Goal: Book appointment/travel/reservation

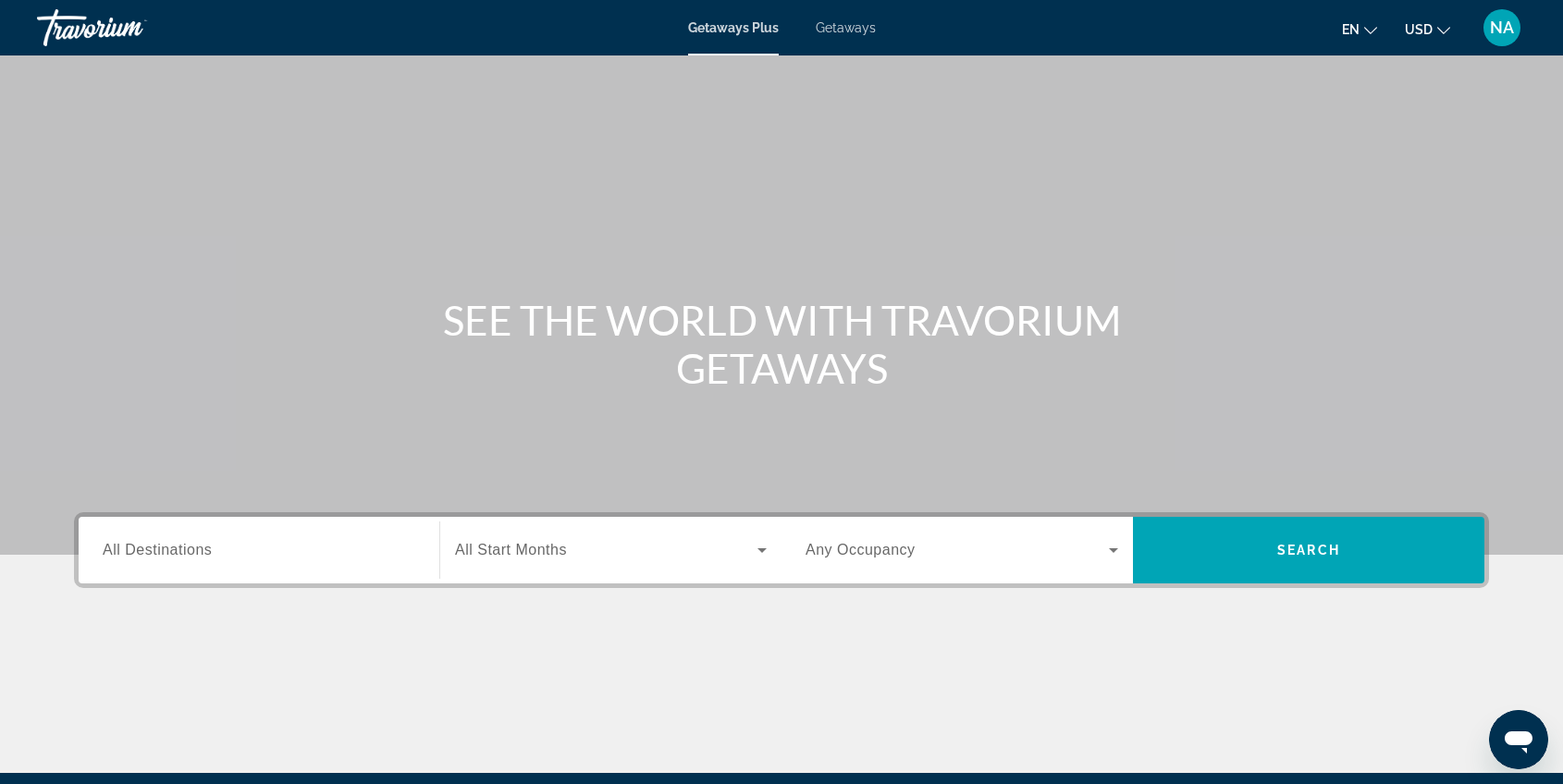
click at [209, 554] on span "All Destinations" at bounding box center [157, 549] width 109 height 16
click at [209, 554] on input "Destination All Destinations" at bounding box center [258, 551] width 313 height 23
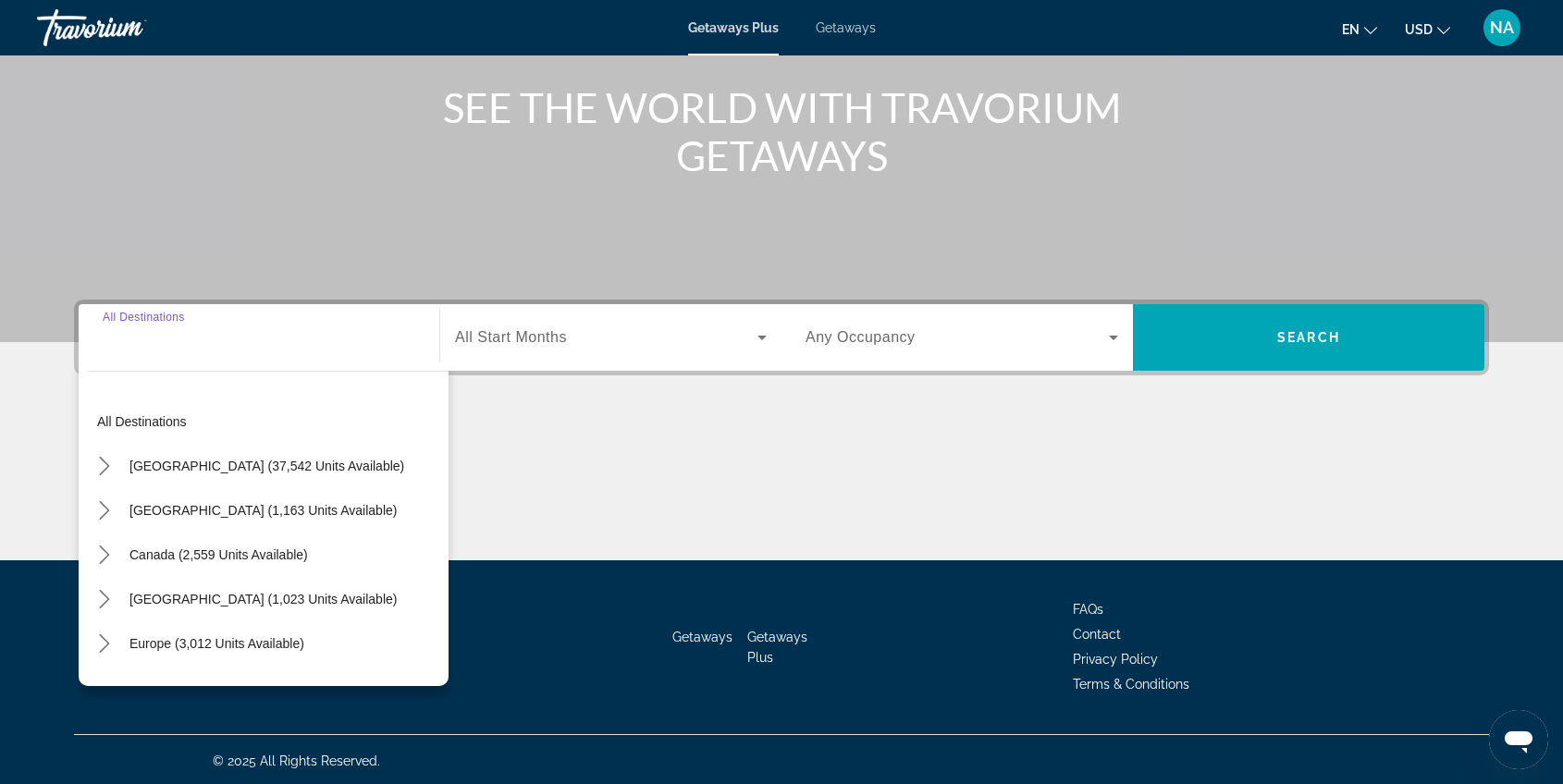
scroll to position [215, 0]
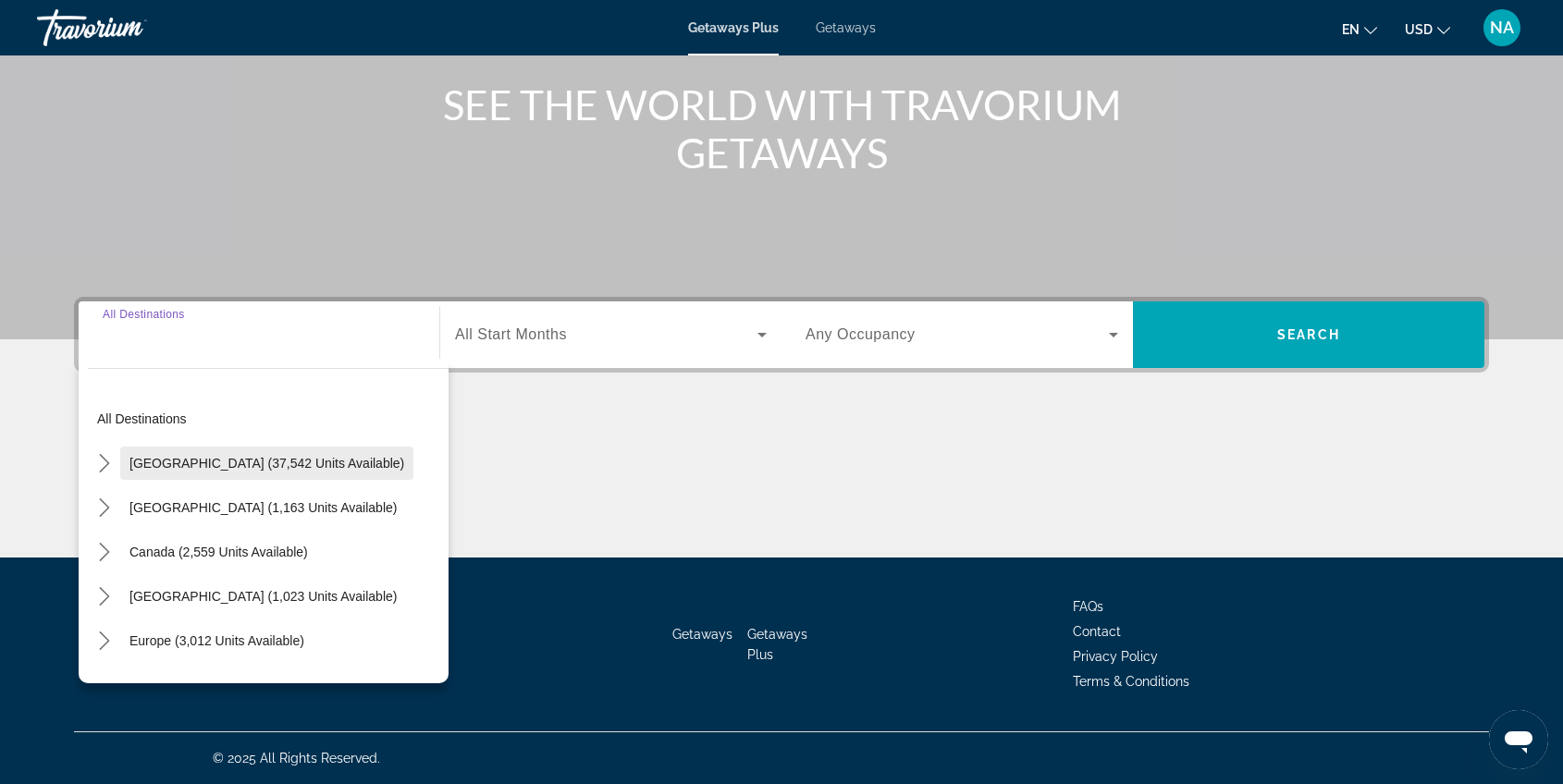
click at [200, 470] on span "Select destination: United States (37,542 units available)" at bounding box center [267, 463] width 293 height 44
type input "**********"
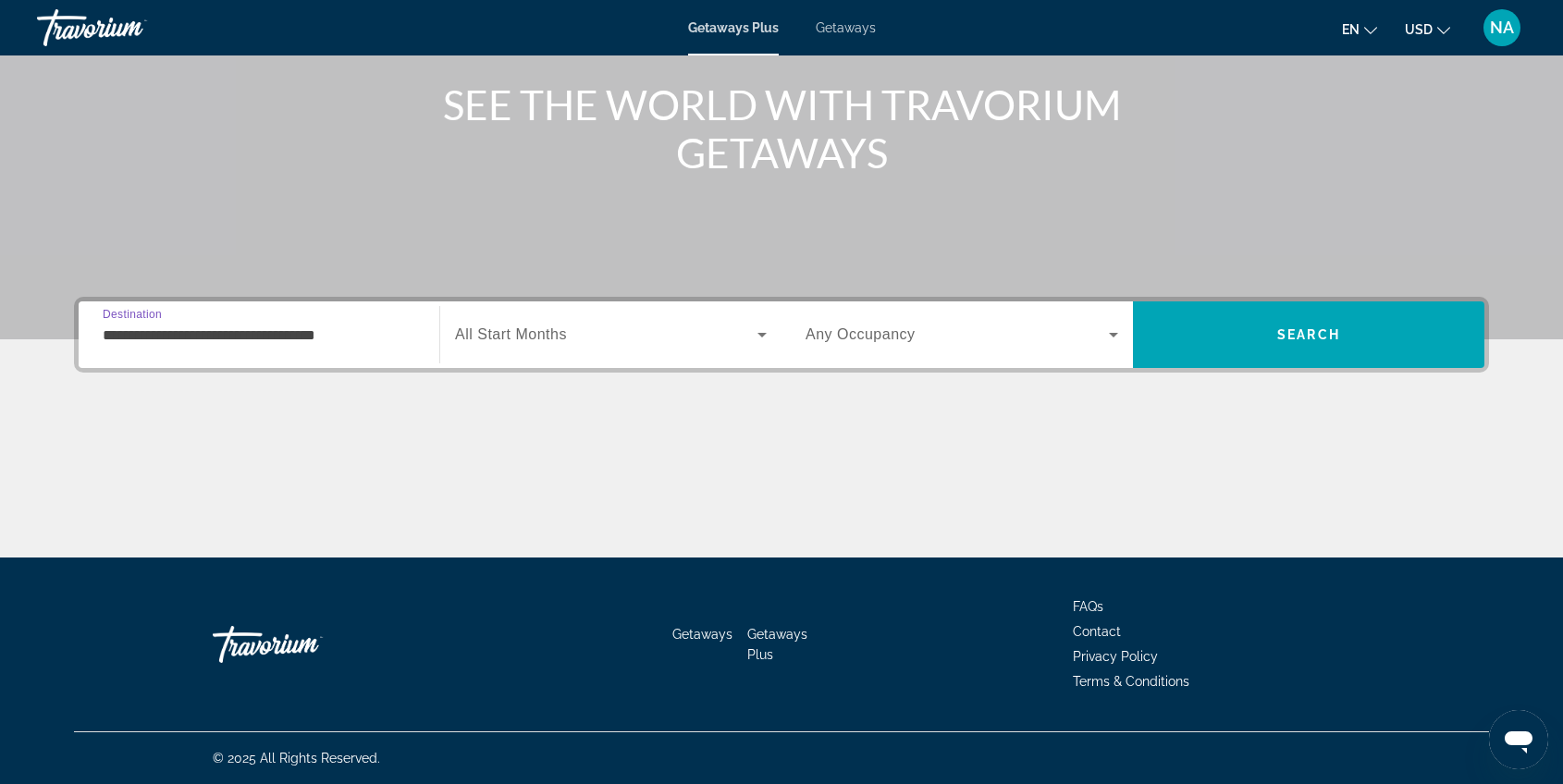
click at [528, 334] on span "All Start Months" at bounding box center [510, 334] width 112 height 16
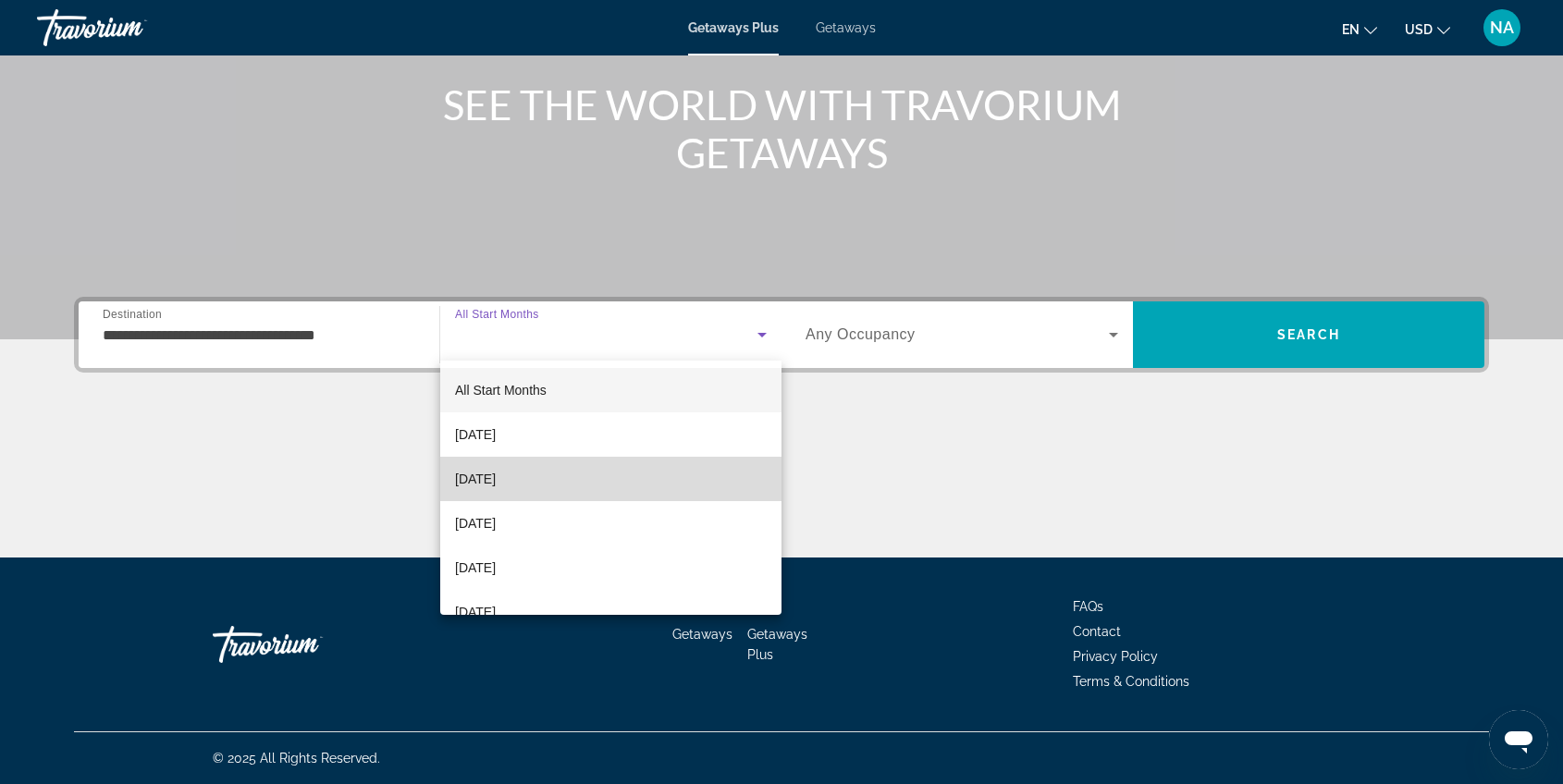
click at [496, 470] on span "[DATE]" at bounding box center [474, 479] width 40 height 23
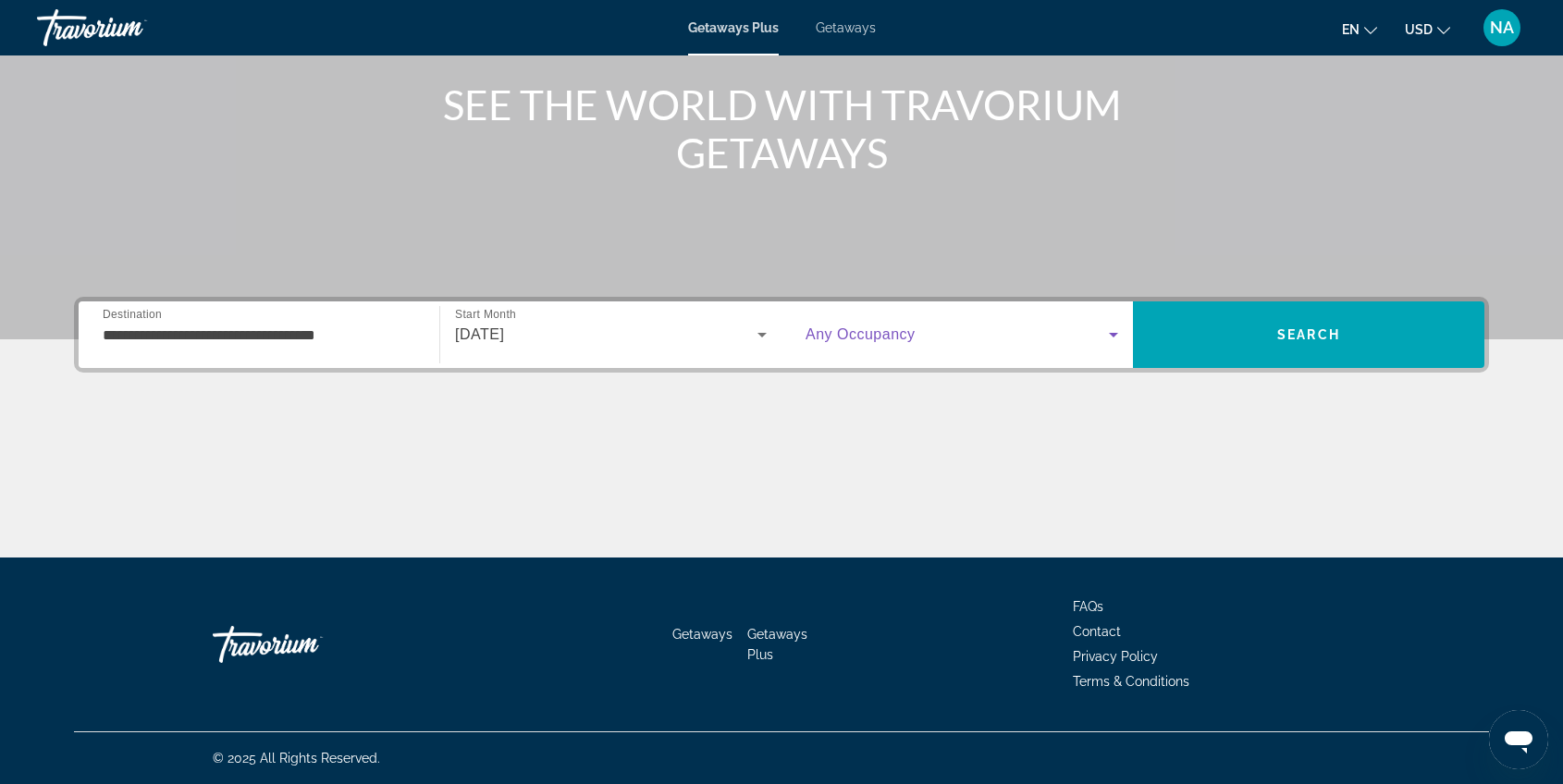
click at [926, 331] on span "Search widget" at bounding box center [957, 335] width 303 height 23
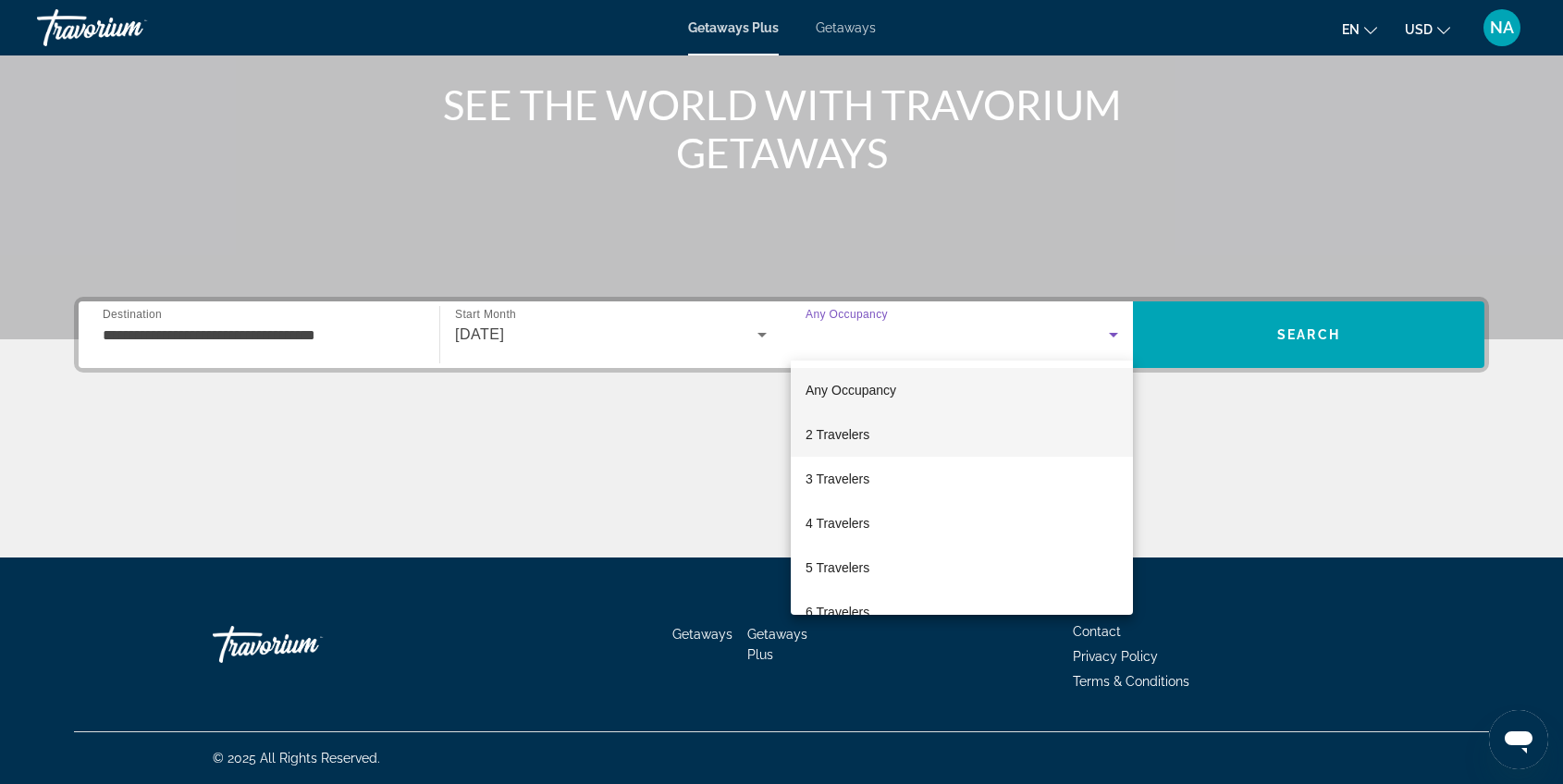
click at [877, 426] on mat-option "2 Travelers" at bounding box center [962, 434] width 342 height 44
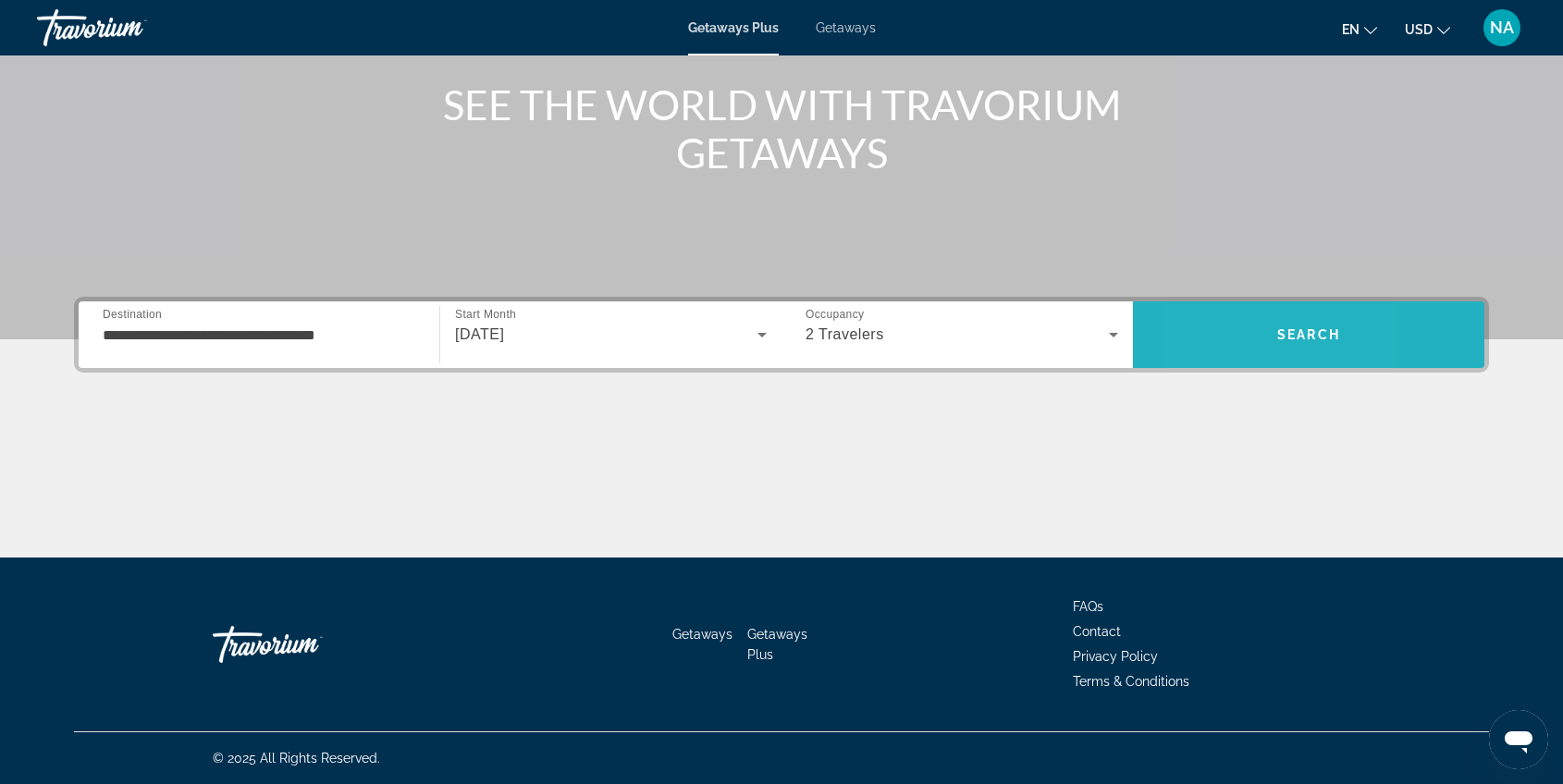
click at [1207, 339] on span "Search" at bounding box center [1308, 334] width 351 height 44
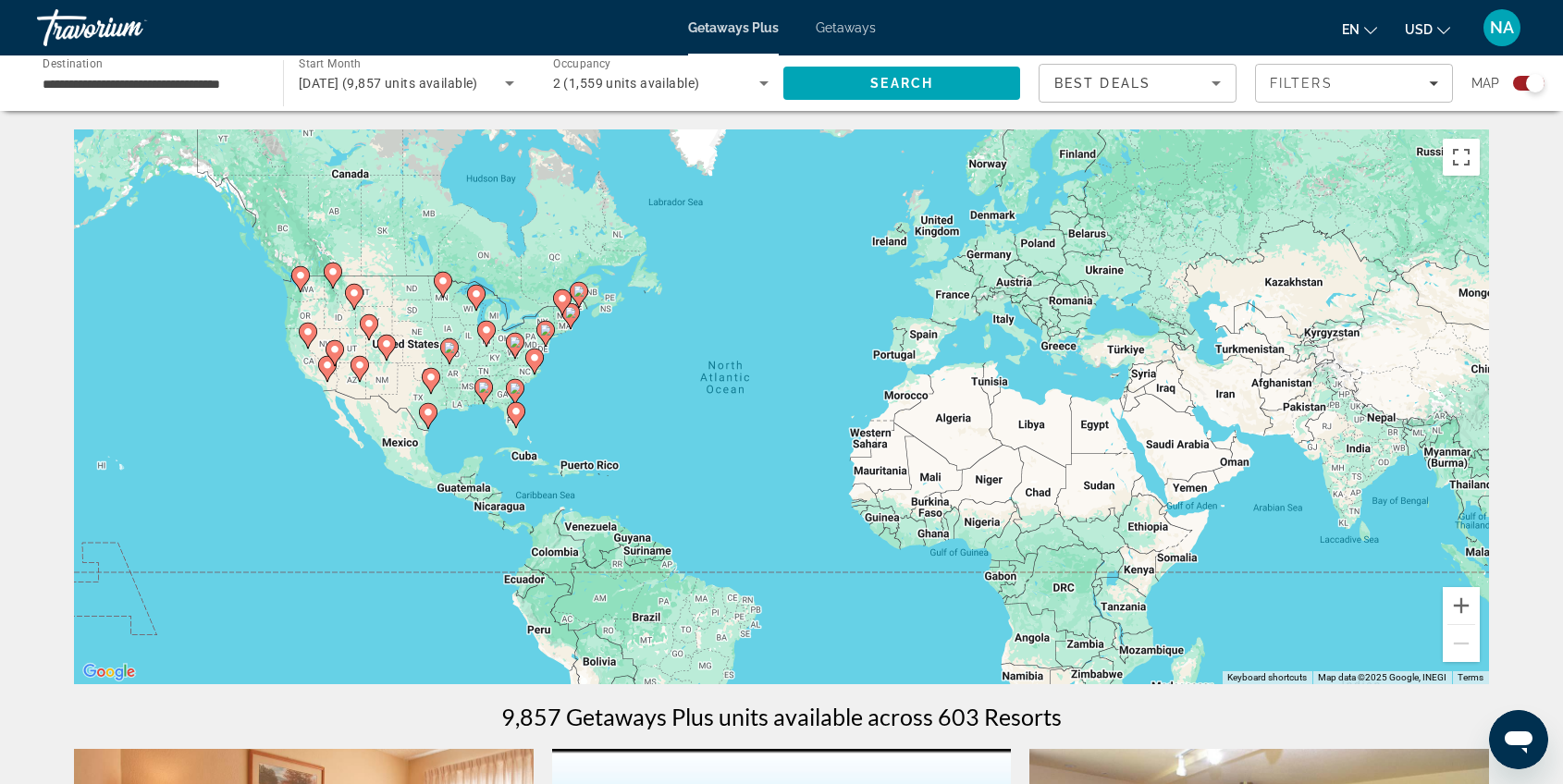
click at [517, 411] on image "Main content" at bounding box center [516, 411] width 11 height 11
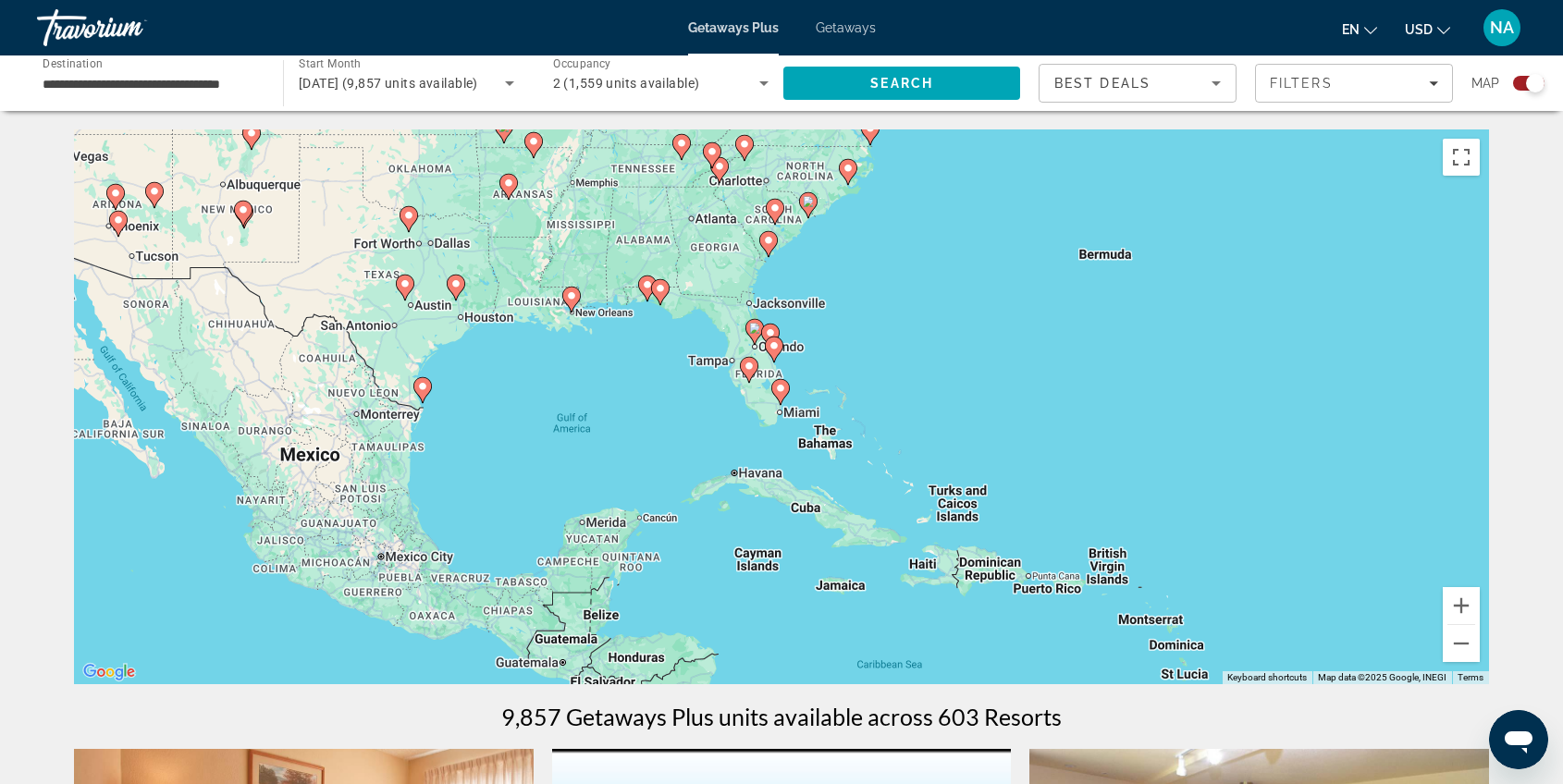
click at [759, 341] on gmp-advanced-marker "Main content" at bounding box center [755, 332] width 19 height 28
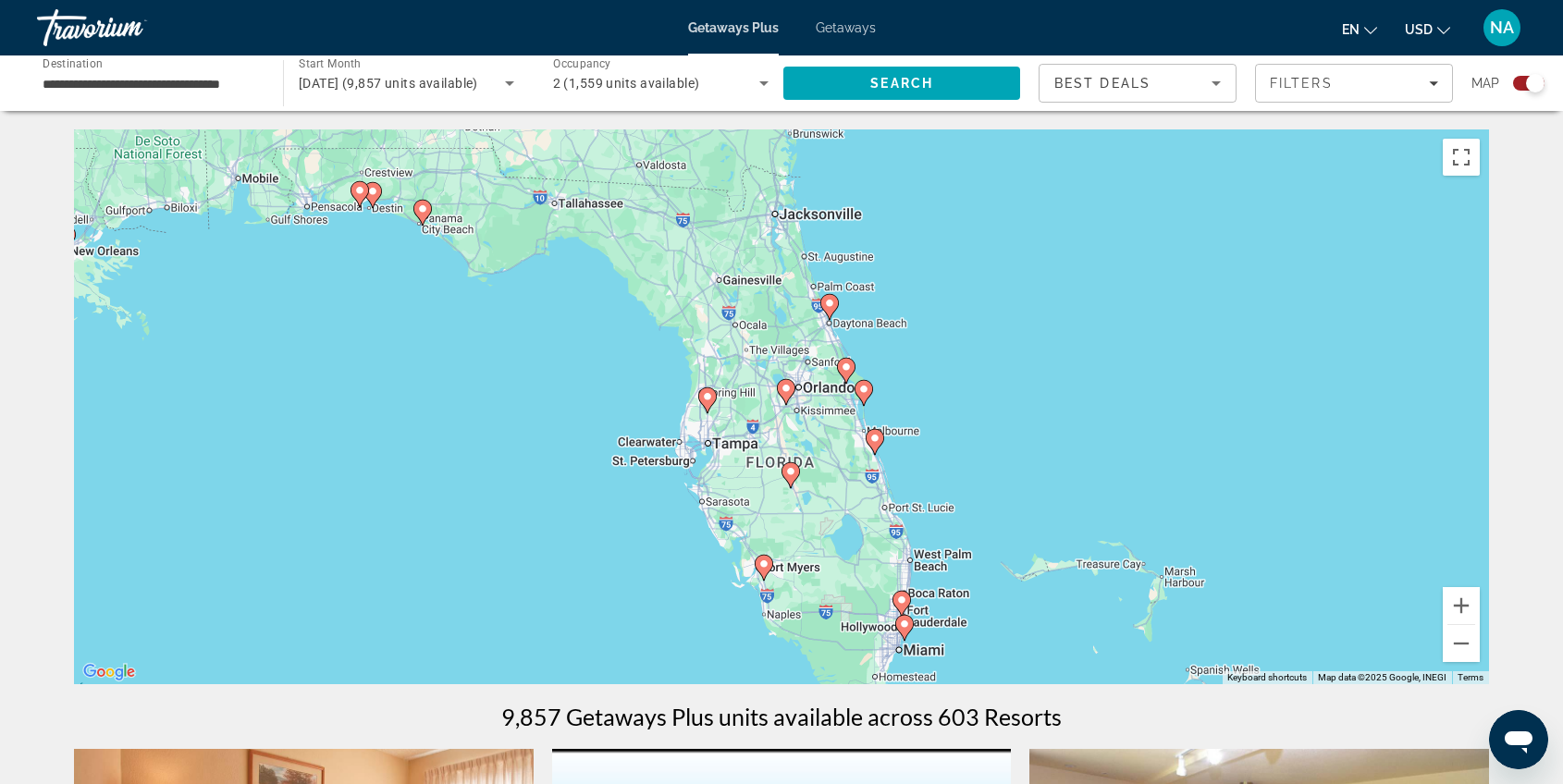
click at [904, 627] on image "Main content" at bounding box center [905, 624] width 11 height 11
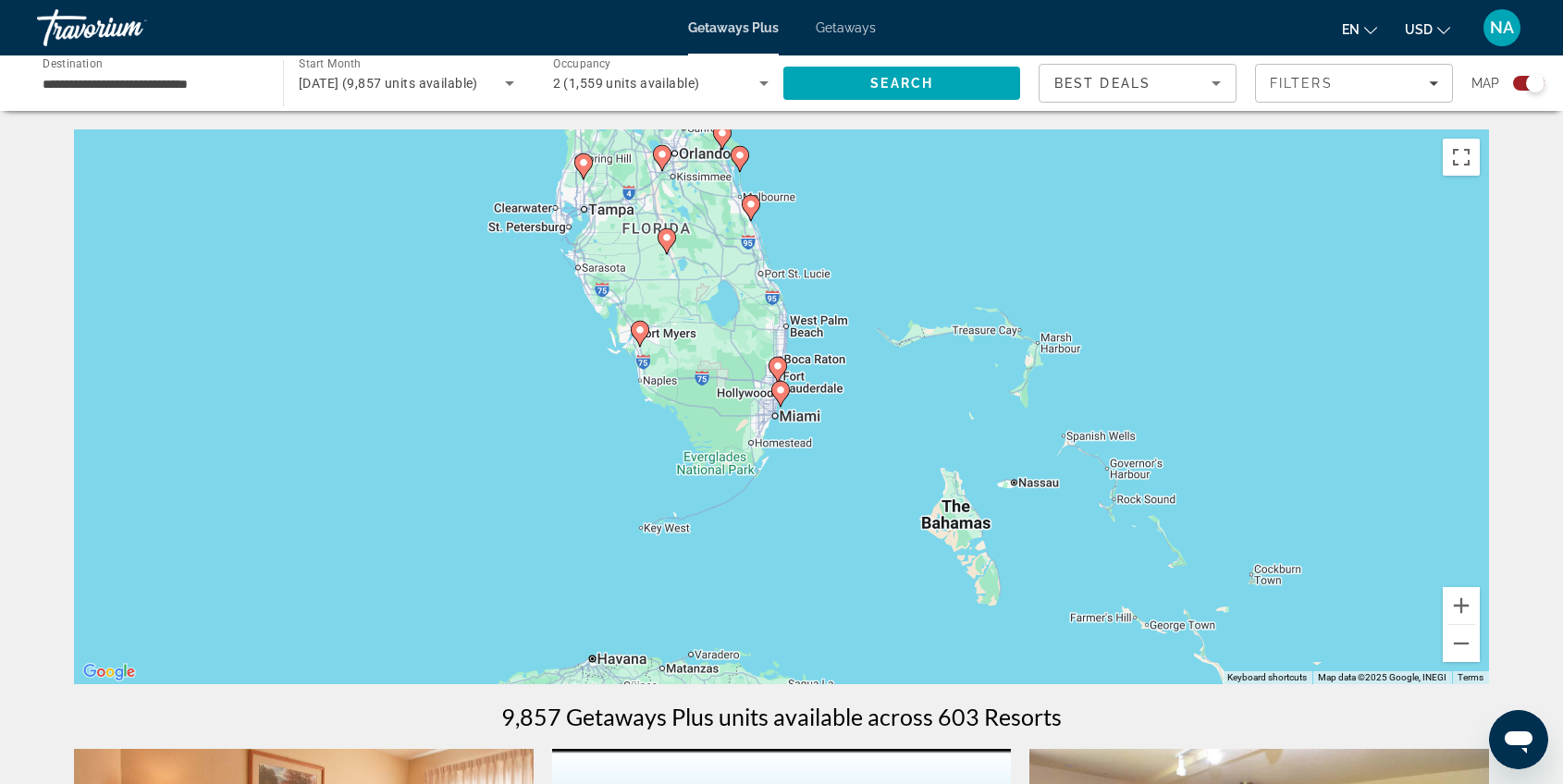
click at [782, 395] on icon "Main content" at bounding box center [781, 394] width 17 height 24
type input "**********"
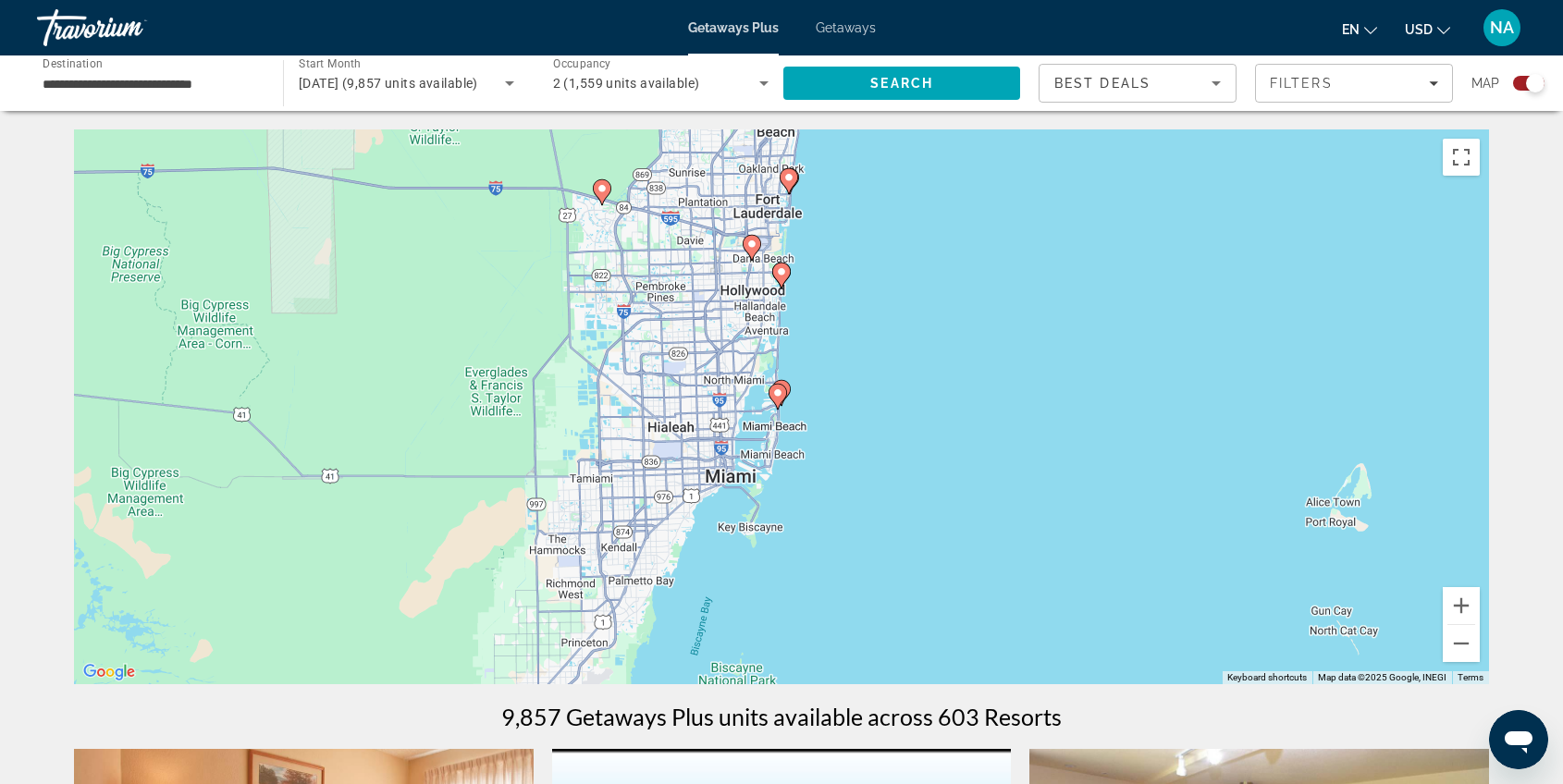
click at [783, 280] on icon "Main content" at bounding box center [782, 276] width 17 height 24
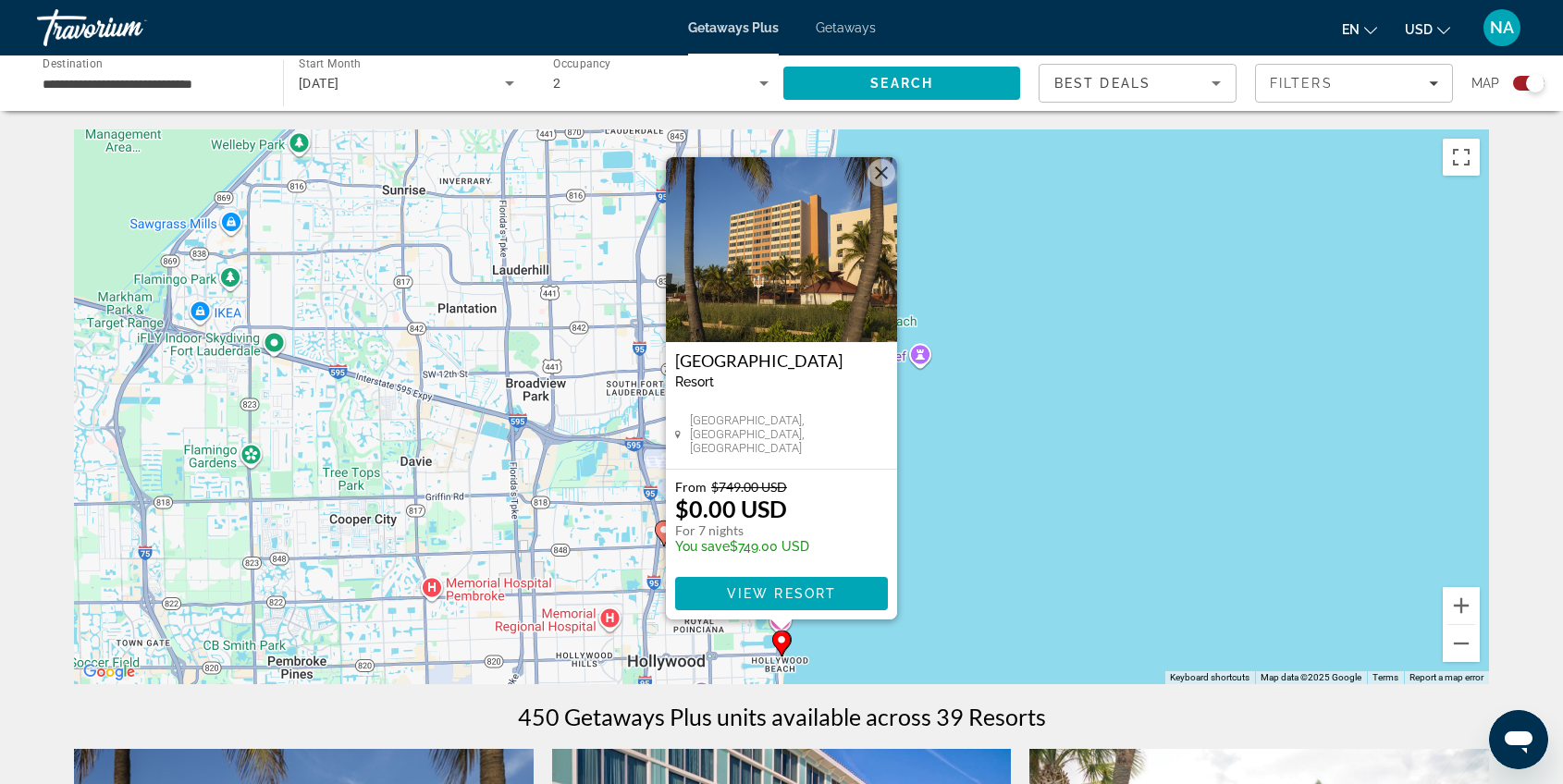
click at [925, 482] on div "To activate drag with keyboard, press Alt + Enter. Once in keyboard drag state,…" at bounding box center [782, 407] width 1415 height 555
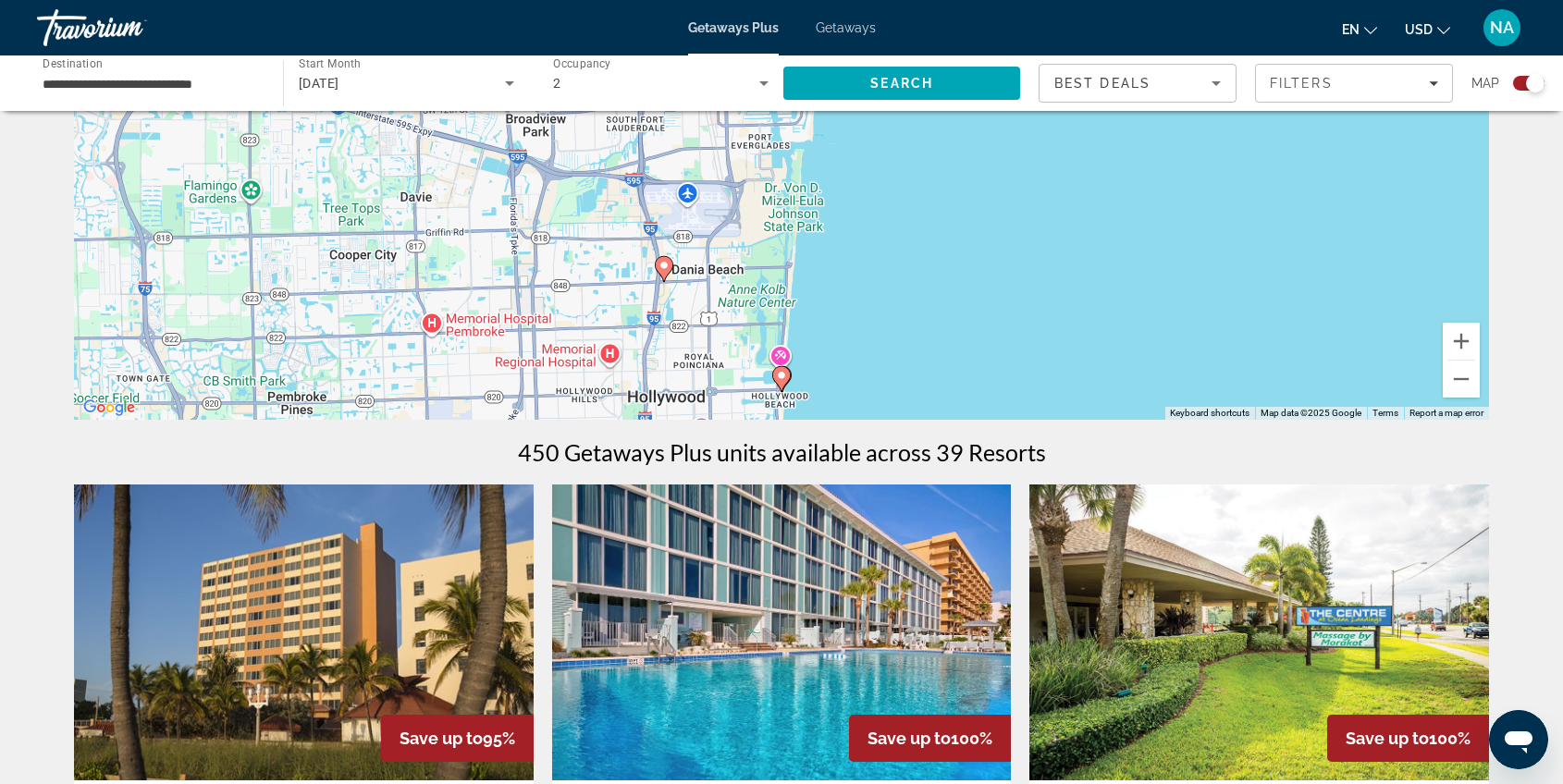
scroll to position [266, 0]
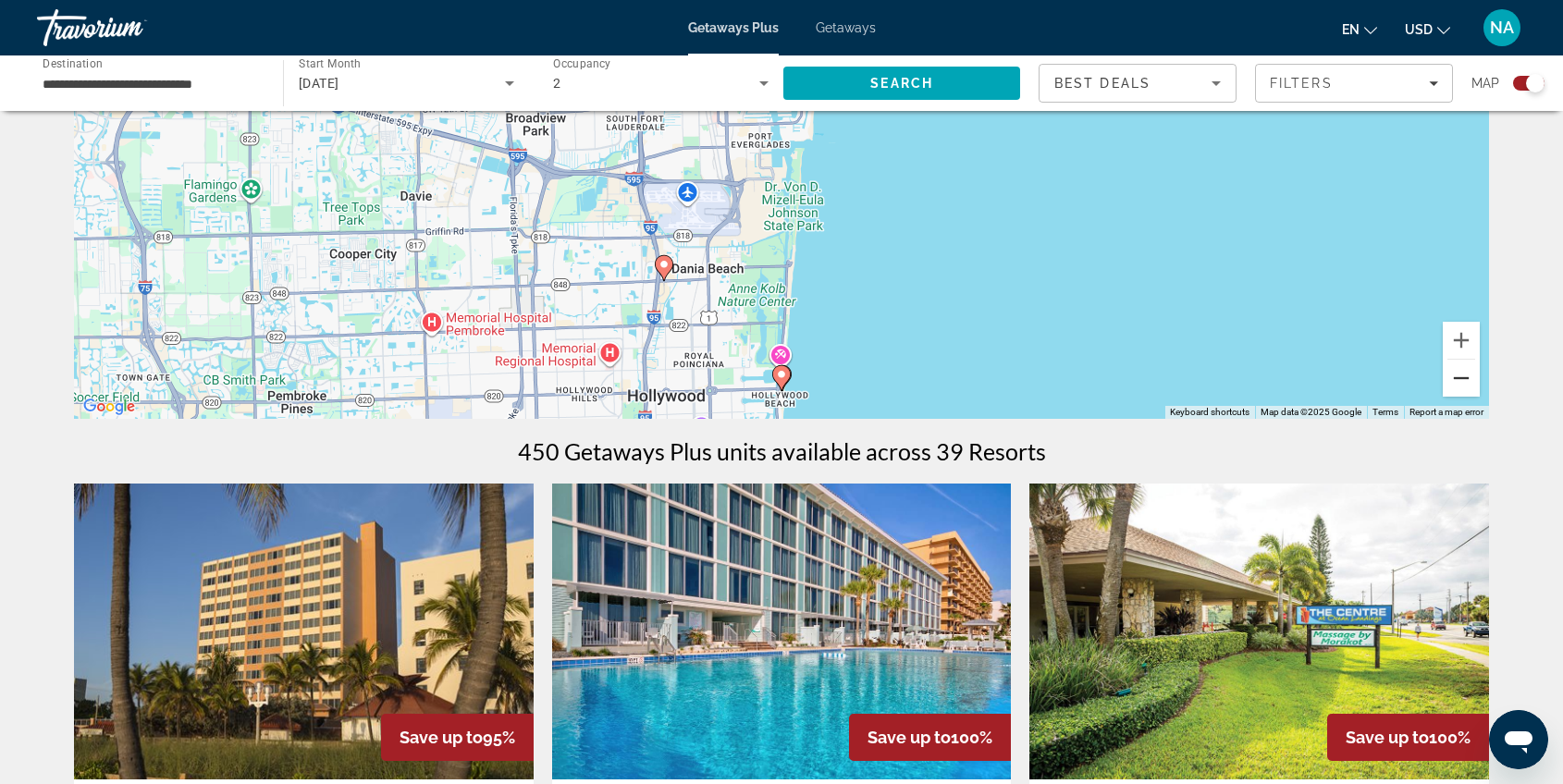
click at [1473, 384] on button "Zoom out" at bounding box center [1461, 377] width 37 height 37
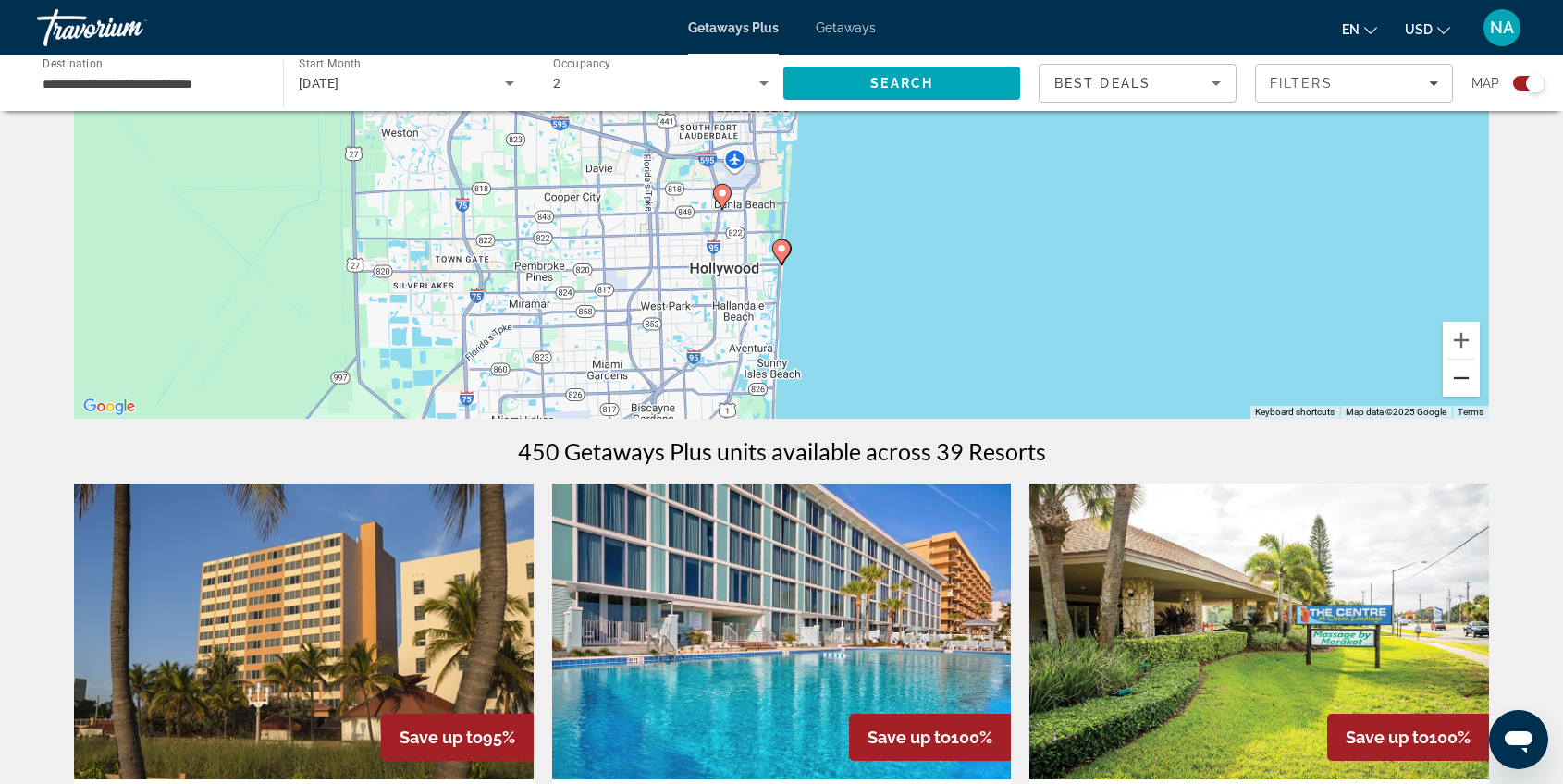
click at [1470, 382] on button "Zoom out" at bounding box center [1461, 377] width 37 height 37
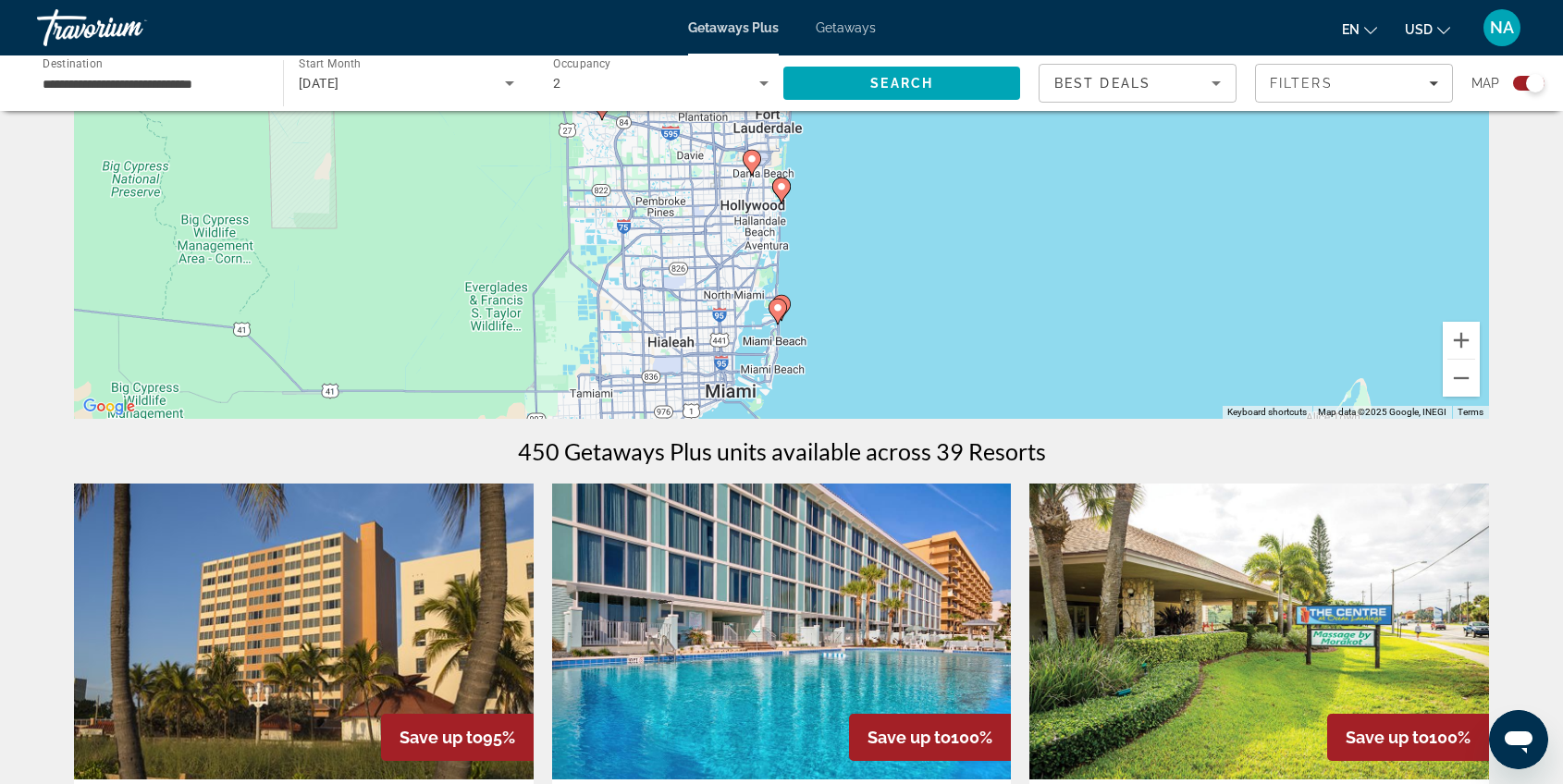
click at [784, 298] on gmp-advanced-marker "Main content" at bounding box center [778, 312] width 19 height 28
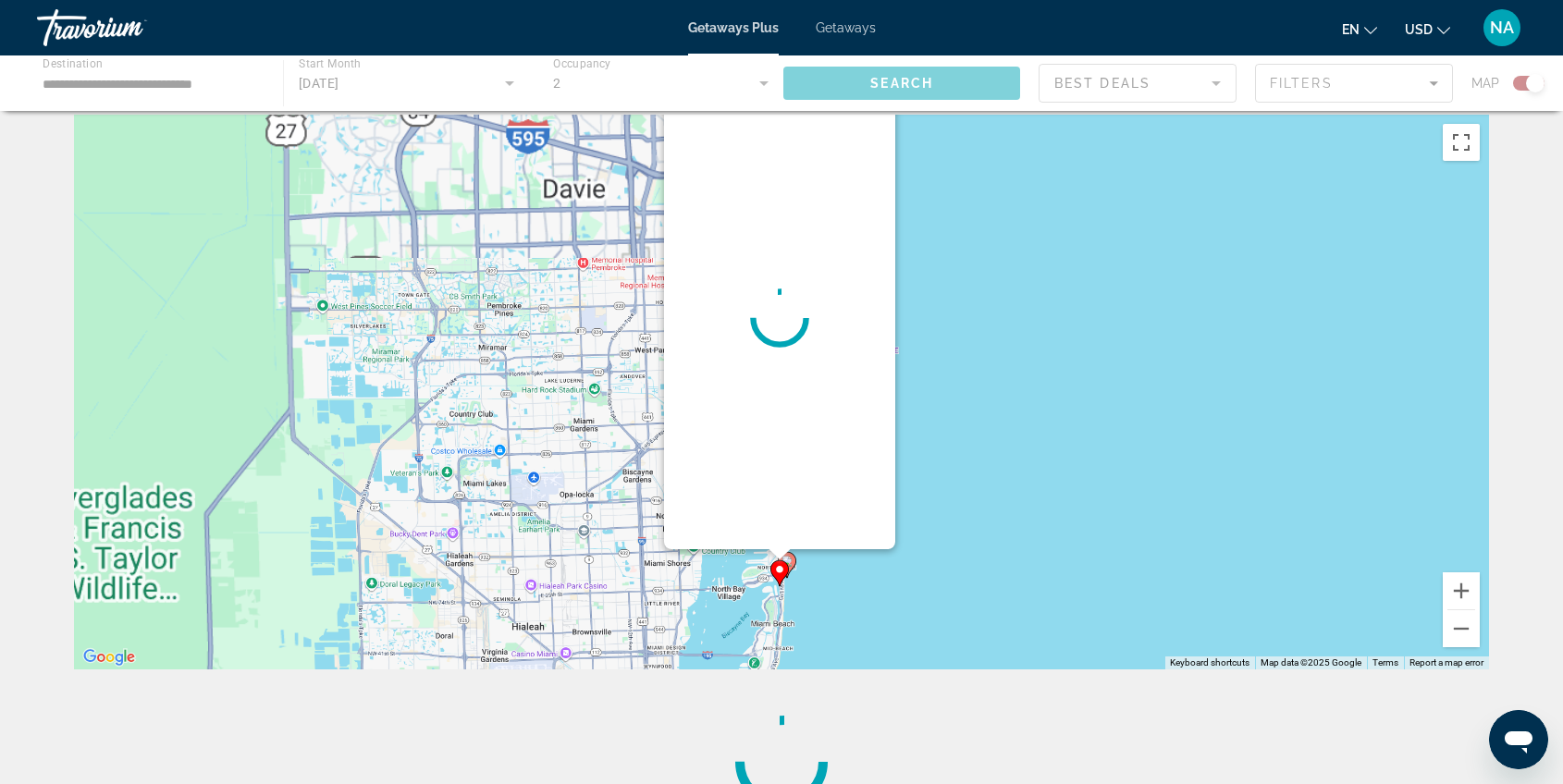
scroll to position [0, 0]
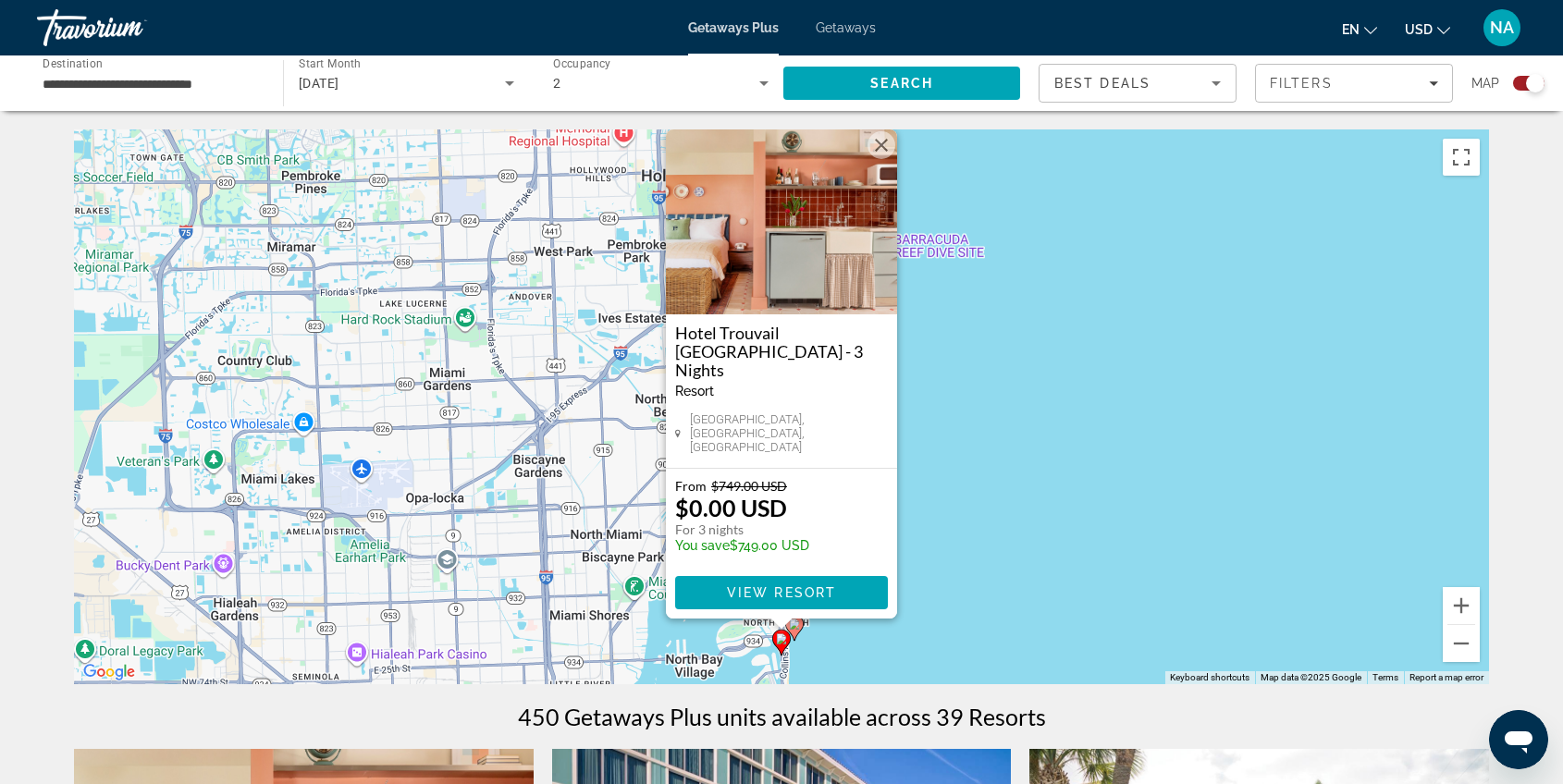
click at [1428, 613] on div "To activate drag with keyboard, press Alt + Enter. Once in keyboard drag state,…" at bounding box center [782, 407] width 1415 height 555
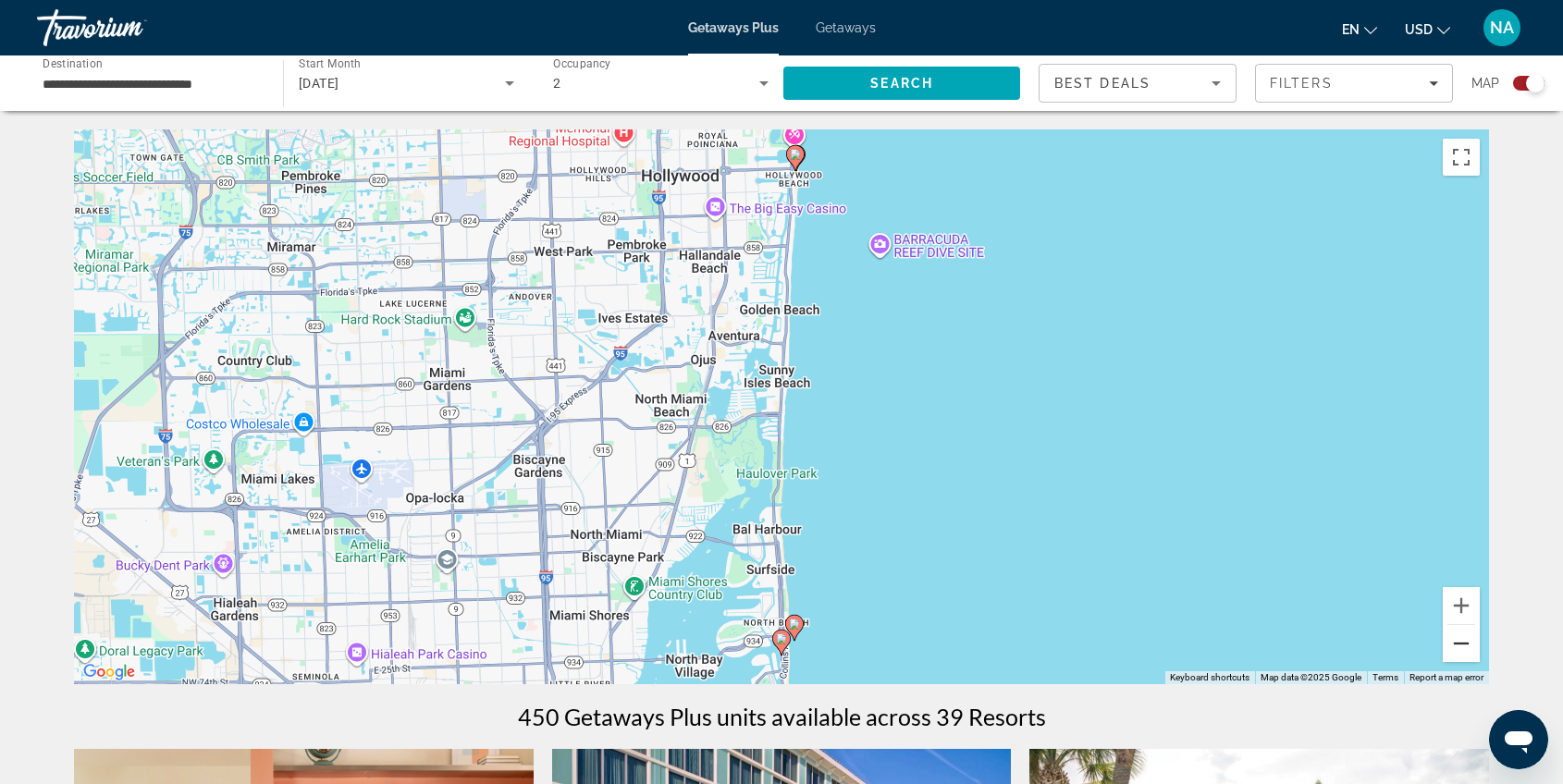
click at [1463, 650] on button "Zoom out" at bounding box center [1461, 643] width 37 height 37
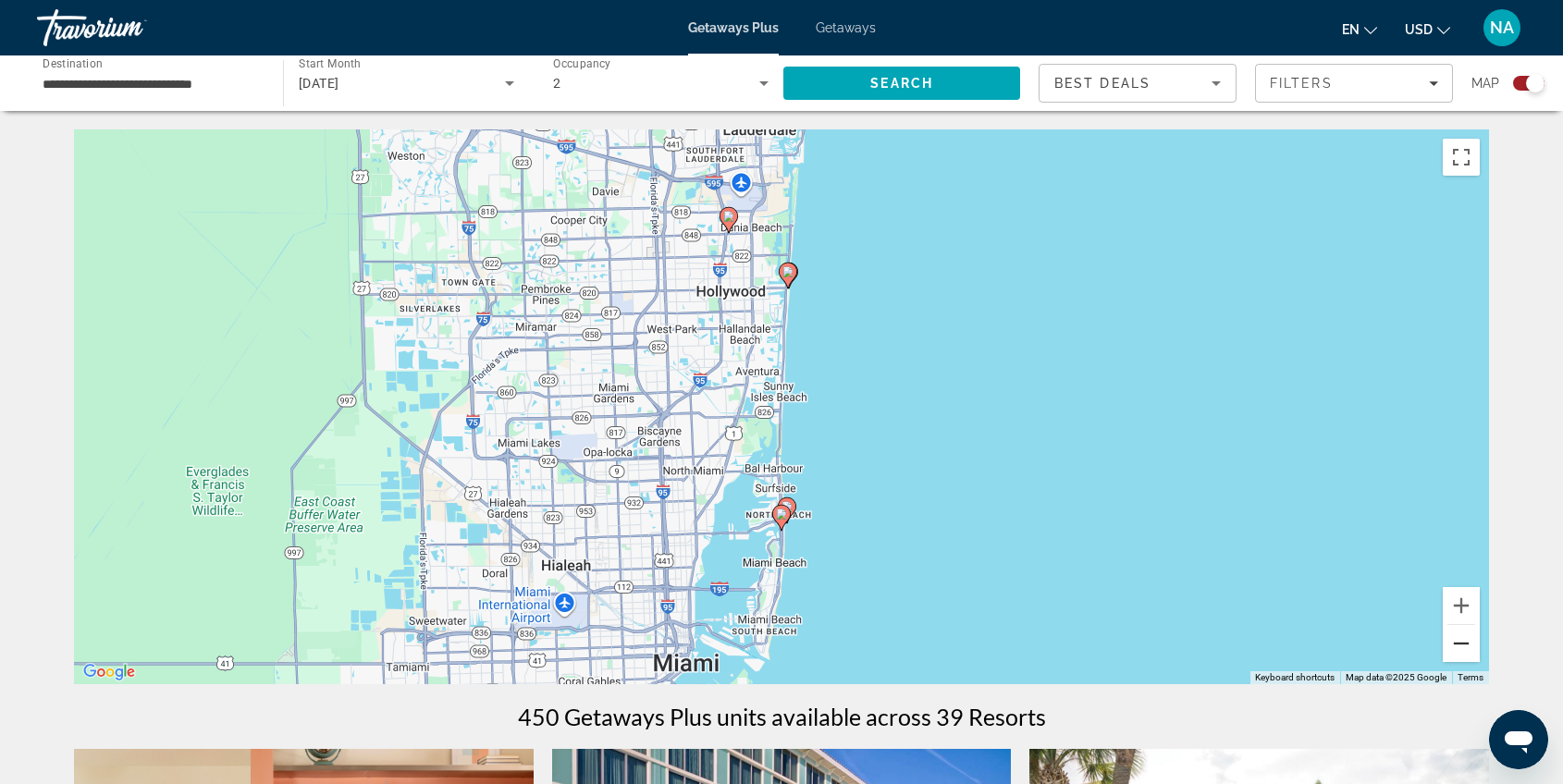
click at [1463, 647] on button "Zoom out" at bounding box center [1461, 643] width 37 height 37
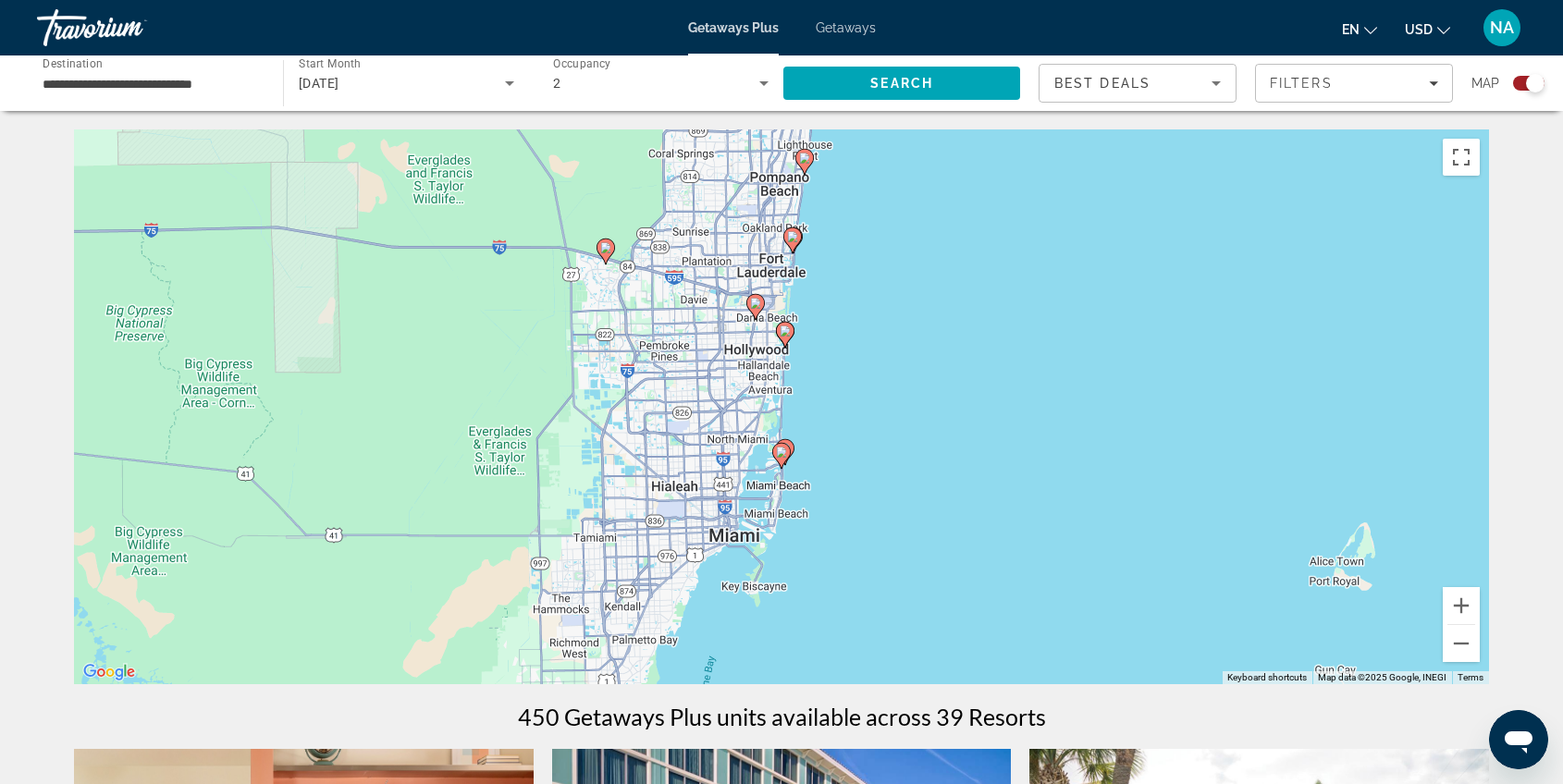
click at [793, 245] on icon "Main content" at bounding box center [793, 240] width 17 height 24
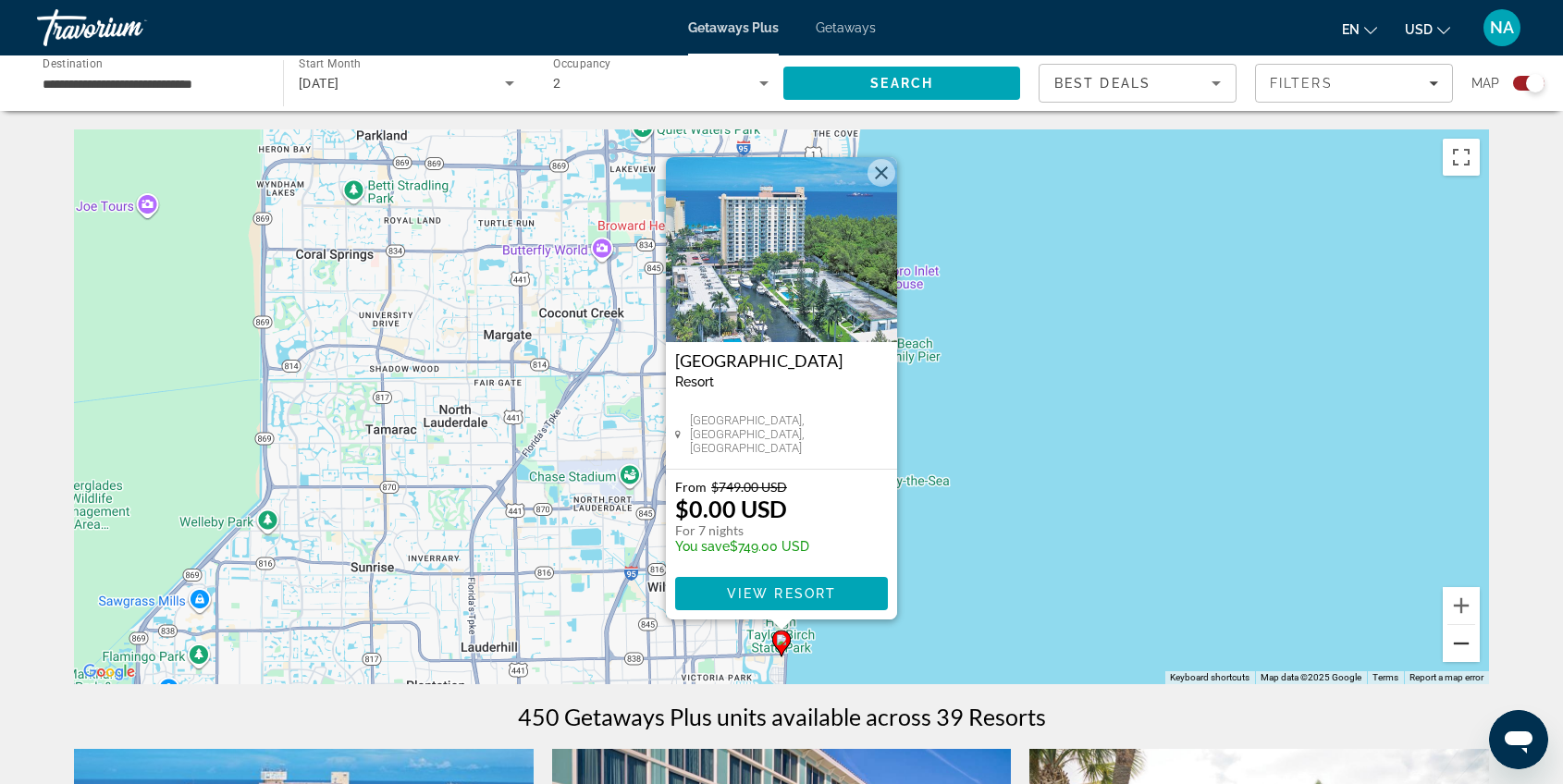
click at [1464, 647] on button "Zoom out" at bounding box center [1461, 643] width 37 height 37
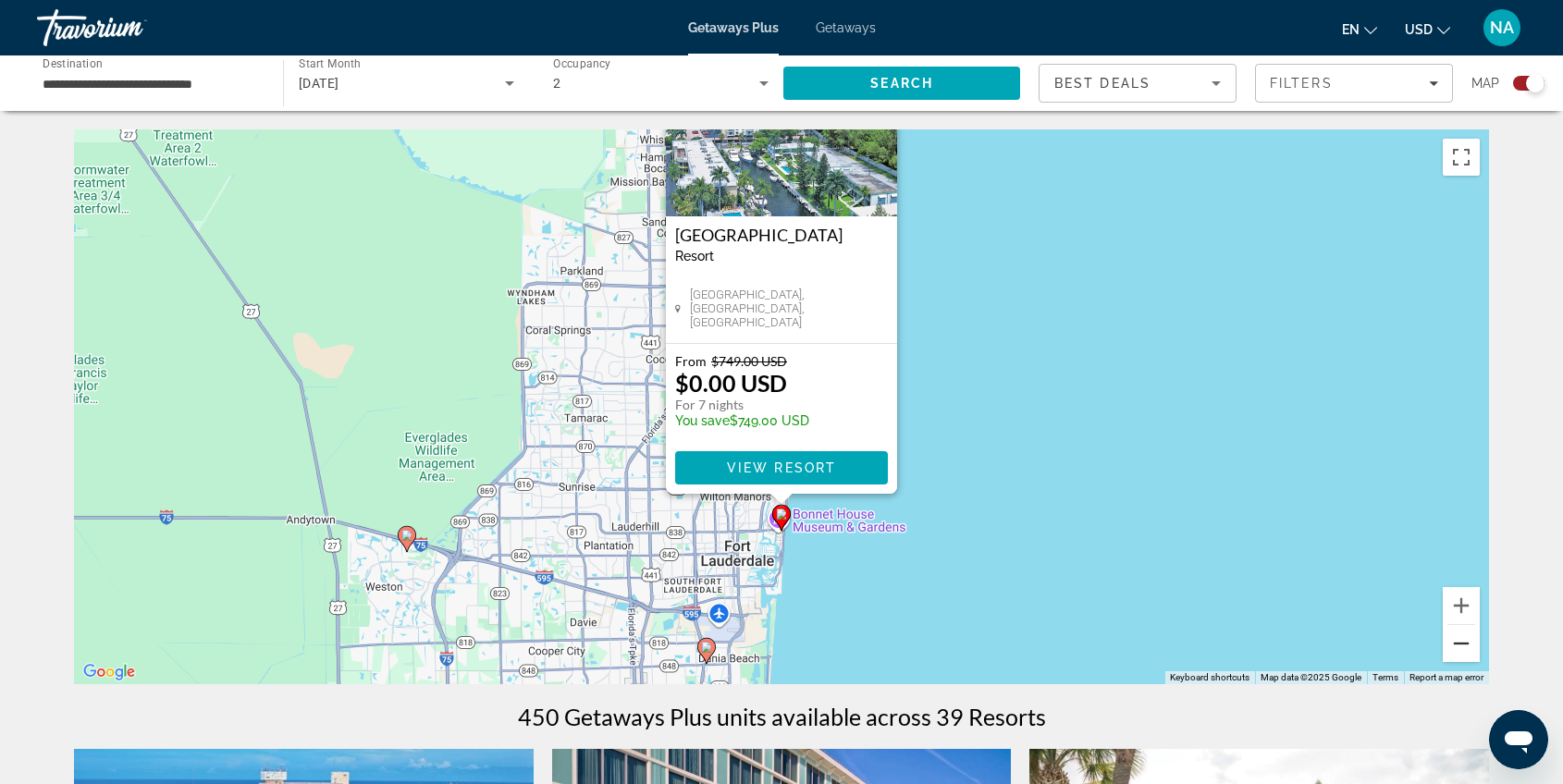
click at [1464, 648] on button "Zoom out" at bounding box center [1461, 643] width 37 height 37
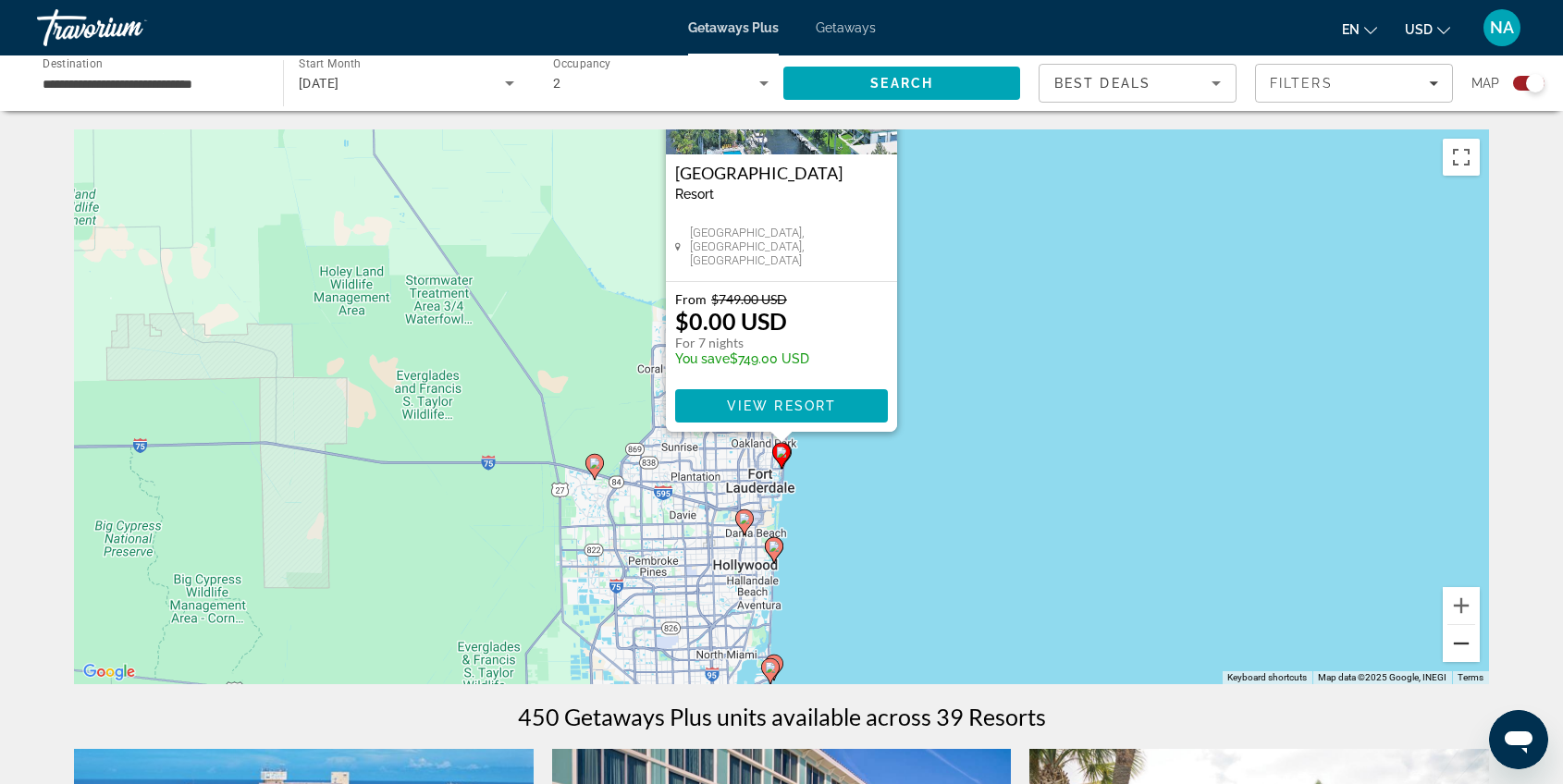
click at [1457, 650] on button "Zoom out" at bounding box center [1461, 643] width 37 height 37
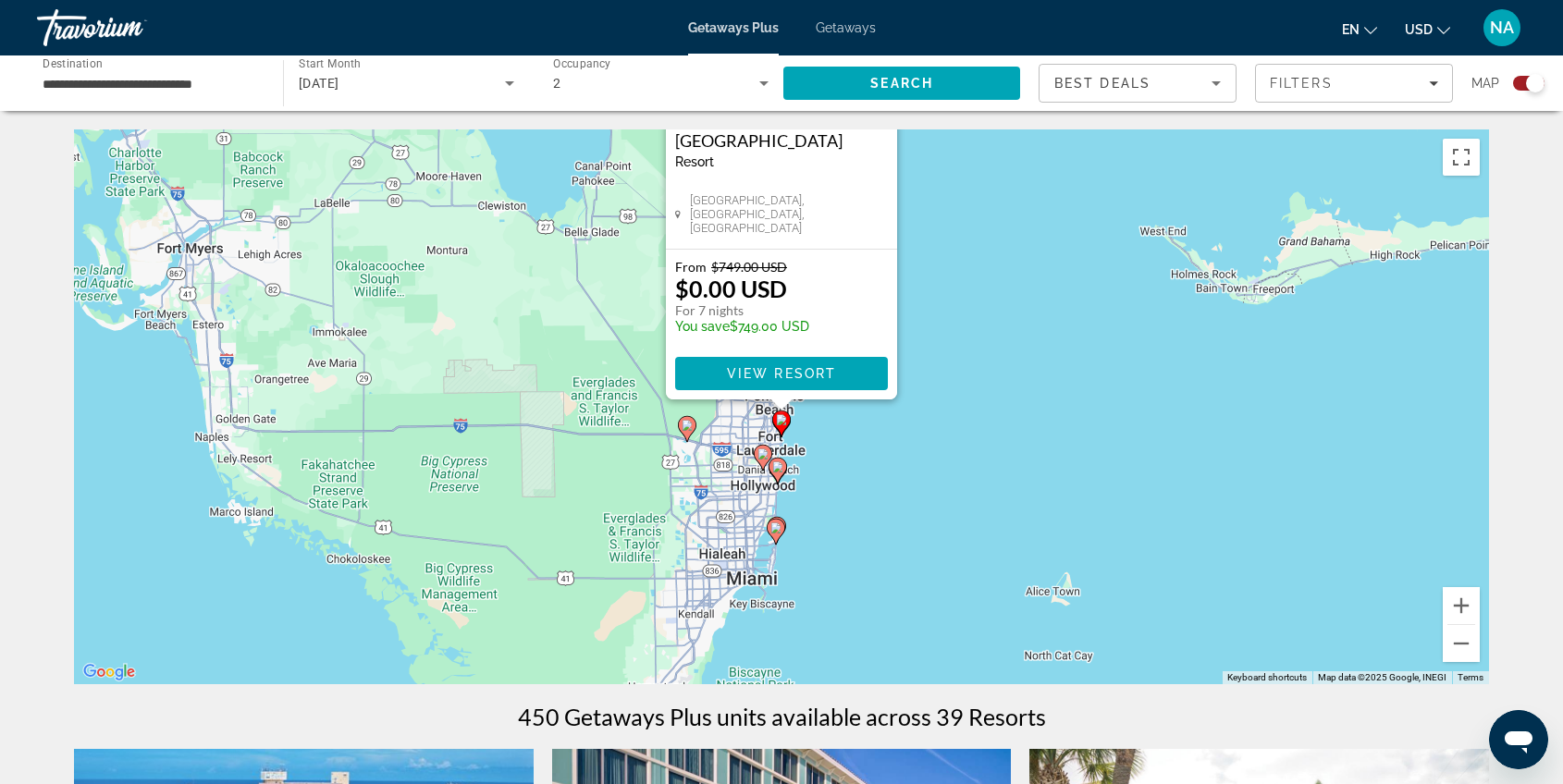
click at [766, 524] on gmp-advanced-marker "Main content" at bounding box center [776, 531] width 19 height 28
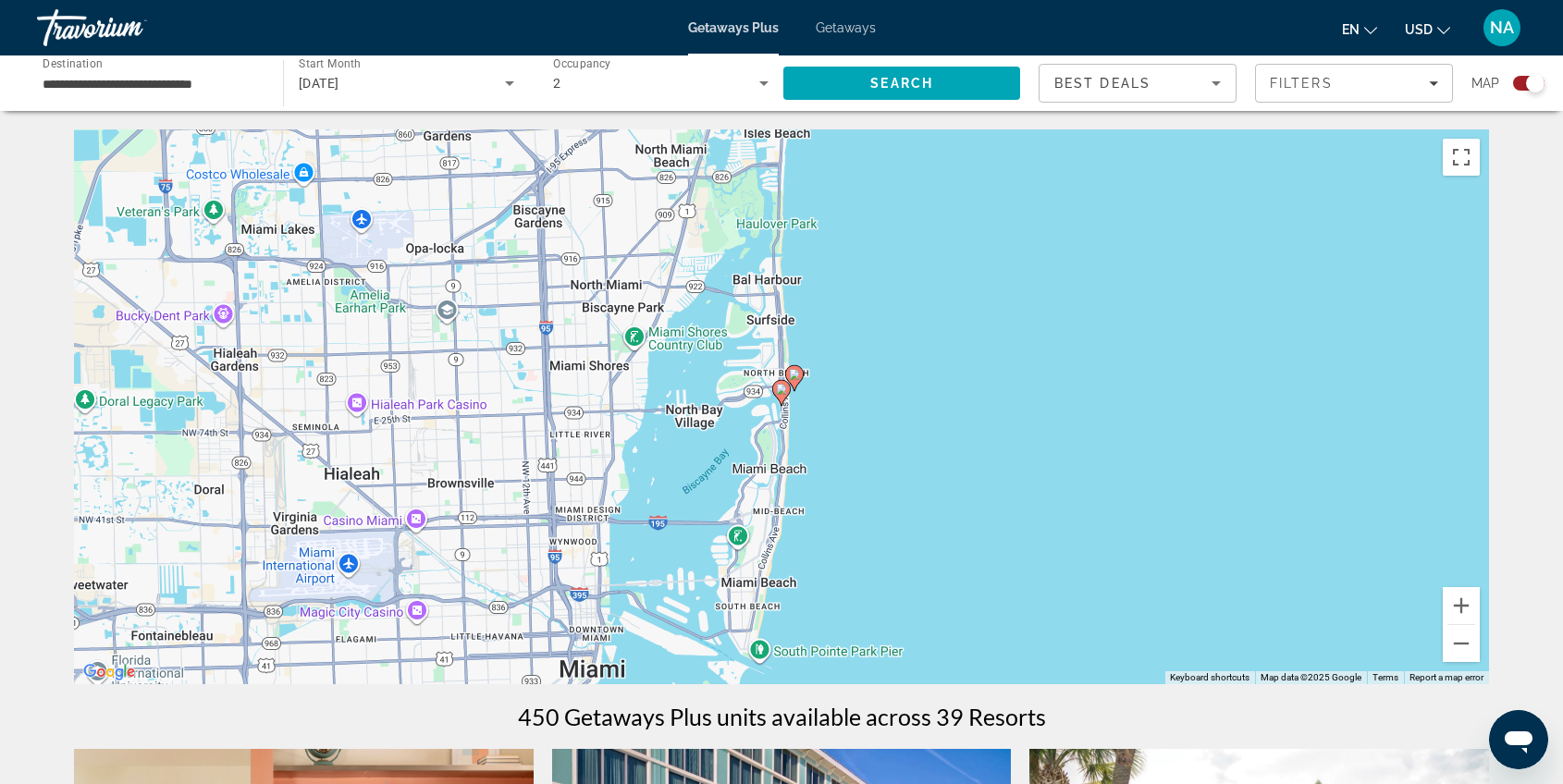
click at [795, 372] on image "Main content" at bounding box center [795, 375] width 11 height 11
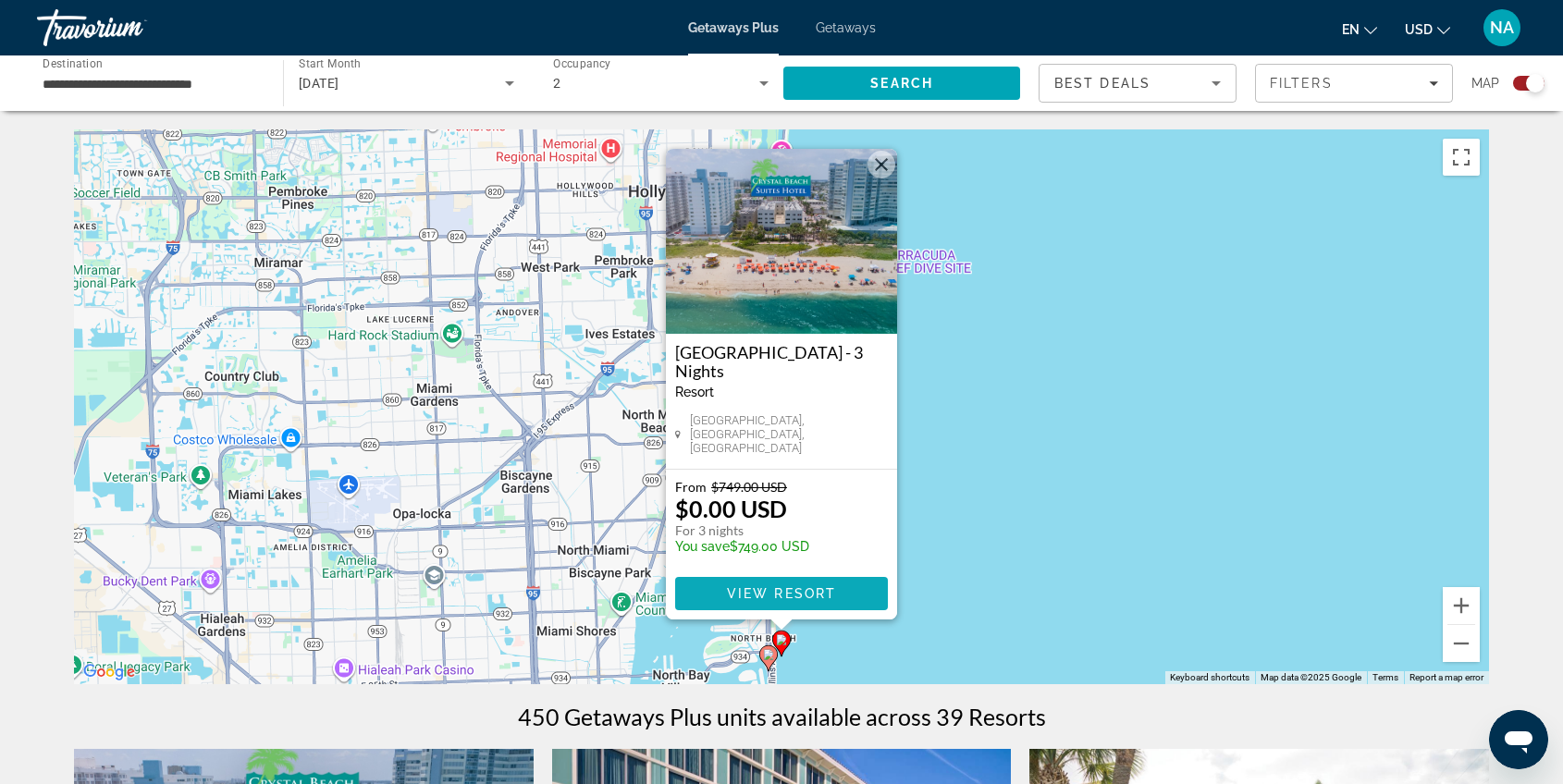
click at [810, 597] on span "View Resort" at bounding box center [782, 593] width 109 height 15
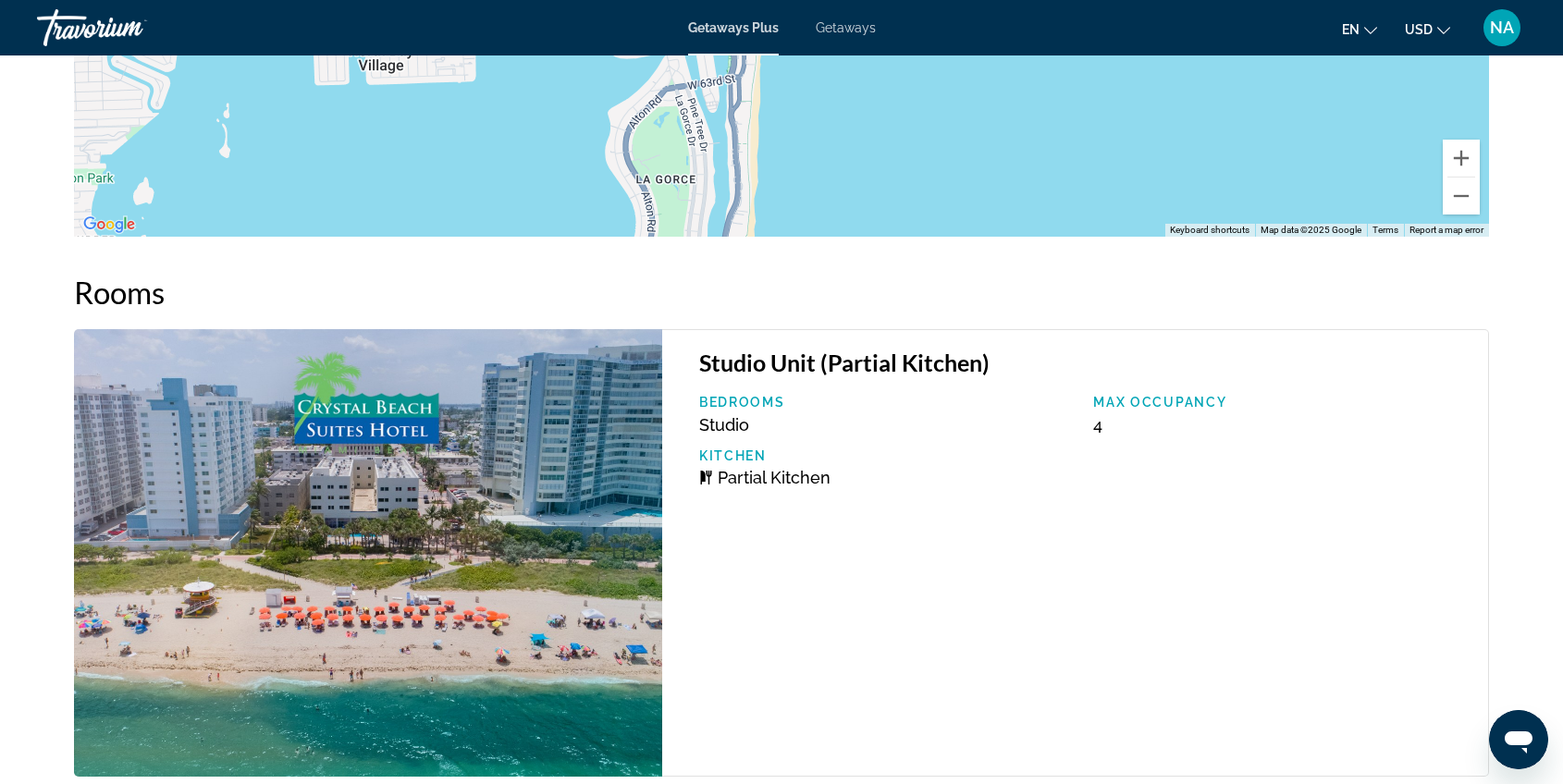
scroll to position [2613, 0]
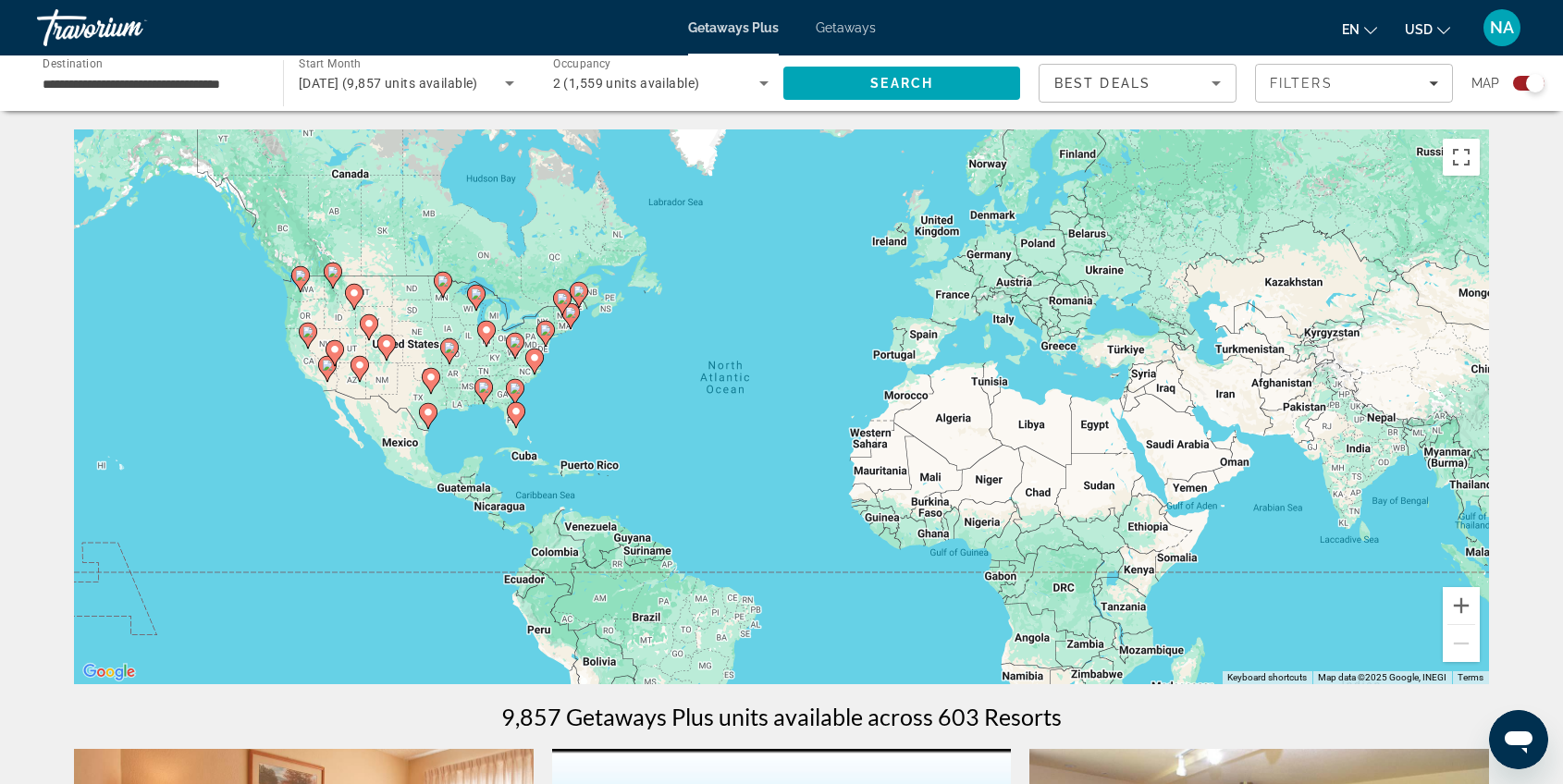
click at [517, 419] on icon "Main content" at bounding box center [517, 415] width 17 height 24
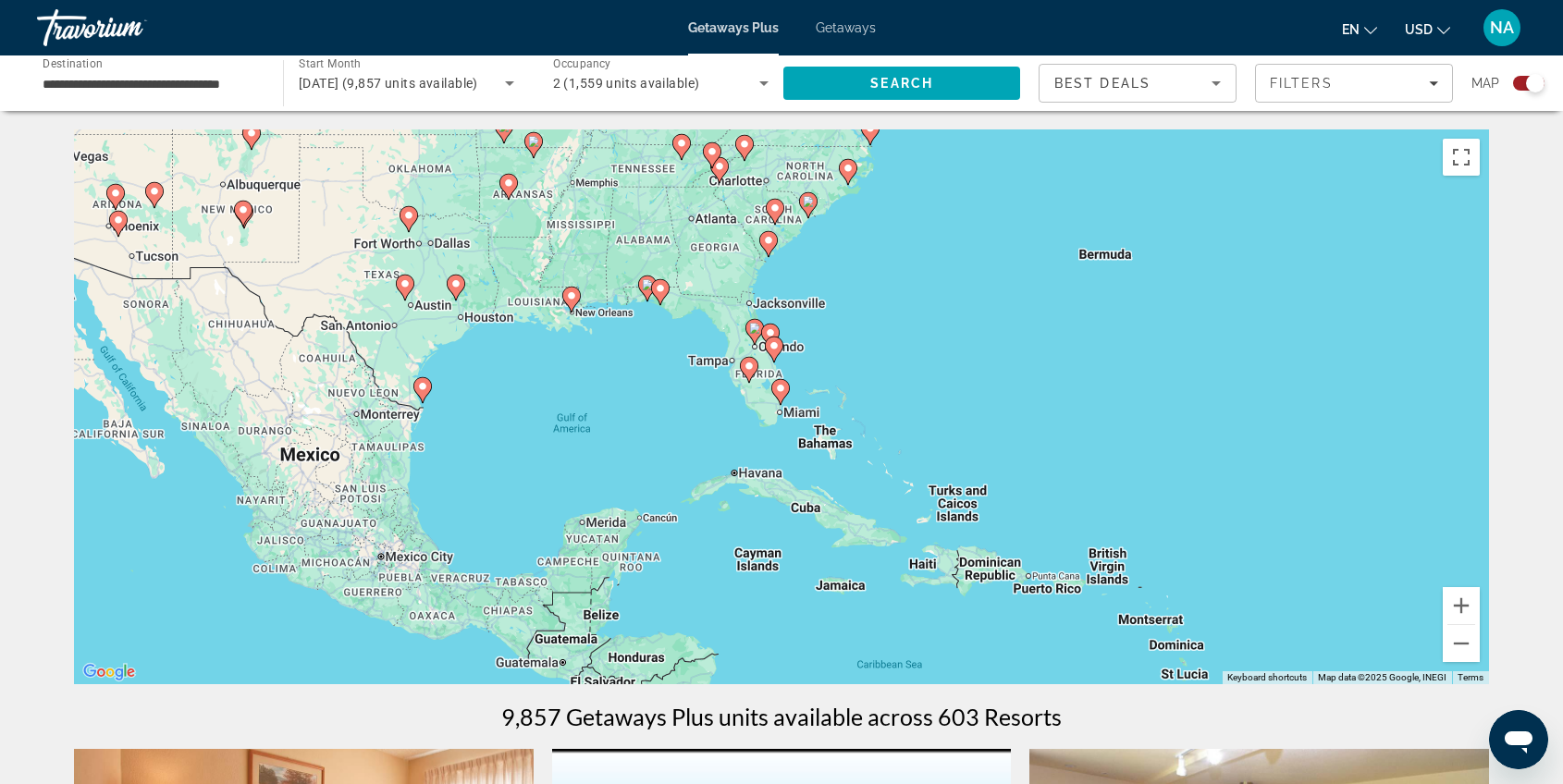
click at [782, 345] on icon "Main content" at bounding box center [774, 349] width 17 height 24
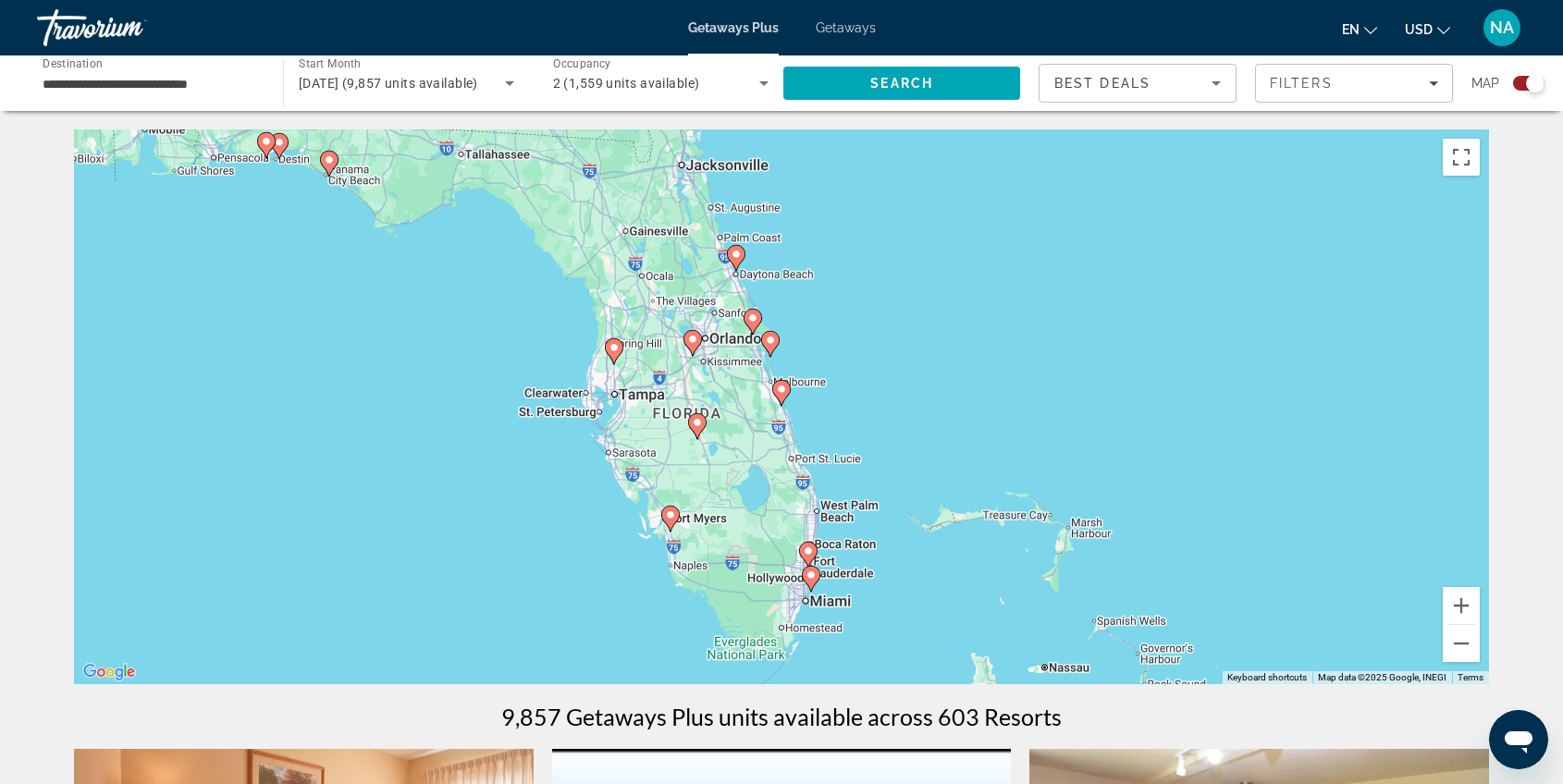
click at [815, 581] on icon "Main content" at bounding box center [812, 579] width 17 height 24
type input "**********"
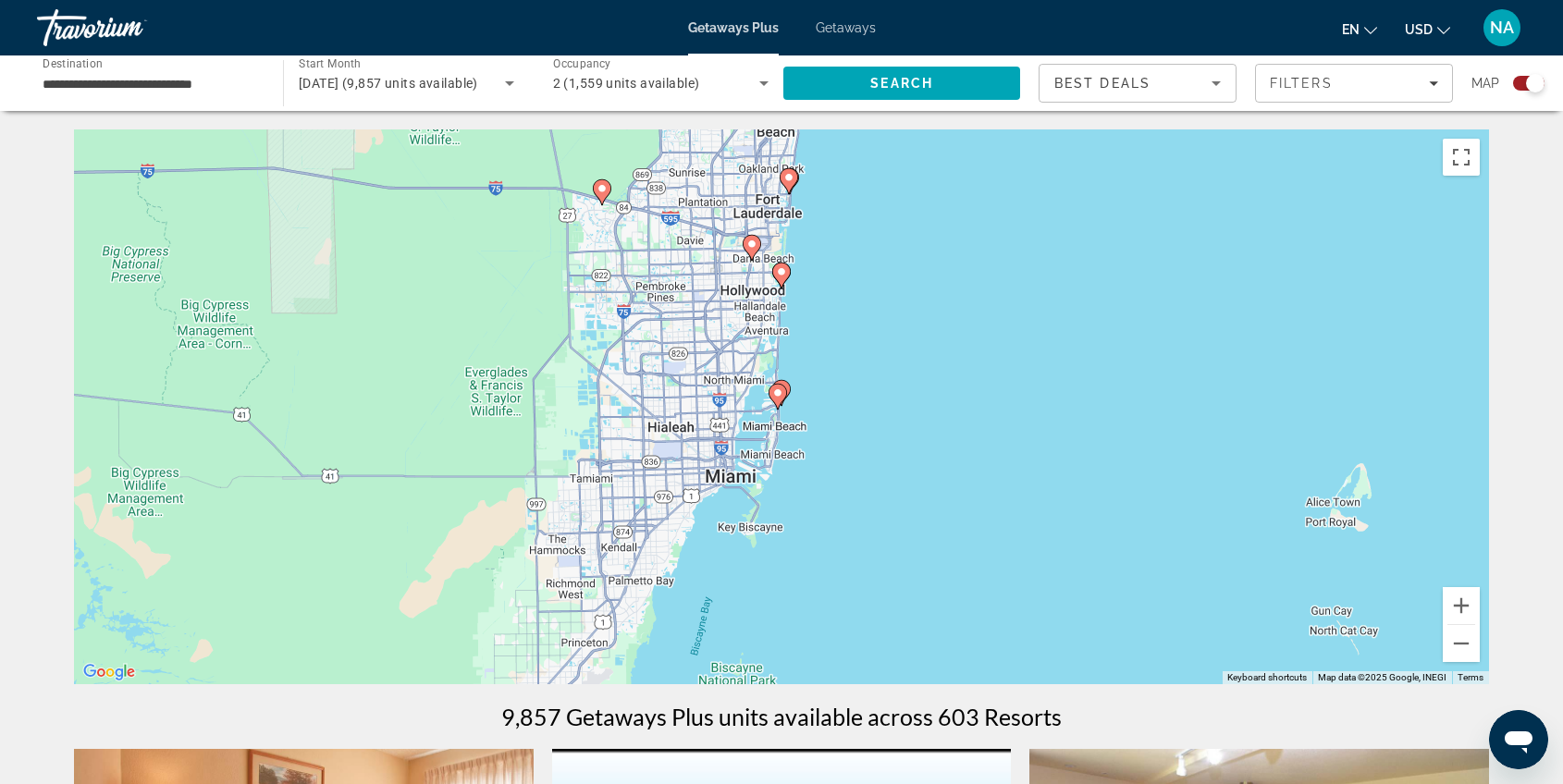
click at [783, 383] on gmp-advanced-marker "Main content" at bounding box center [778, 397] width 19 height 28
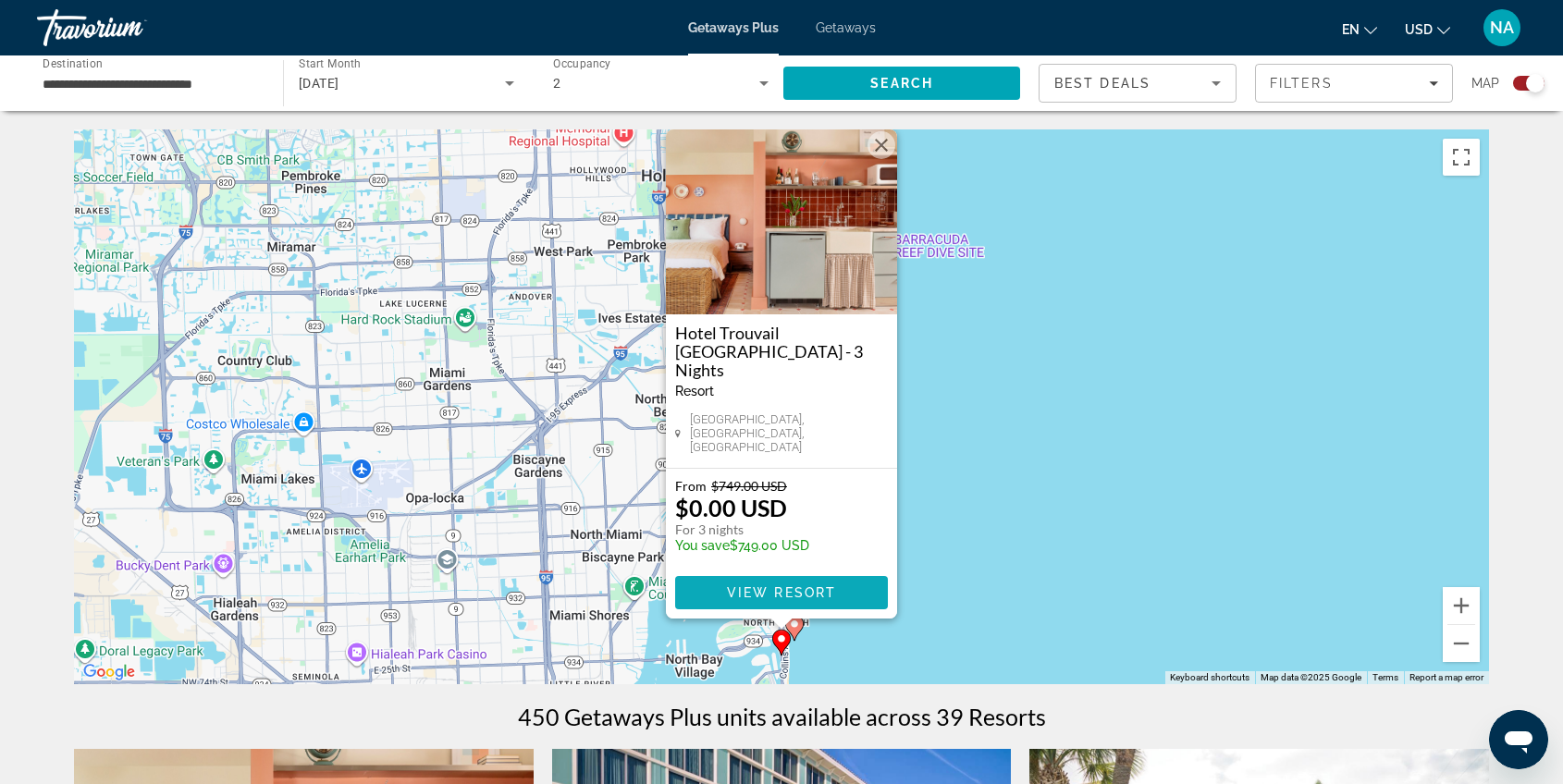
click at [828, 599] on span "View Resort" at bounding box center [782, 592] width 109 height 15
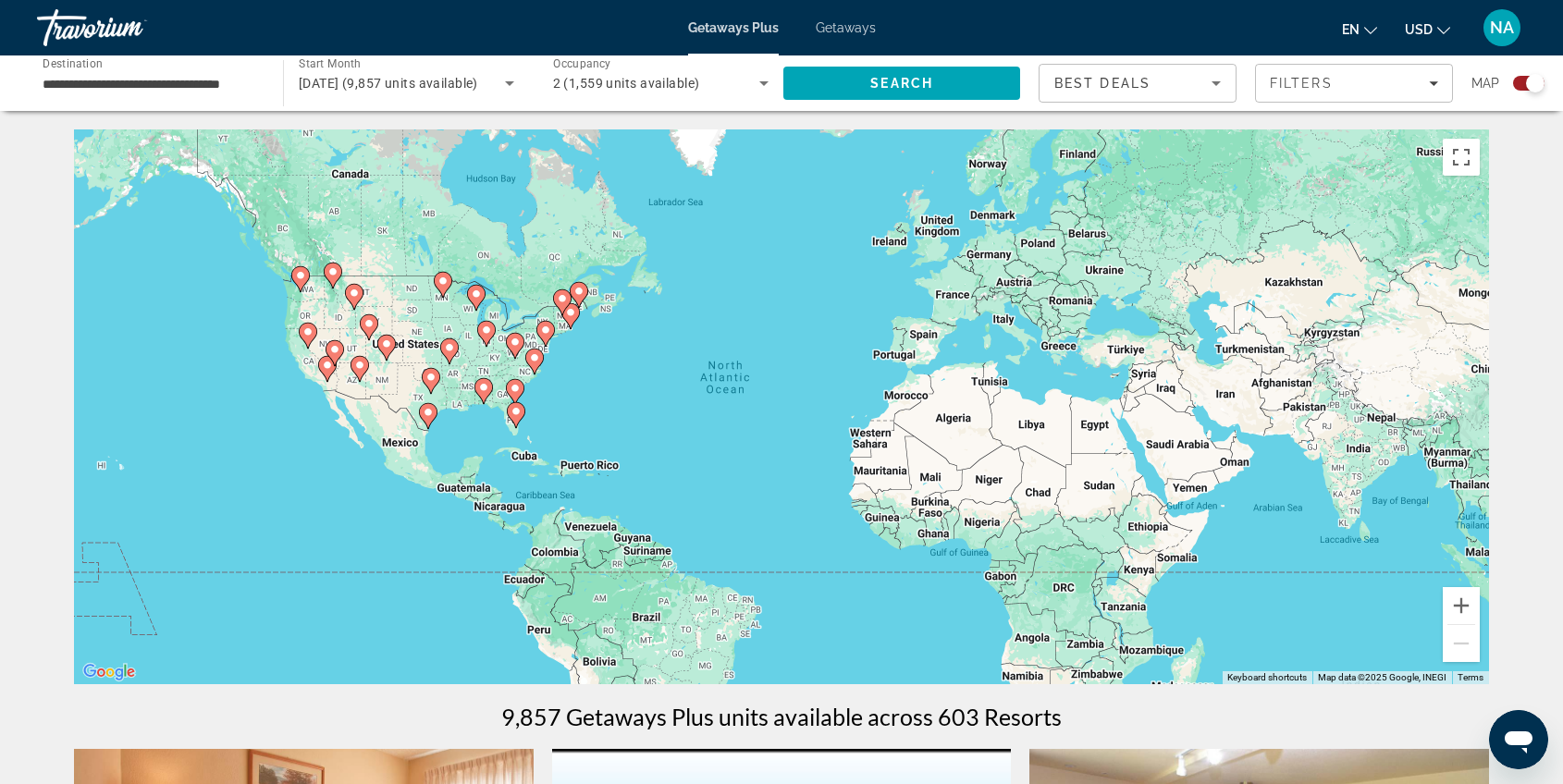
click at [514, 410] on image "Main content" at bounding box center [516, 411] width 11 height 11
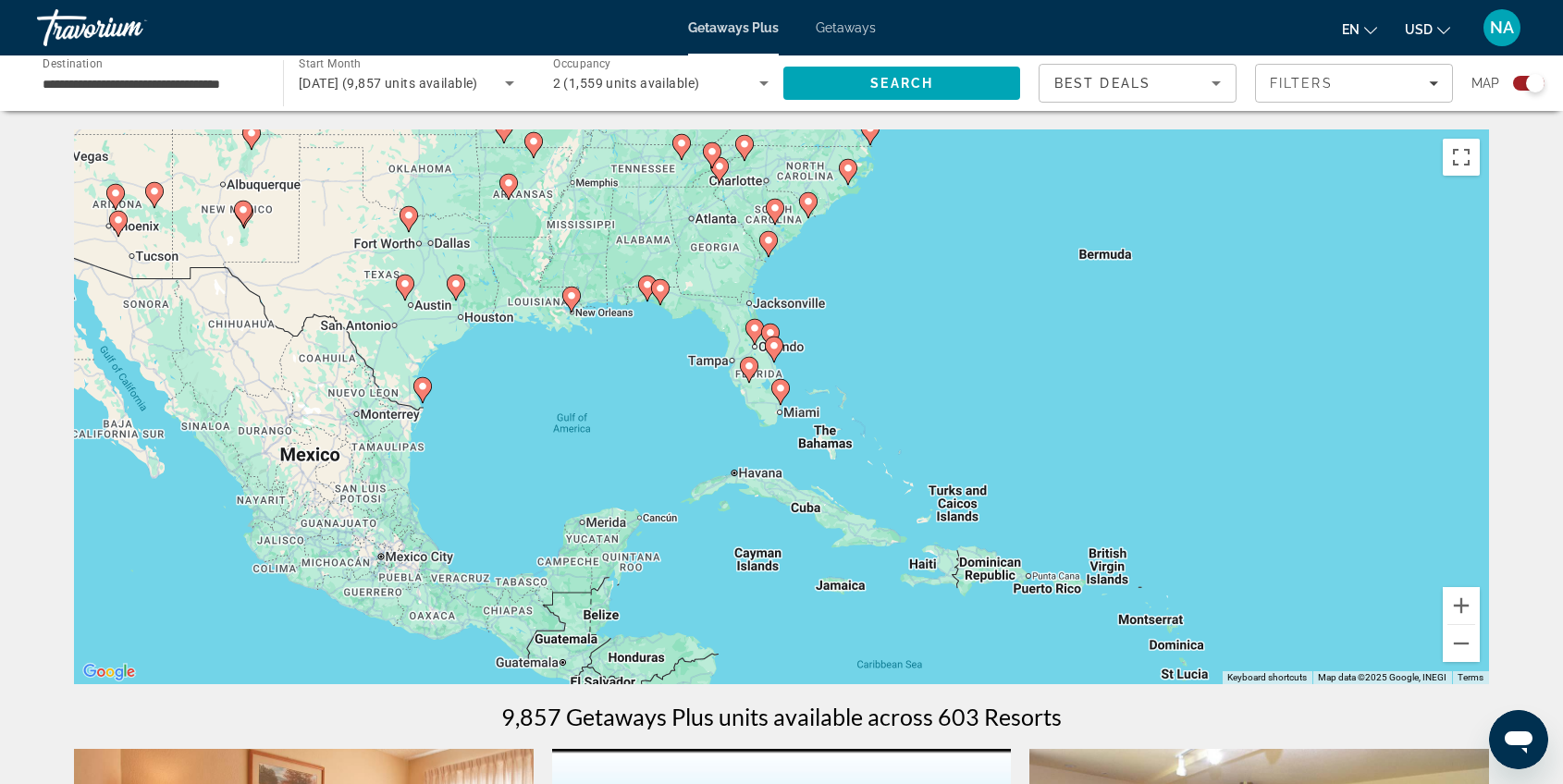
click at [782, 396] on icon "Main content" at bounding box center [781, 392] width 17 height 24
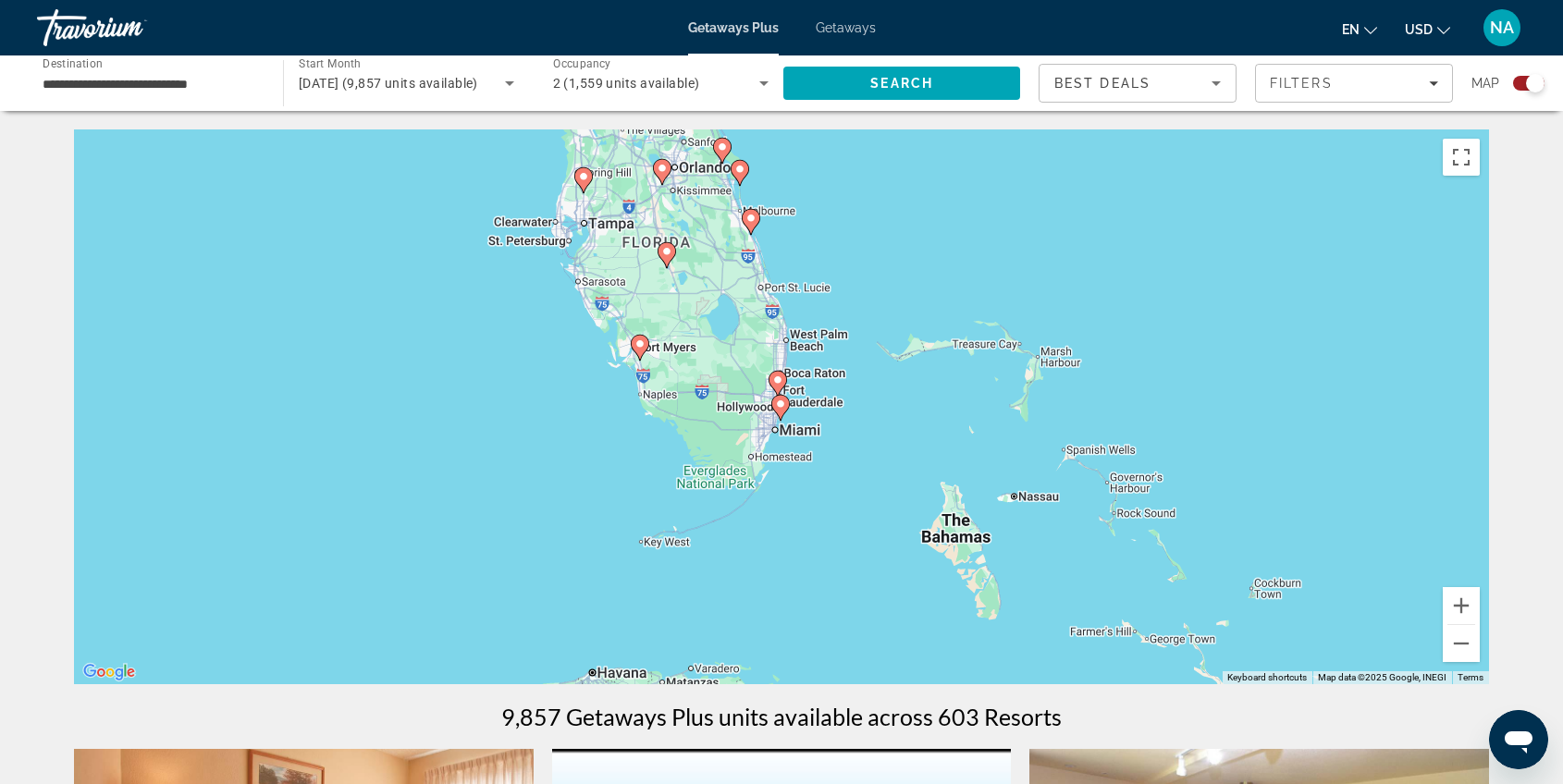
click at [786, 416] on gmp-advanced-marker "Main content" at bounding box center [781, 407] width 19 height 28
type input "**********"
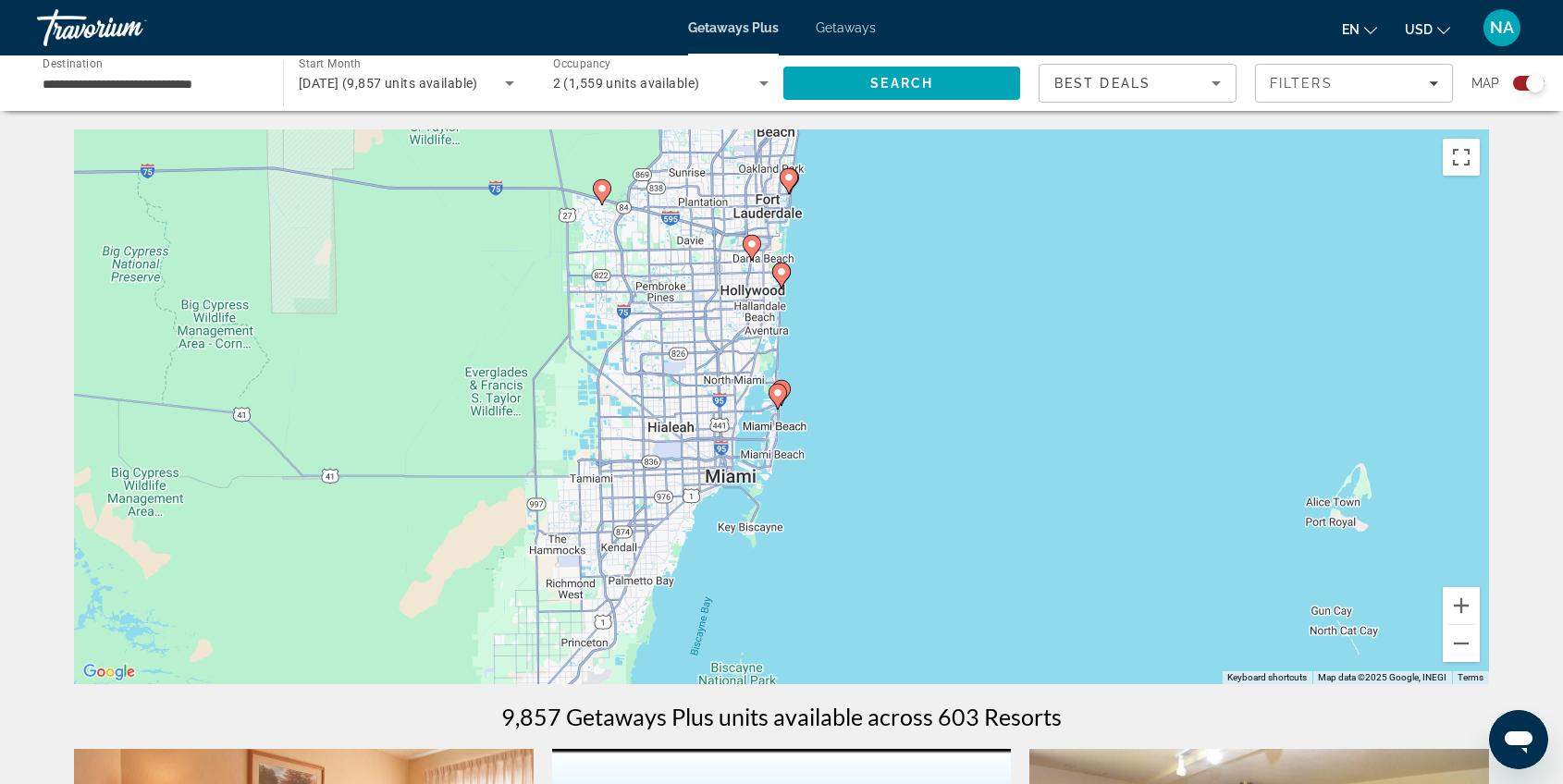
click at [778, 407] on icon "Main content" at bounding box center [778, 397] width 17 height 24
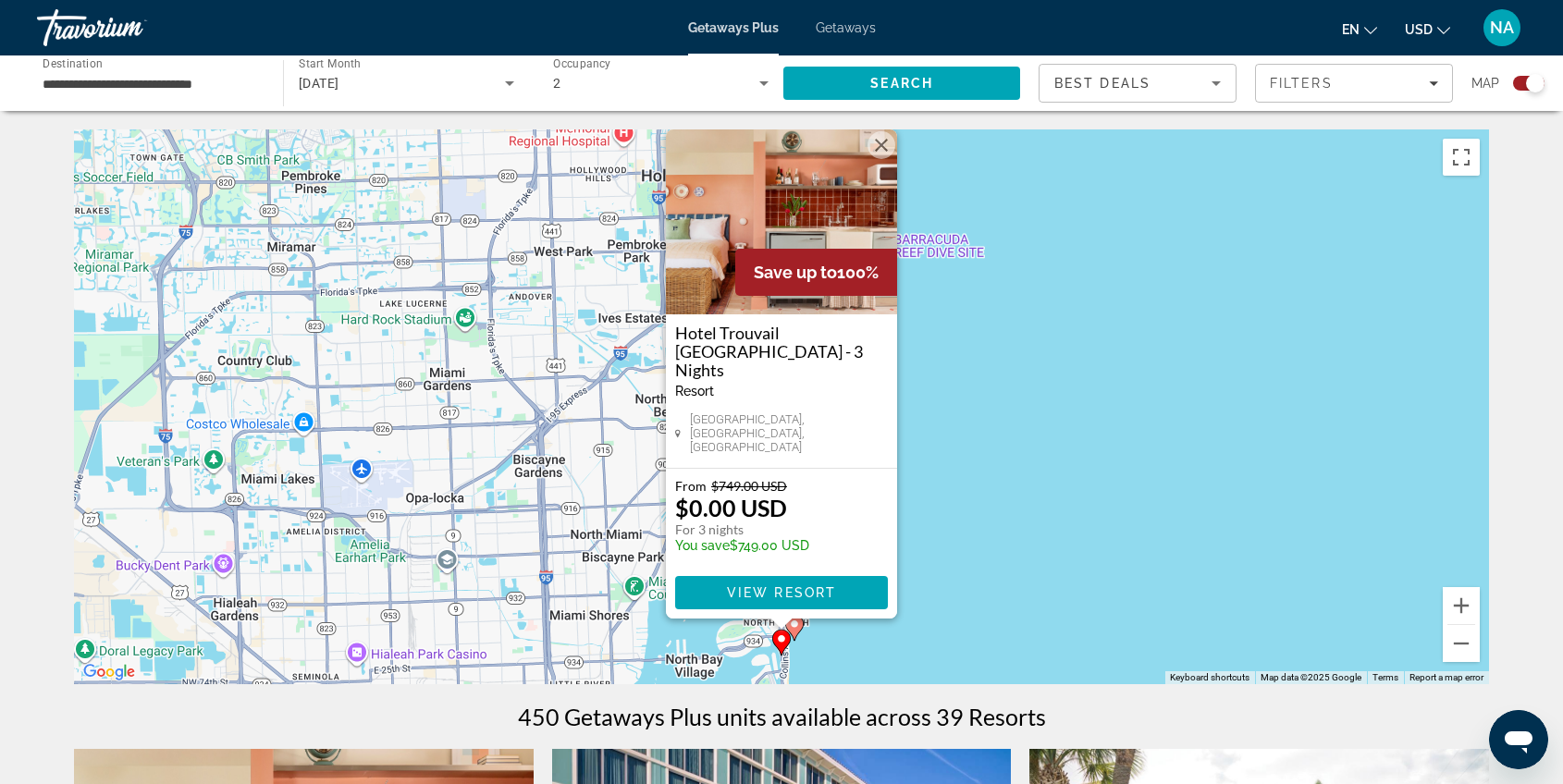
click at [818, 642] on div "To activate drag with keyboard, press Alt + Enter. Once in keyboard drag state,…" at bounding box center [782, 407] width 1415 height 555
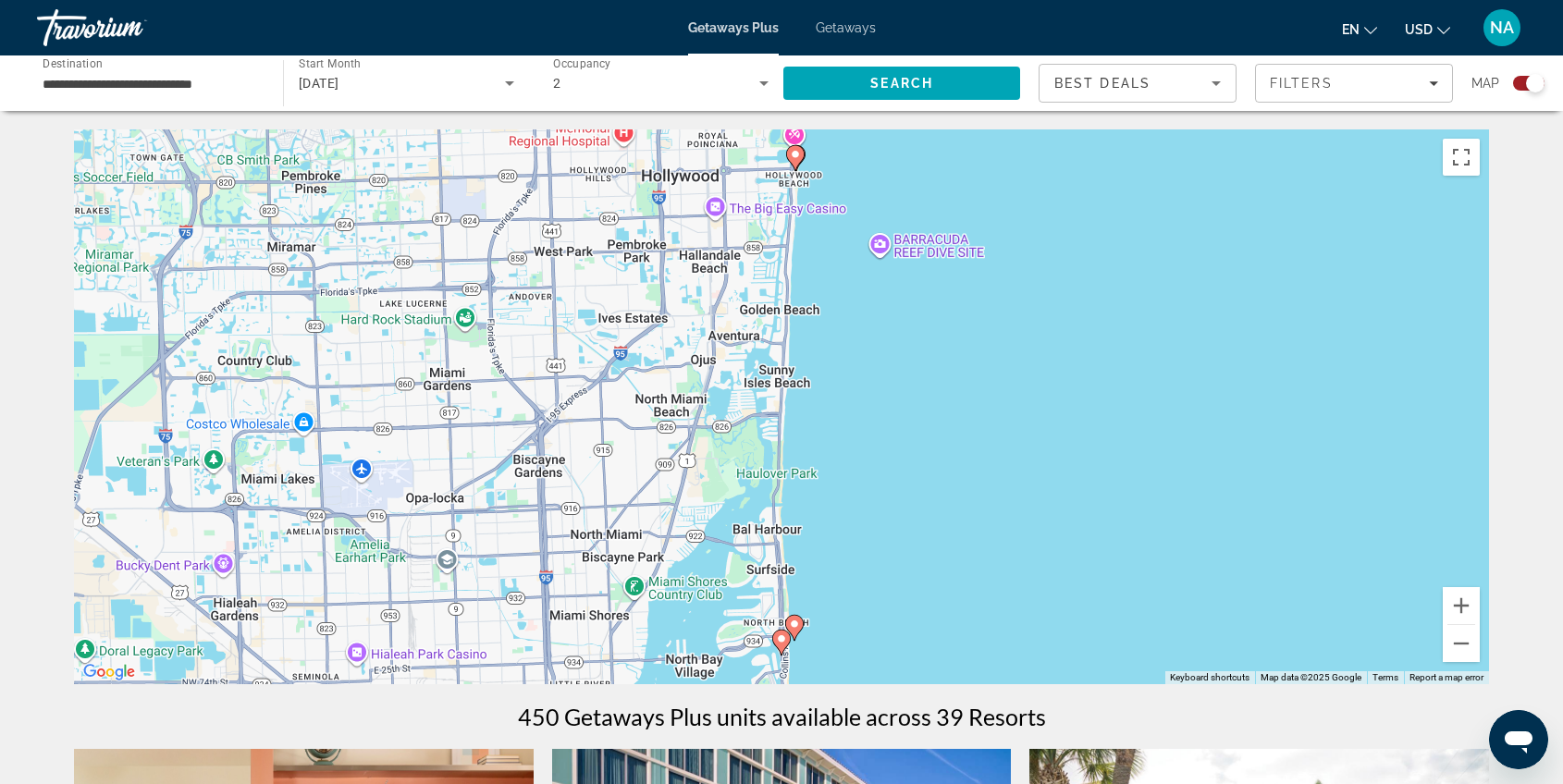
click at [783, 638] on image "Main content" at bounding box center [782, 638] width 11 height 11
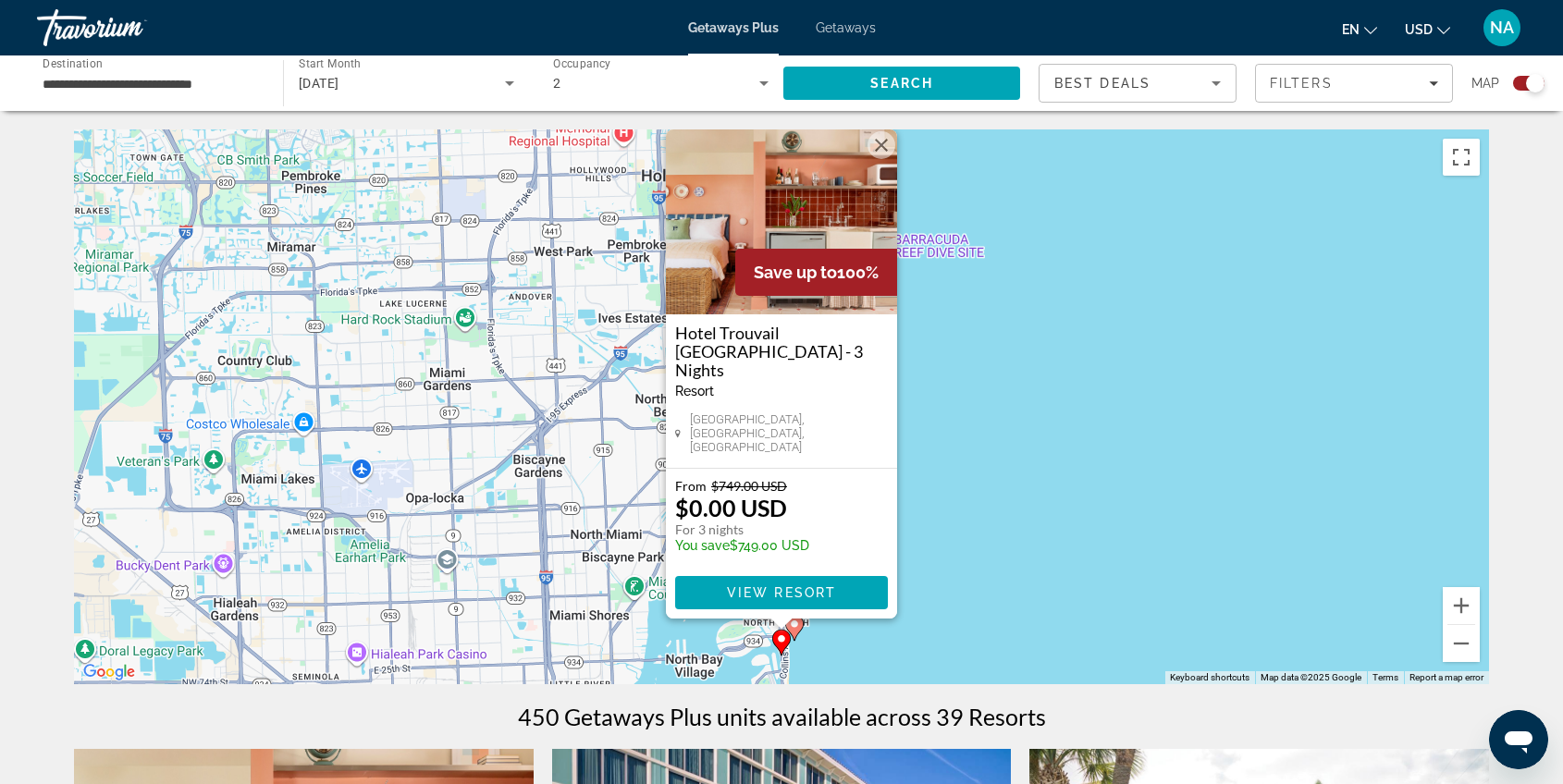
click at [823, 643] on div "To activate drag with keyboard, press Alt + Enter. Once in keyboard drag state,…" at bounding box center [782, 407] width 1415 height 555
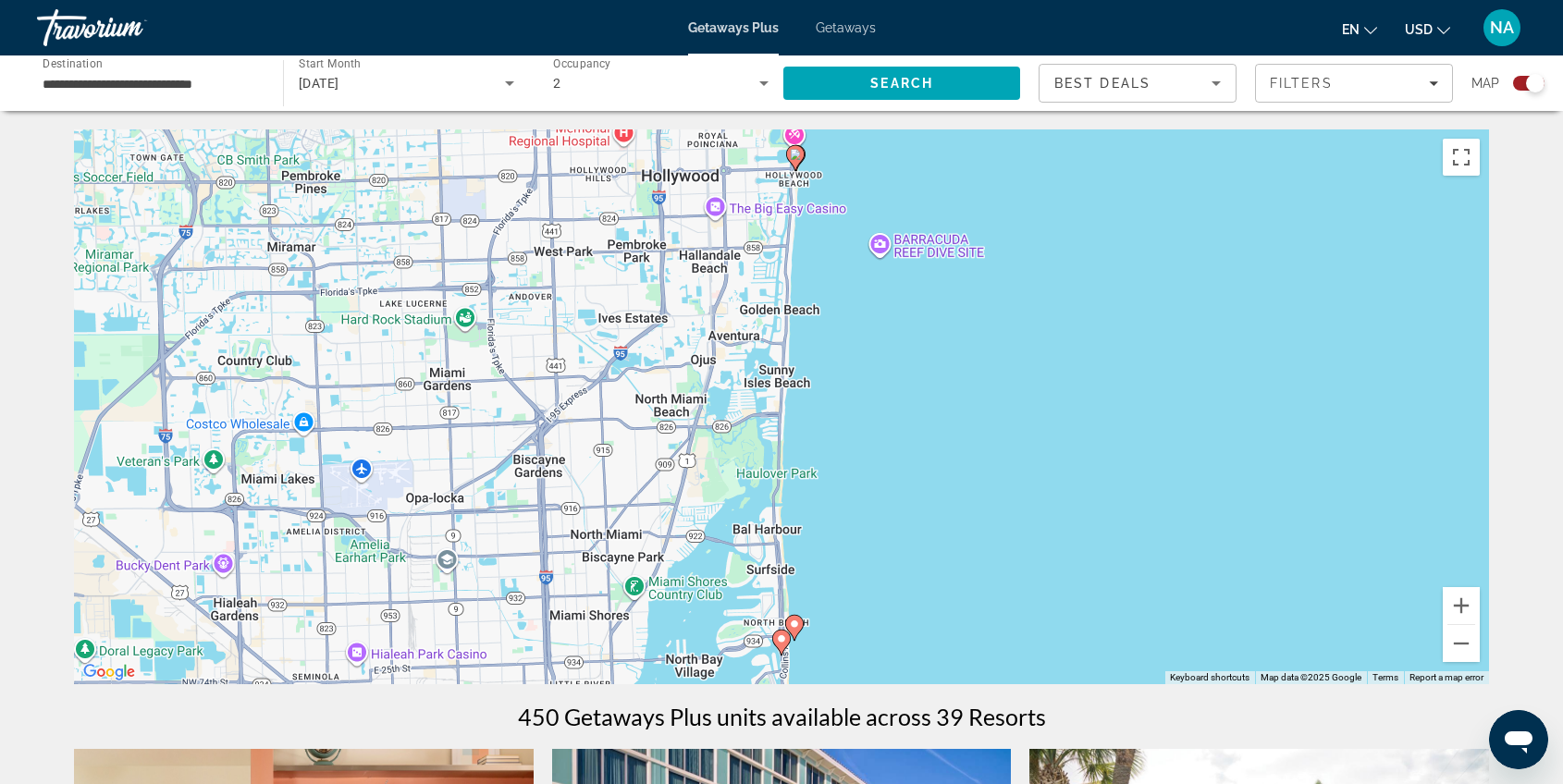
click at [799, 624] on icon "Main content" at bounding box center [795, 628] width 17 height 24
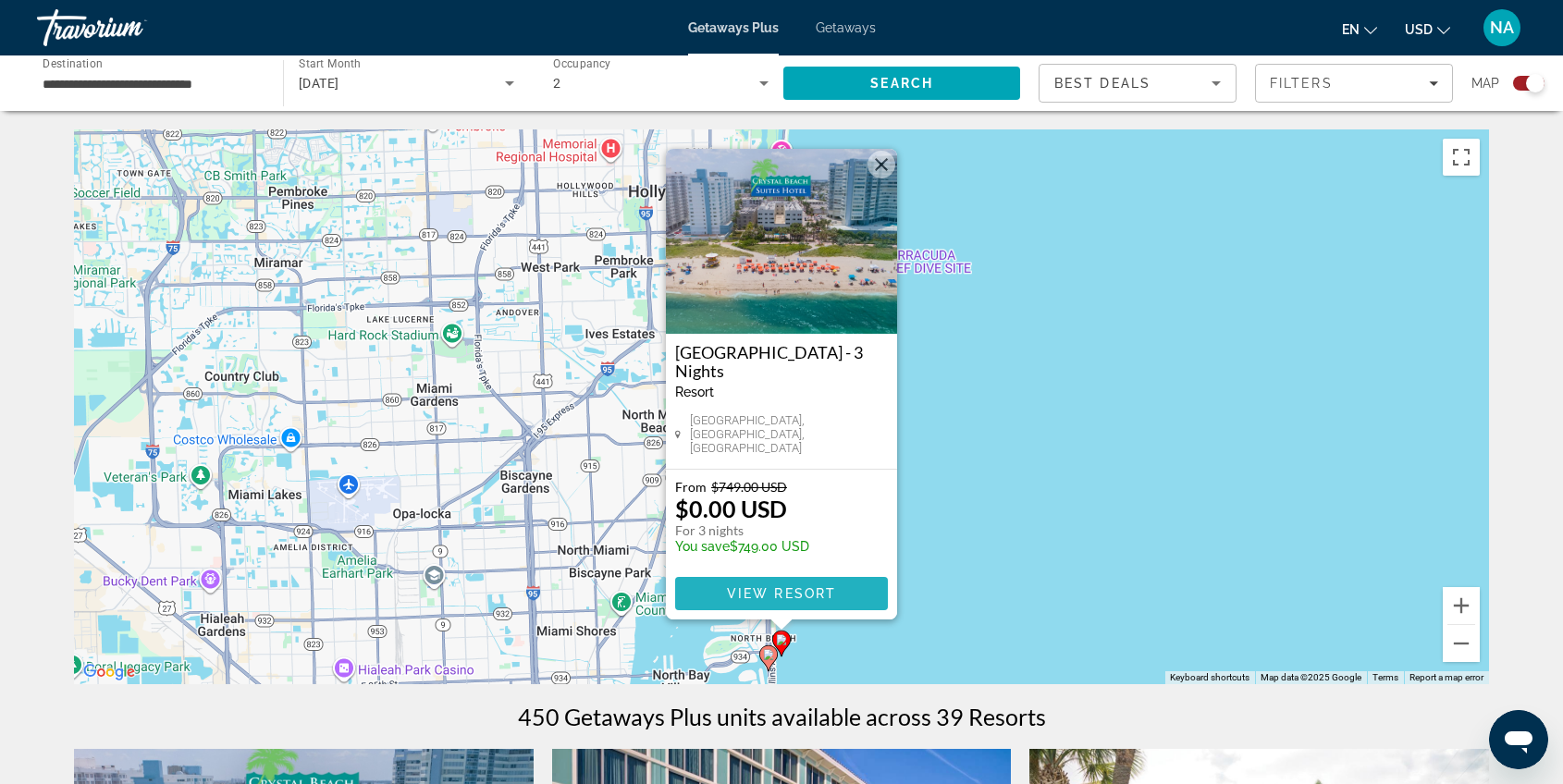
click at [762, 592] on span "View Resort" at bounding box center [782, 593] width 109 height 15
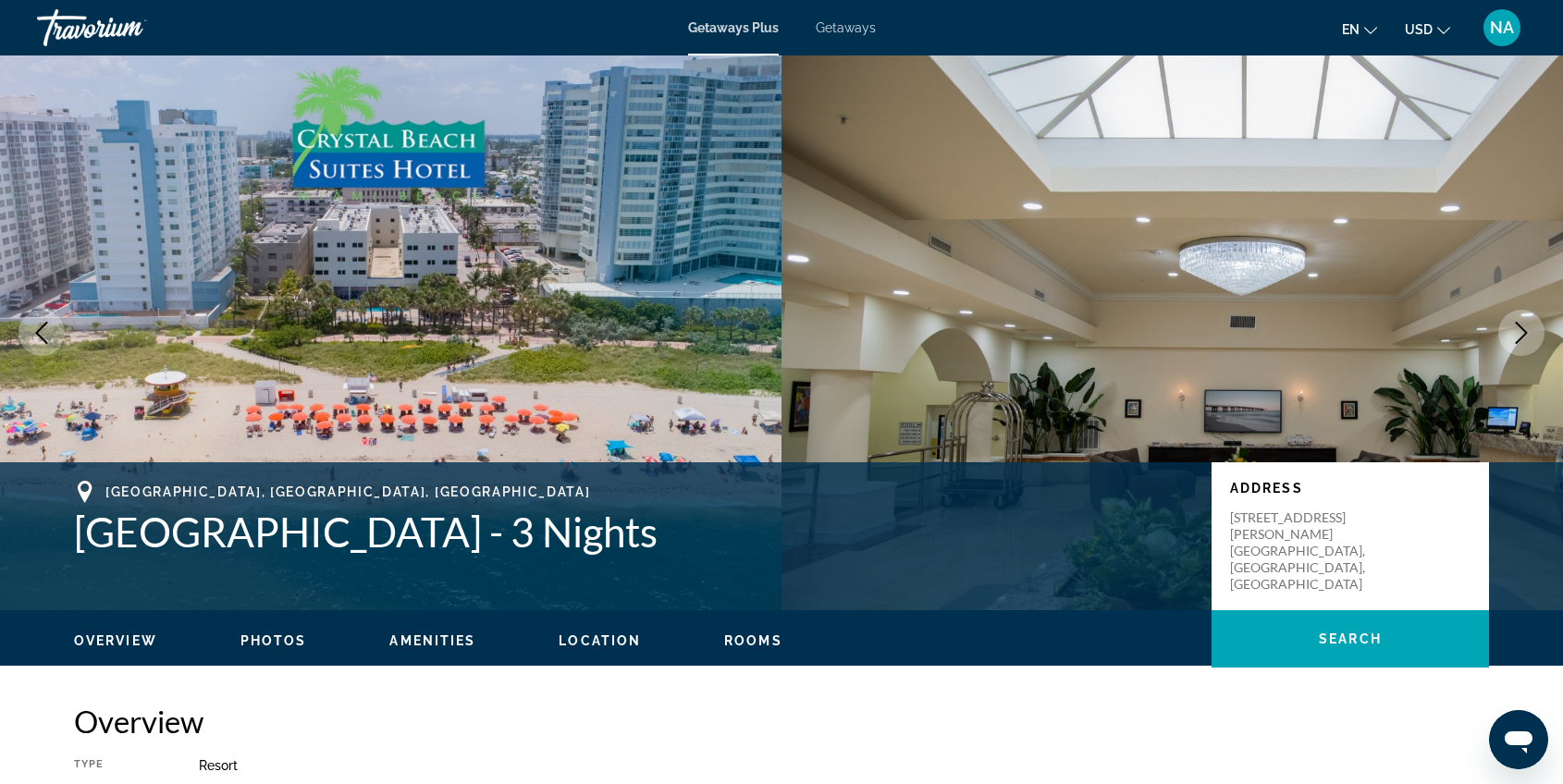
click at [518, 337] on img "Main content" at bounding box center [391, 332] width 782 height 555
click at [556, 242] on img "Main content" at bounding box center [391, 332] width 782 height 555
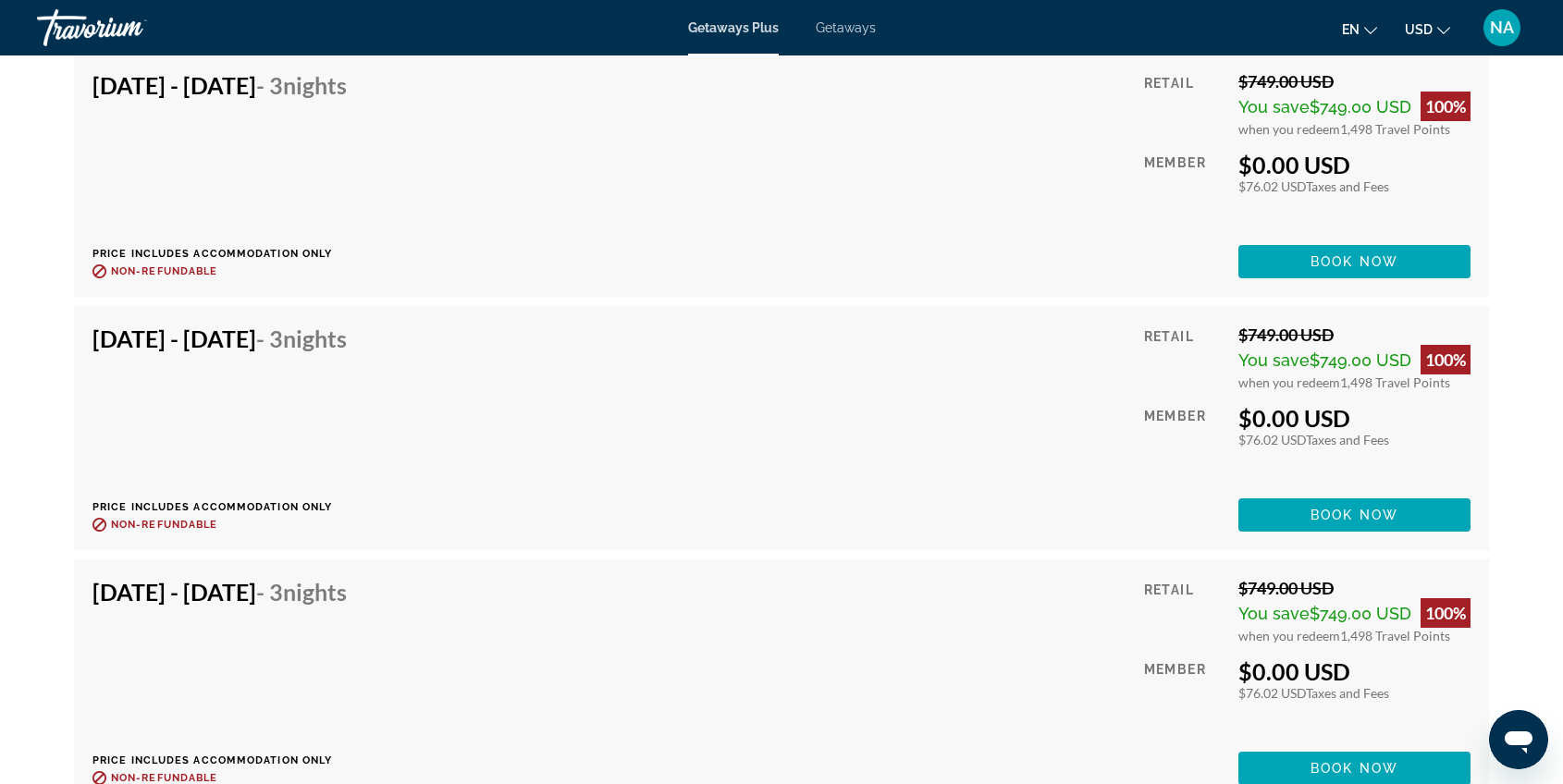
scroll to position [3626, 0]
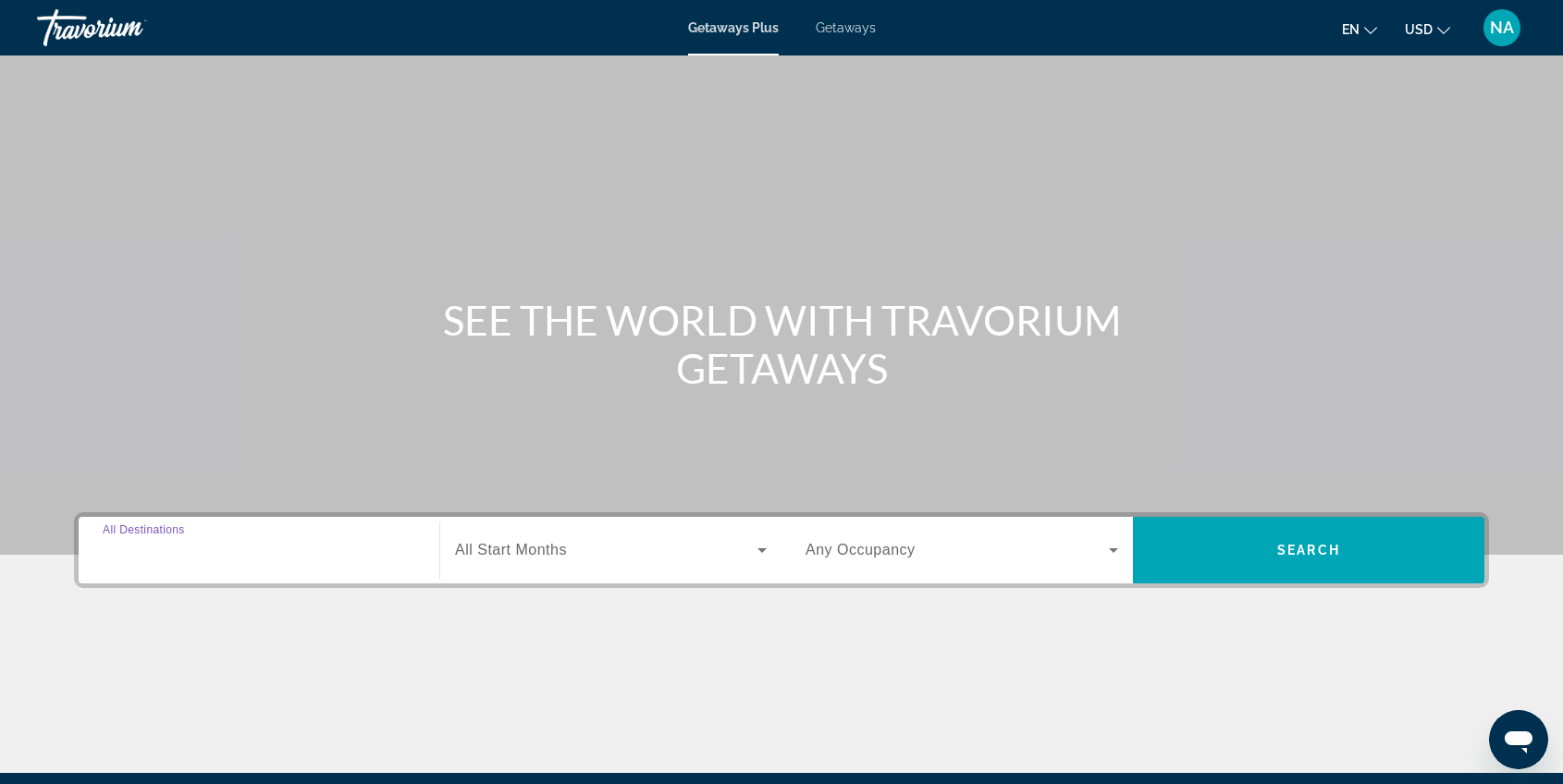
click at [286, 545] on input "Destination All Destinations" at bounding box center [258, 551] width 313 height 23
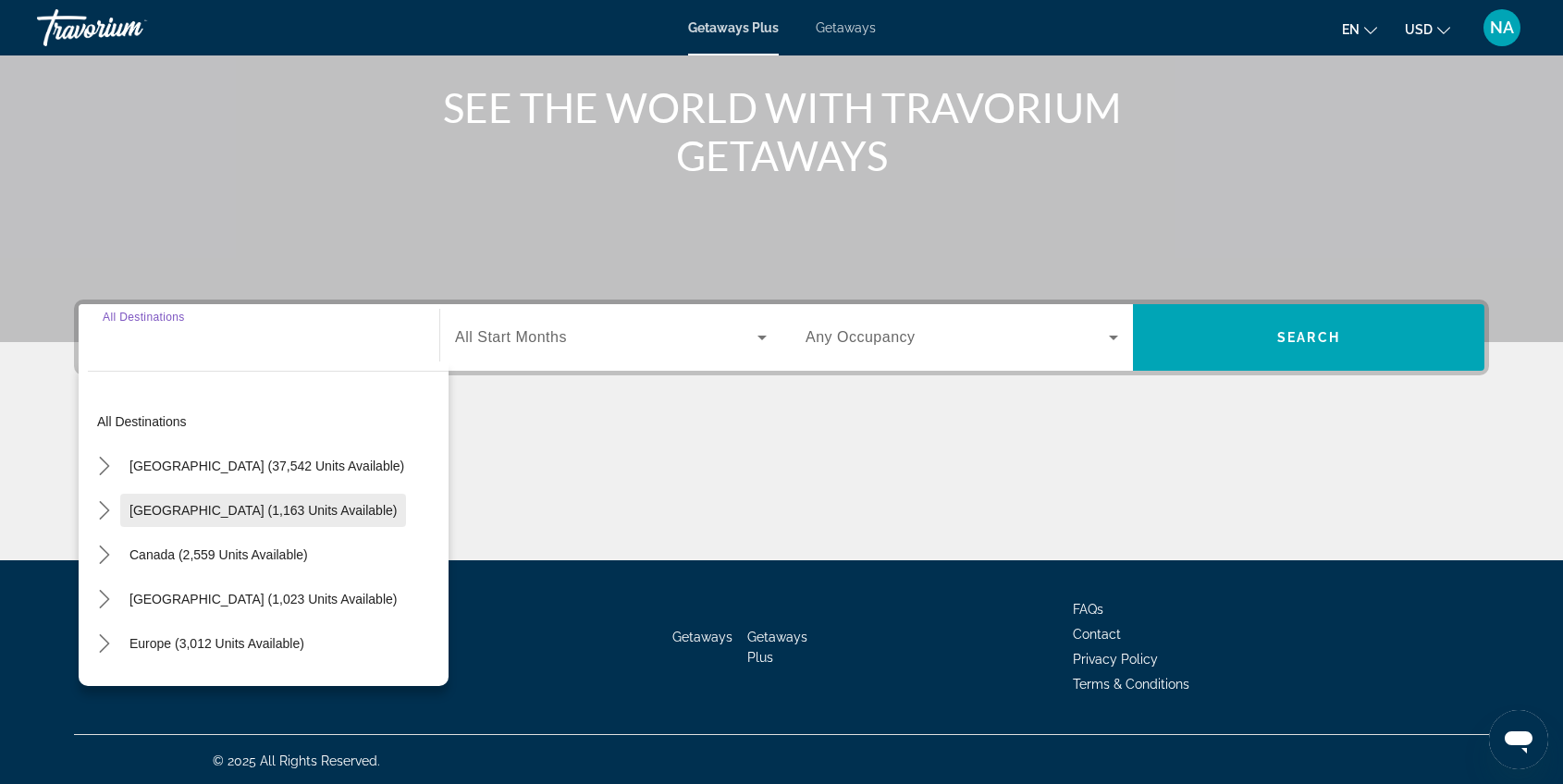
scroll to position [215, 0]
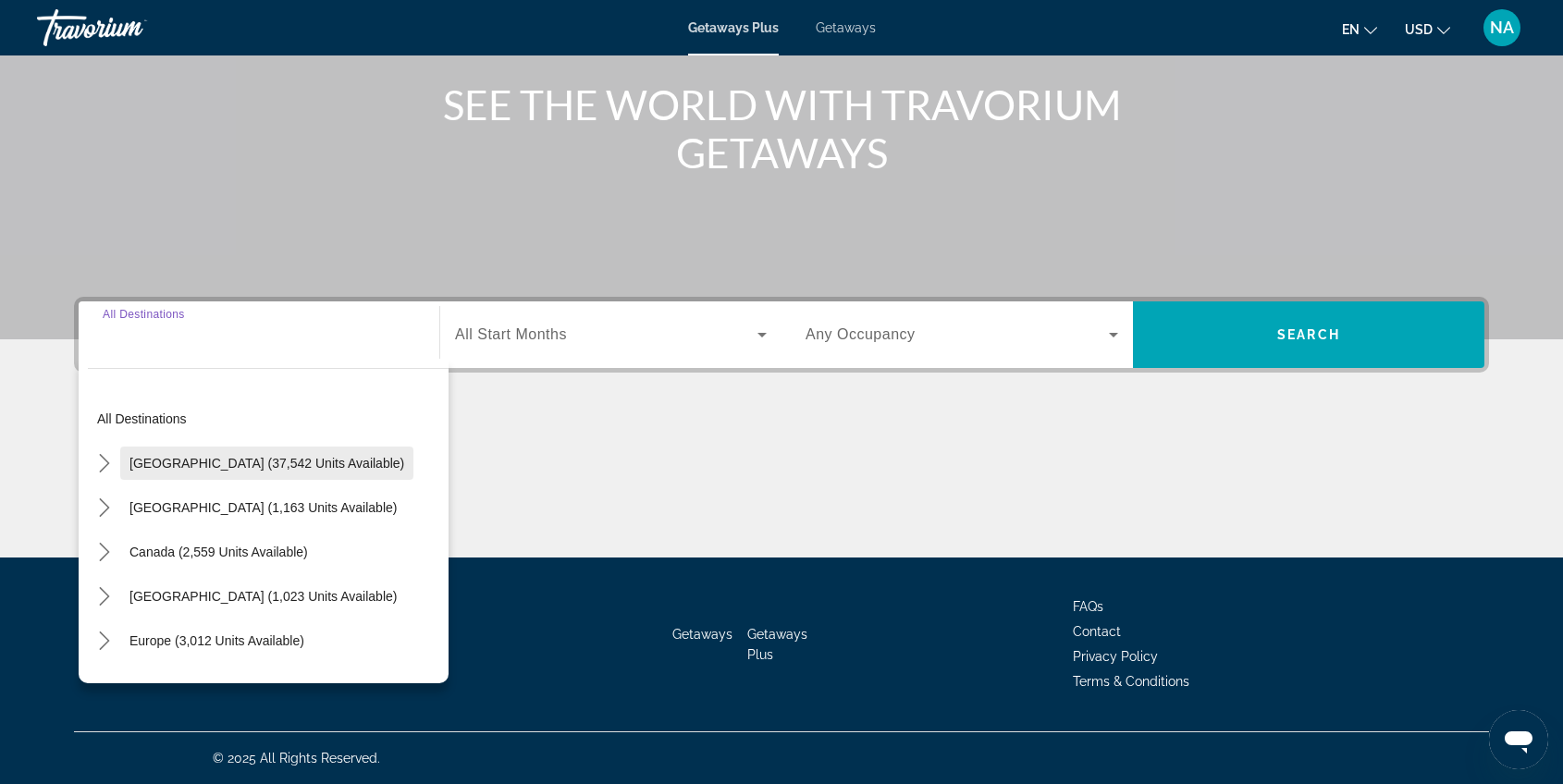
click at [228, 468] on span "[GEOGRAPHIC_DATA] (37,542 units available)" at bounding box center [267, 463] width 274 height 15
type input "**********"
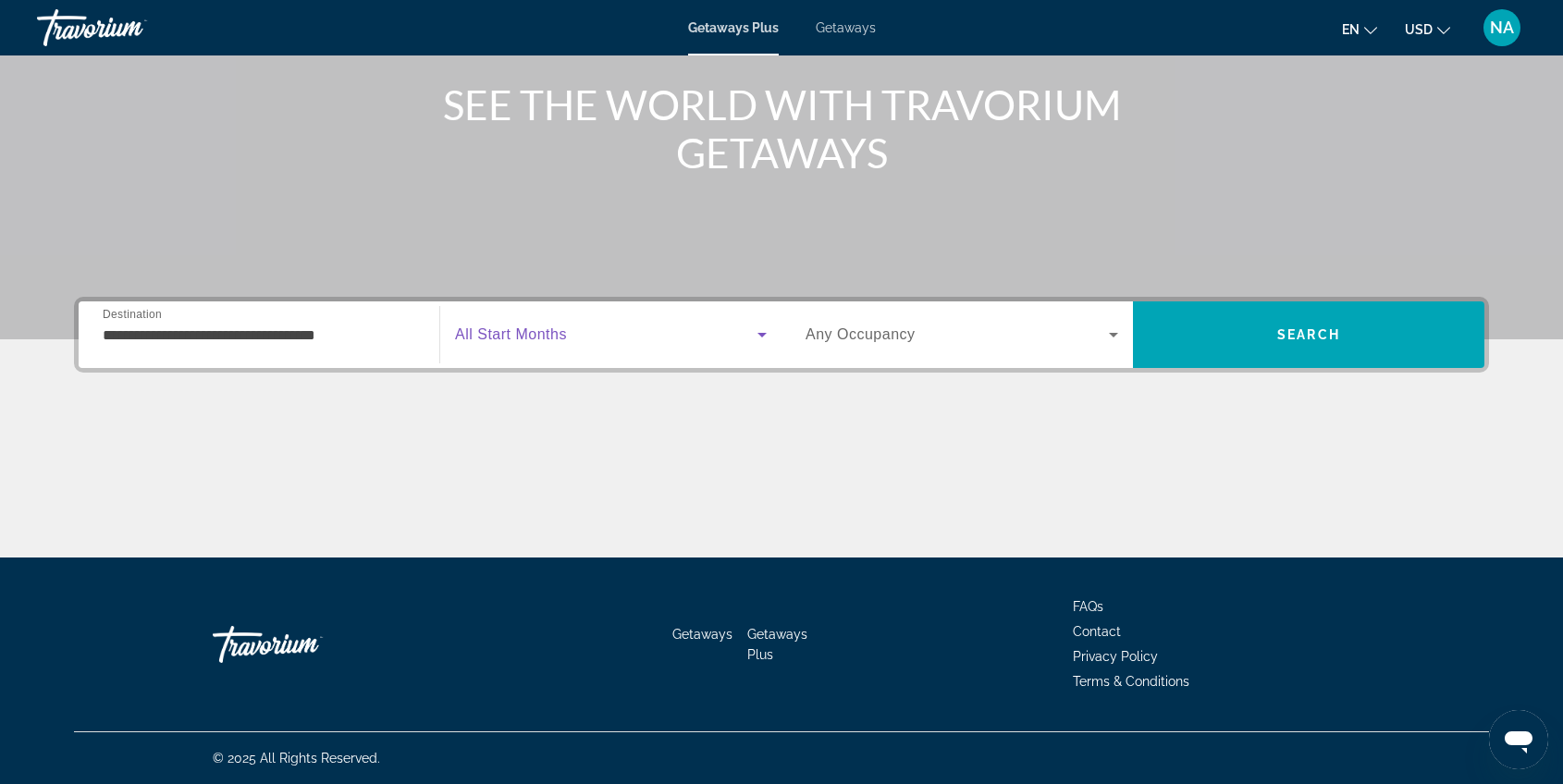
click at [570, 341] on span "Search widget" at bounding box center [606, 335] width 302 height 23
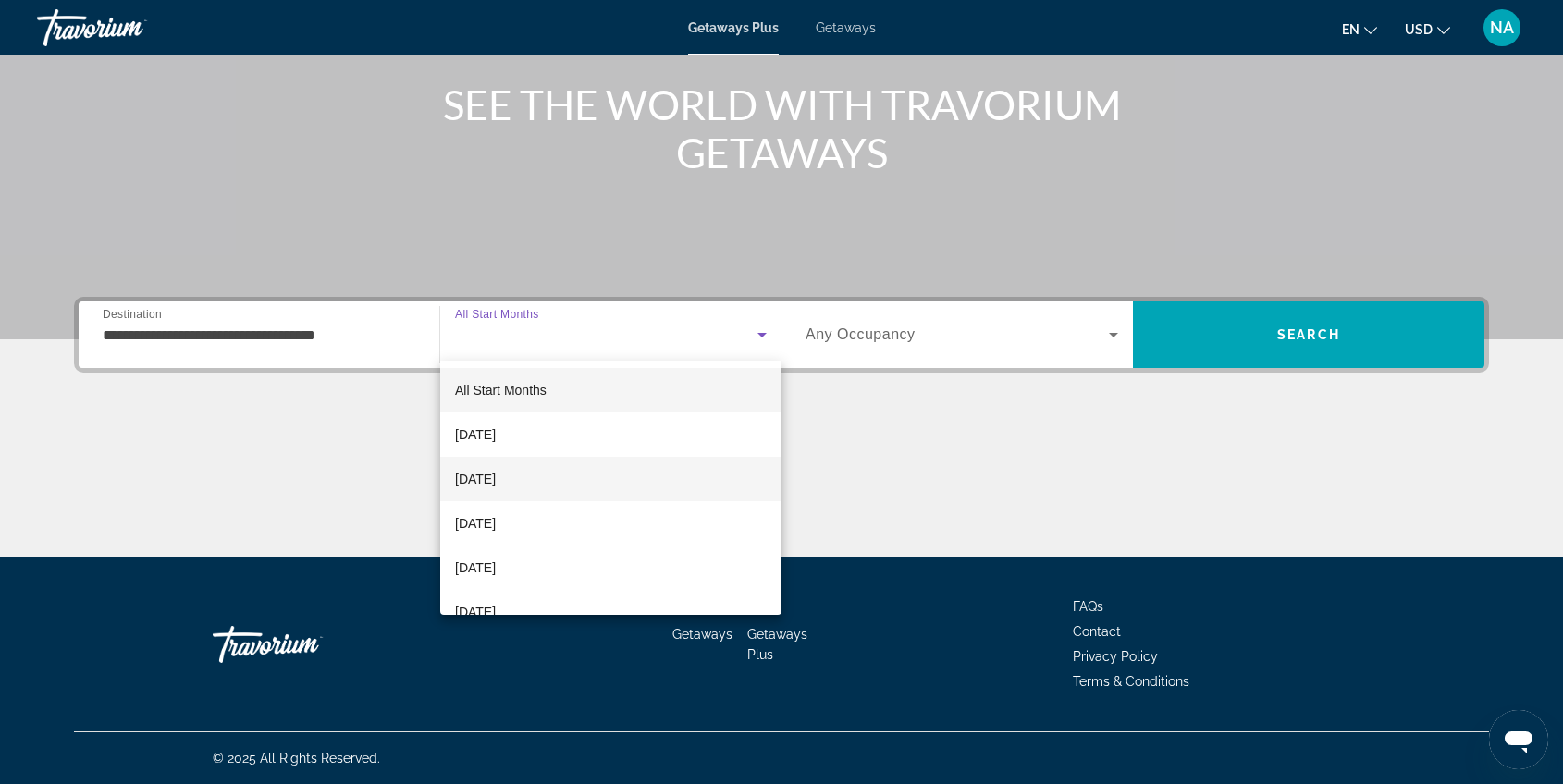
click at [496, 474] on span "[DATE]" at bounding box center [474, 479] width 40 height 23
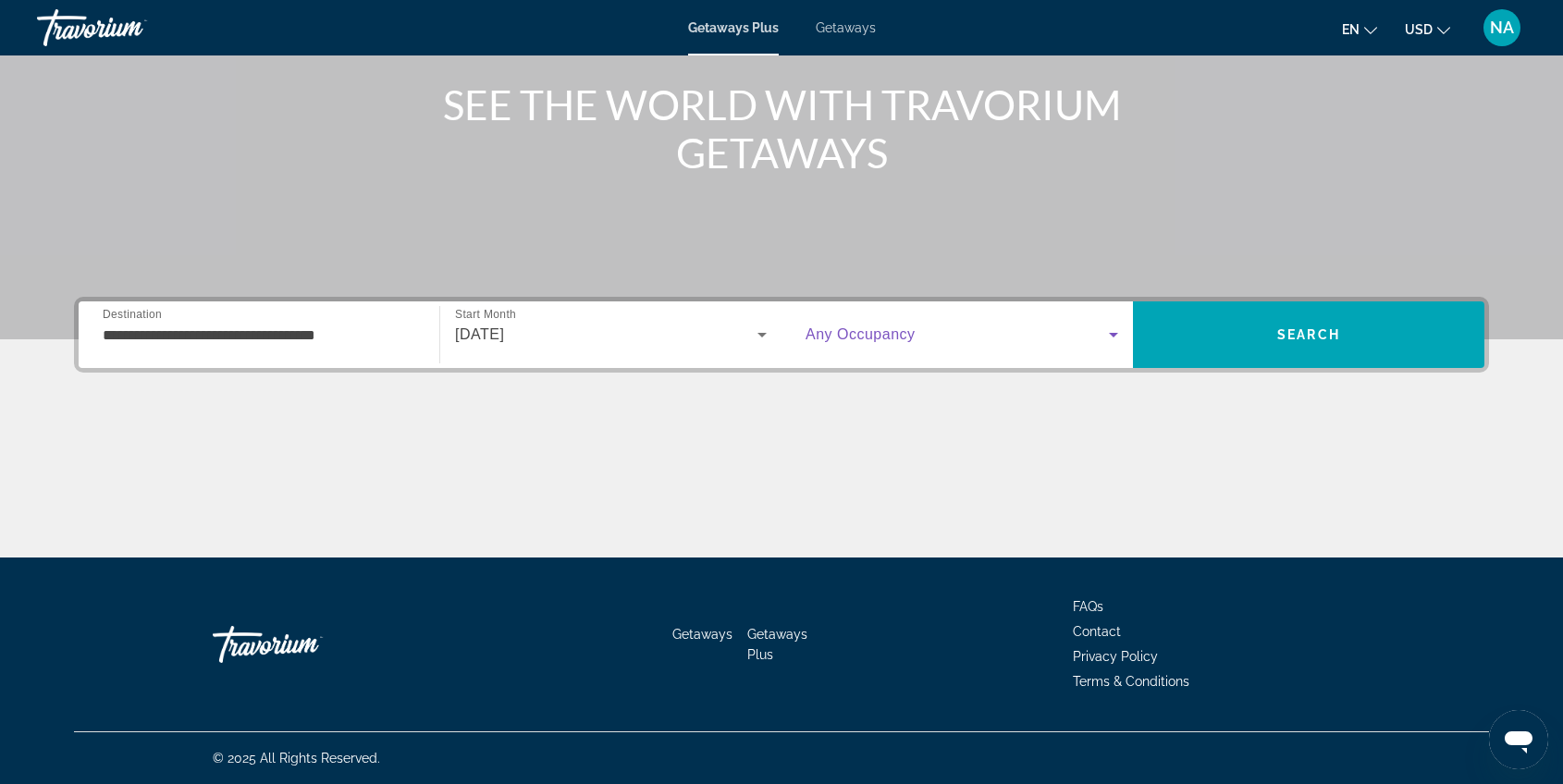
click at [1014, 337] on span "Search widget" at bounding box center [957, 335] width 303 height 23
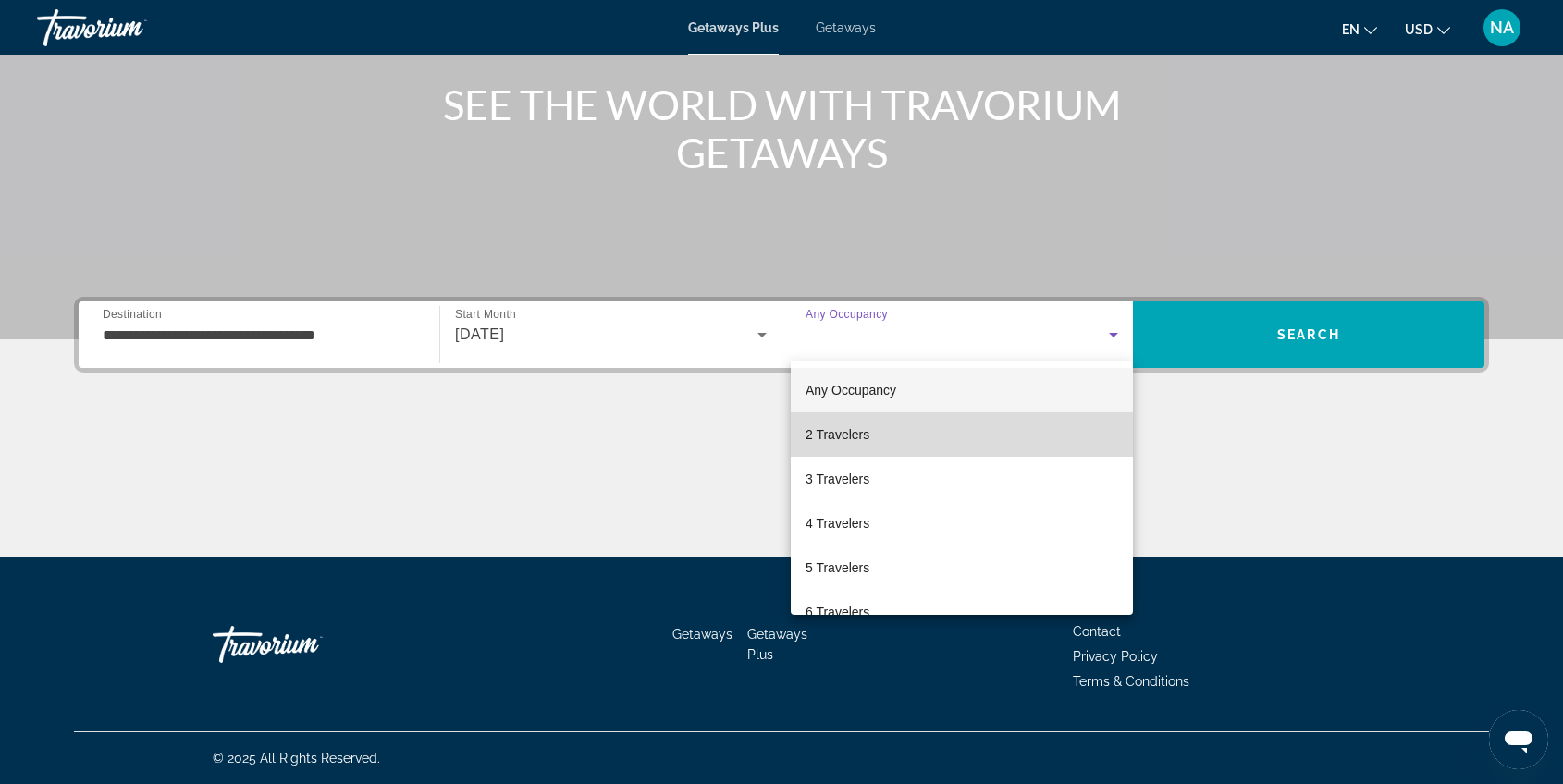
click at [887, 426] on mat-option "2 Travelers" at bounding box center [962, 434] width 342 height 44
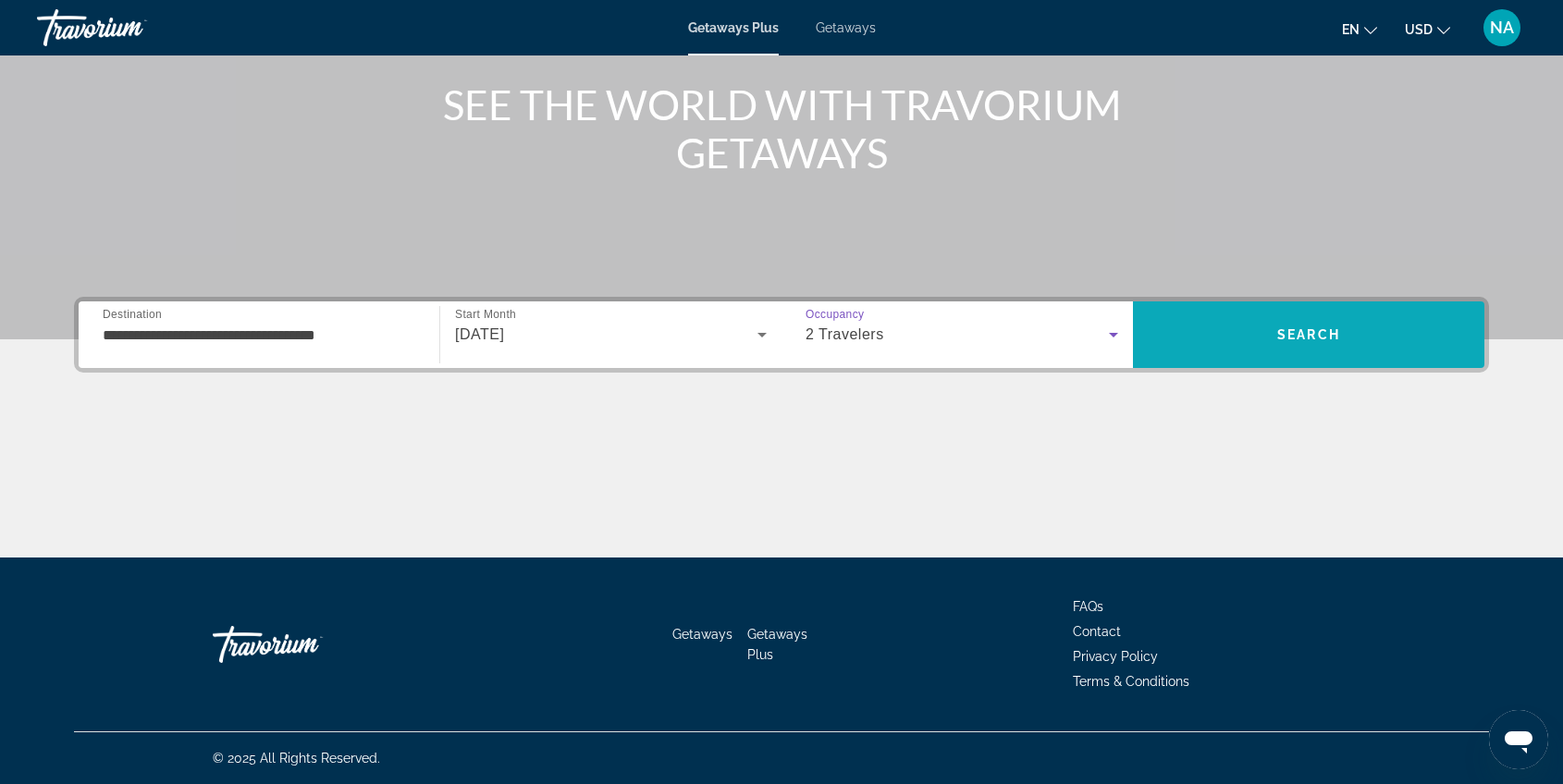
click at [1237, 343] on span "Search" at bounding box center [1308, 334] width 351 height 44
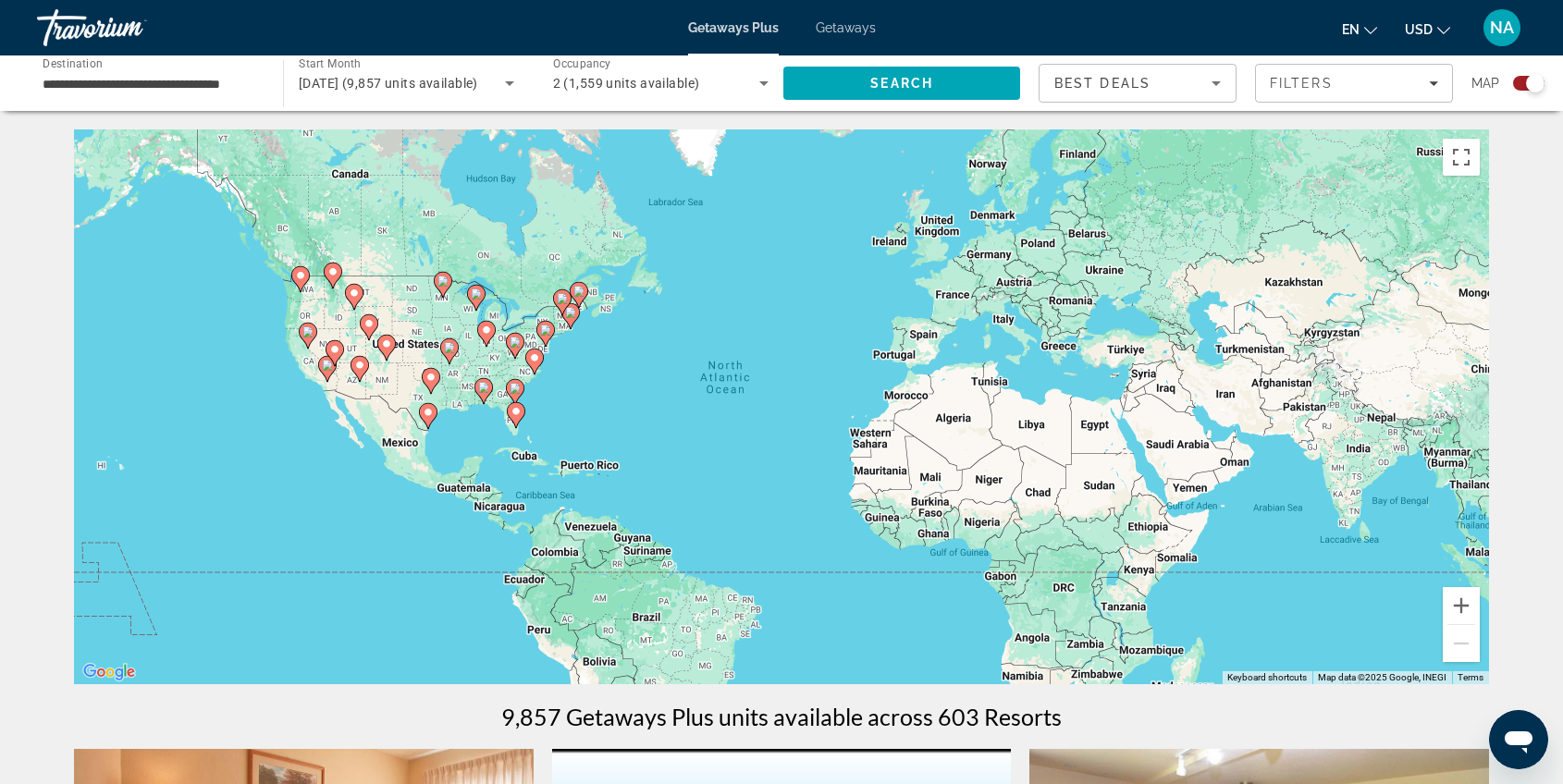
click at [782, 407] on div "Main content" at bounding box center [1489, 407] width 1415 height 0
click at [518, 412] on image "Main content" at bounding box center [516, 411] width 11 height 11
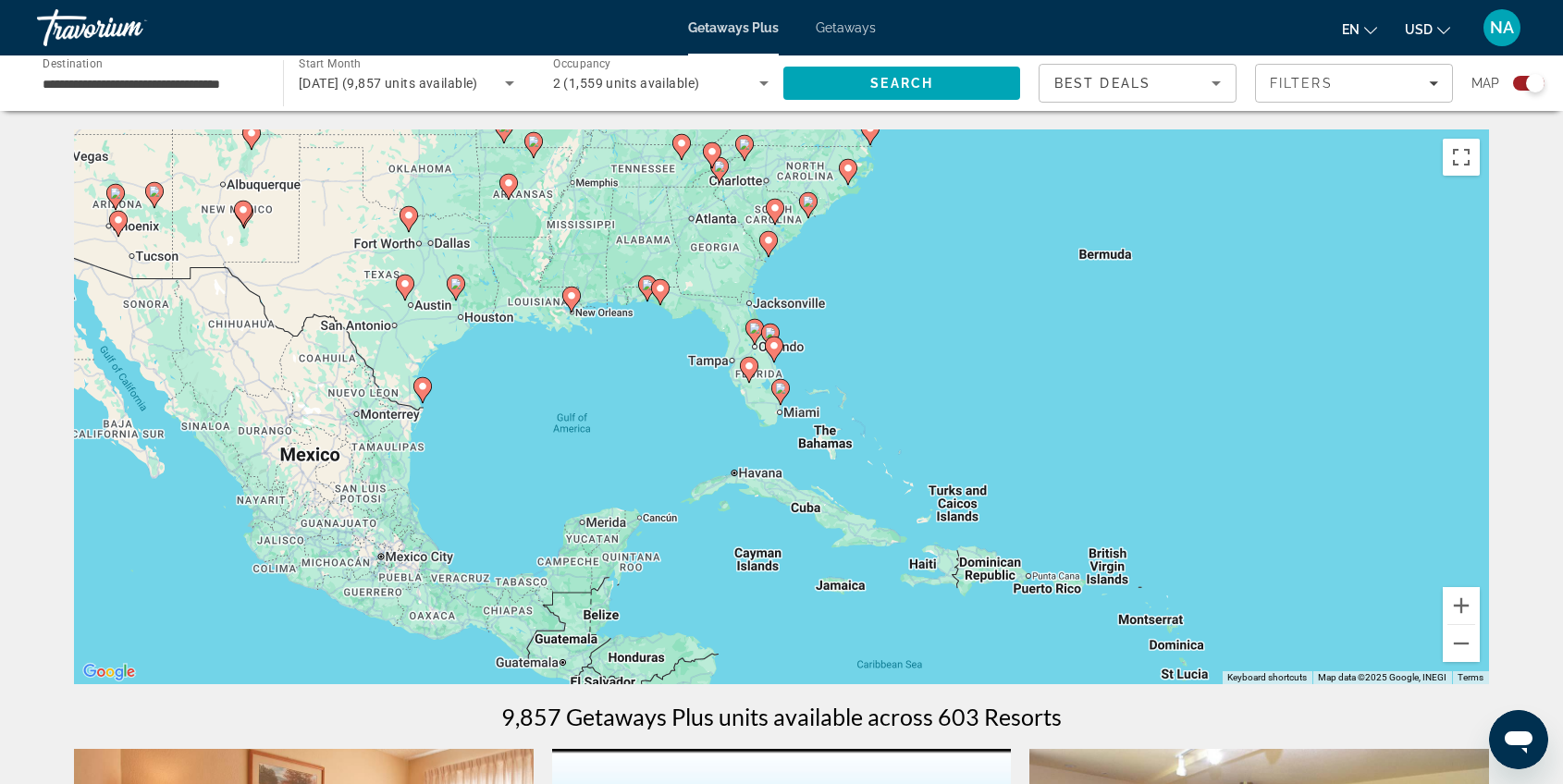
click at [771, 346] on image "Main content" at bounding box center [774, 346] width 11 height 11
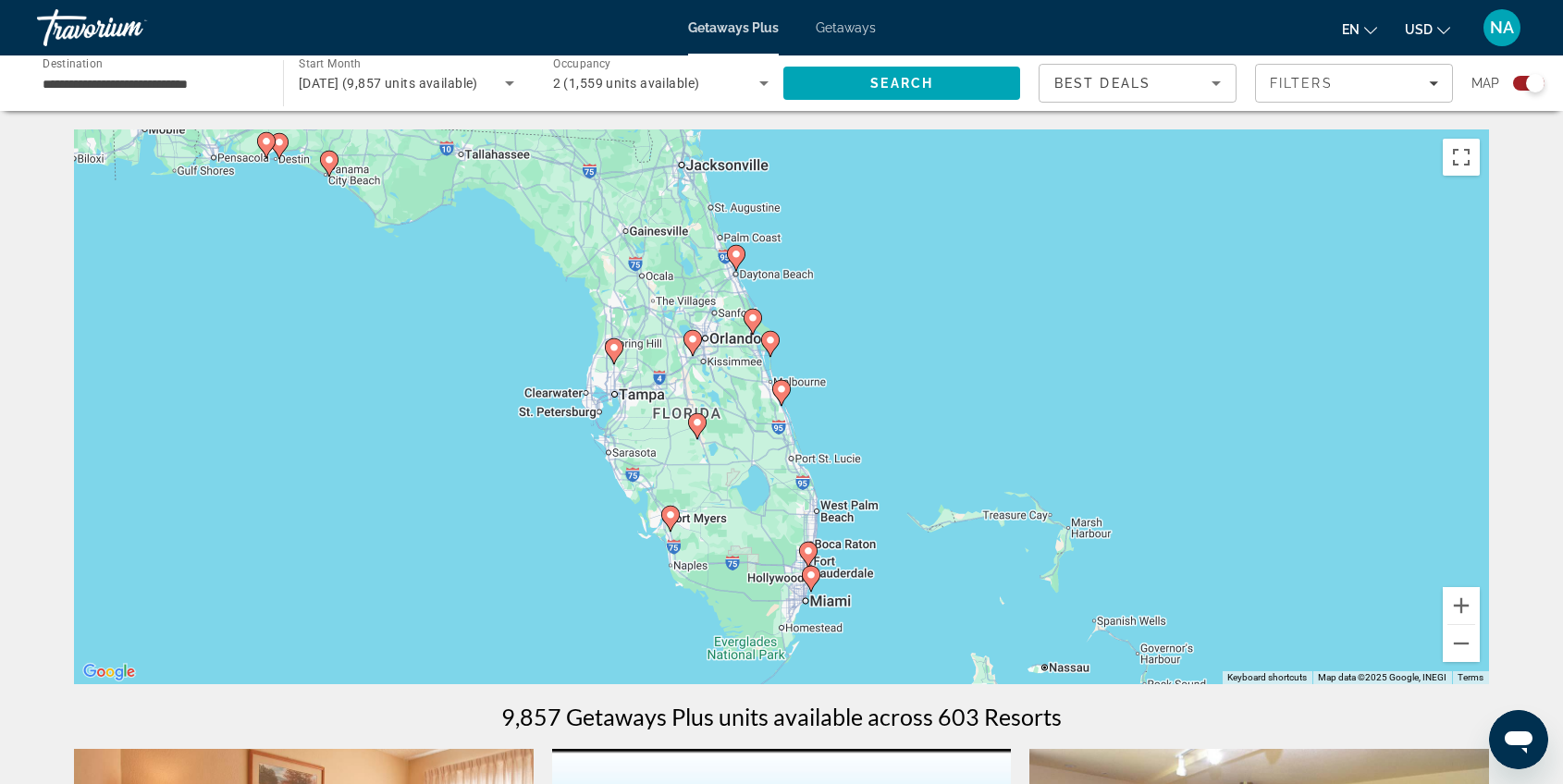
click at [808, 559] on icon "Main content" at bounding box center [809, 555] width 17 height 24
type input "**********"
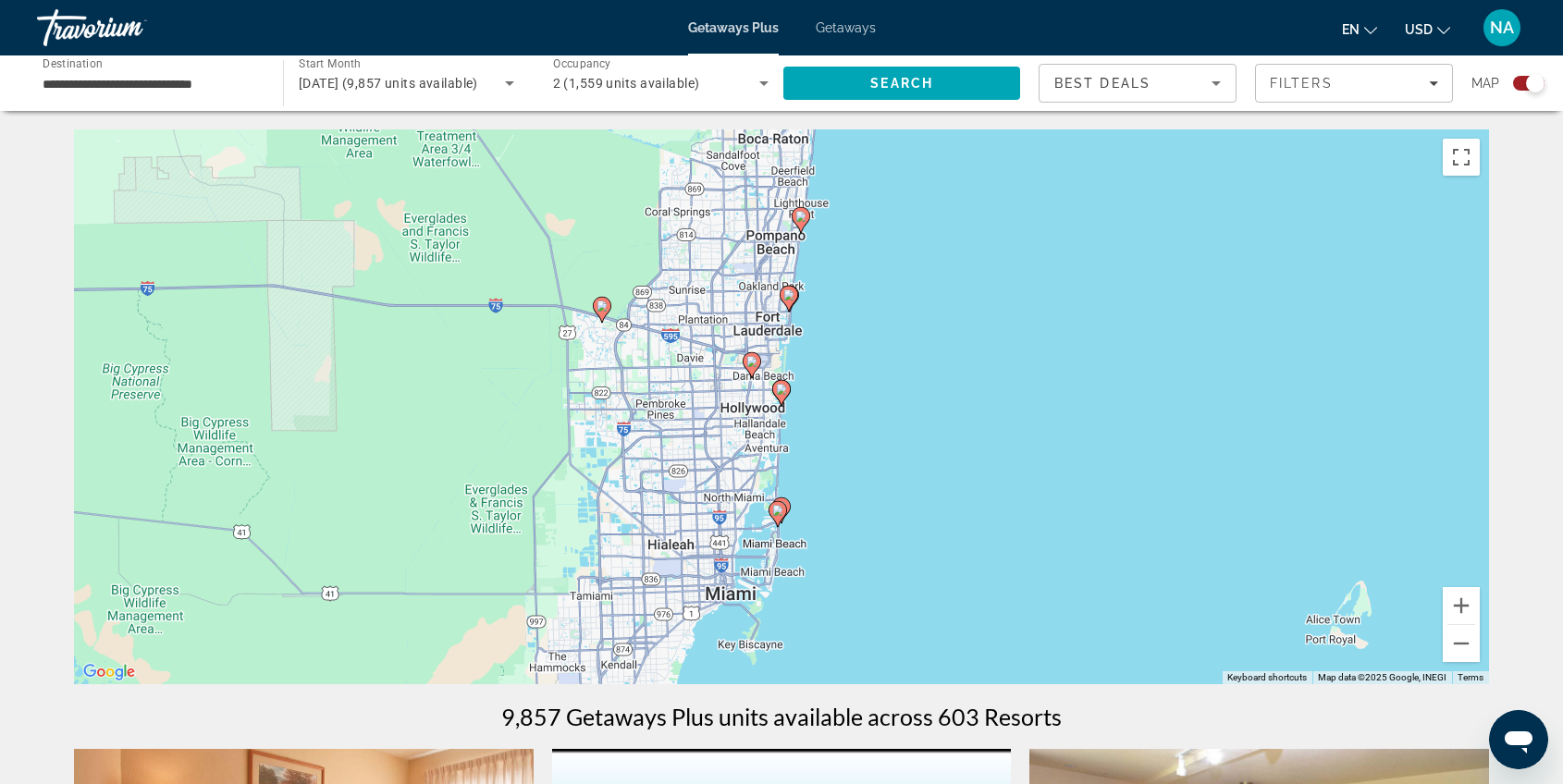
click at [801, 221] on image "Main content" at bounding box center [801, 216] width 11 height 11
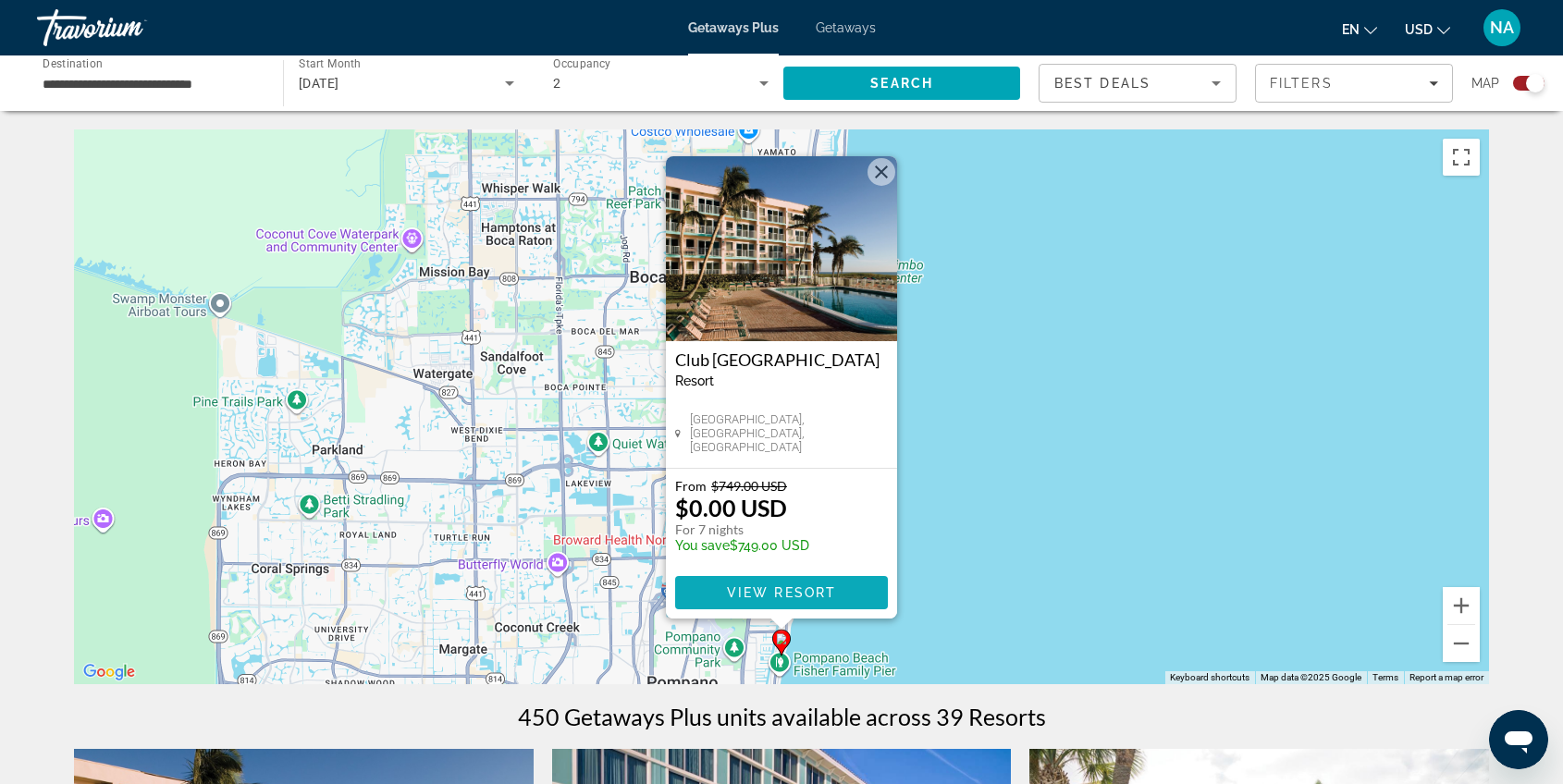
click at [734, 594] on span "View Resort" at bounding box center [782, 592] width 109 height 15
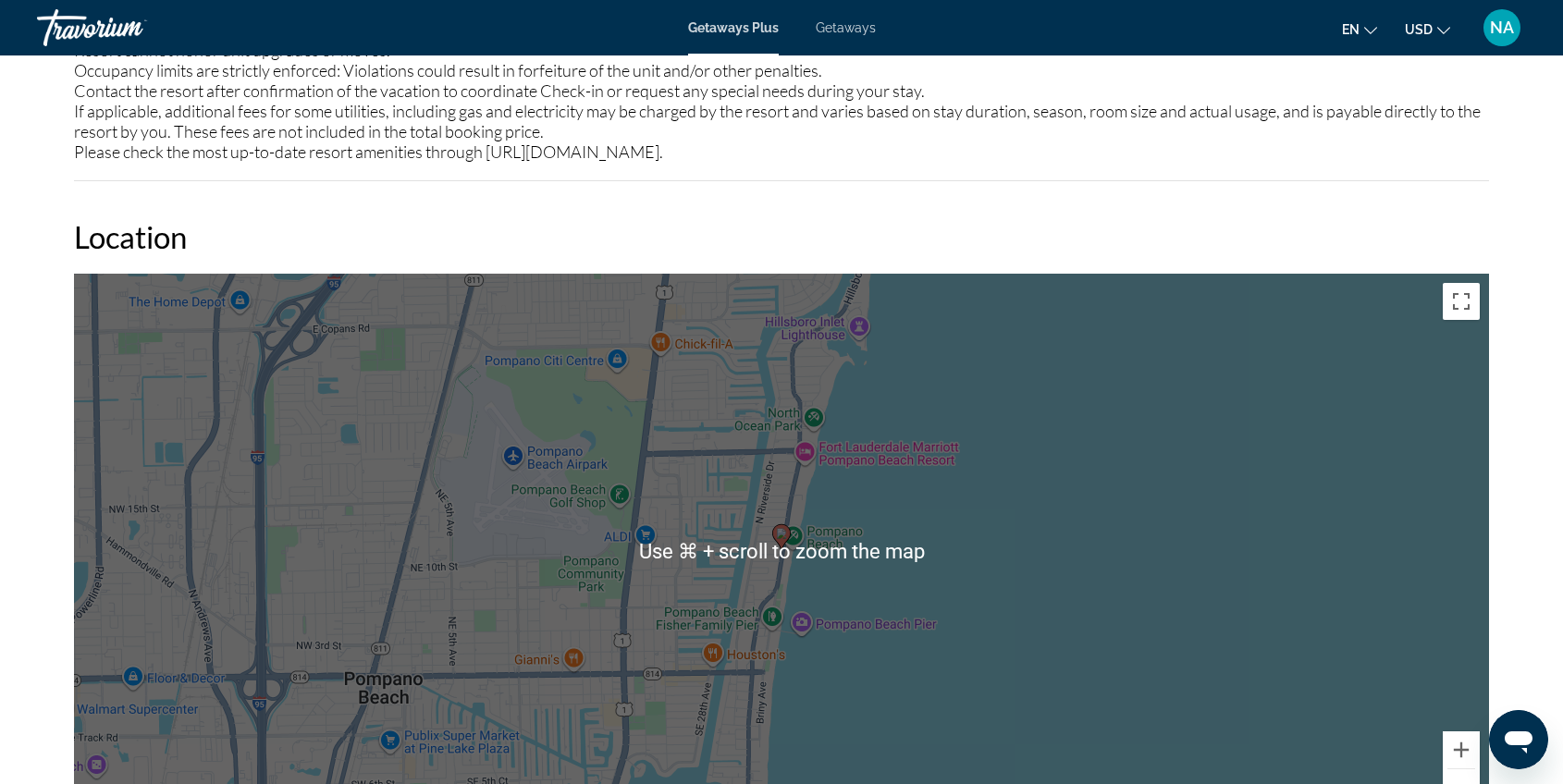
scroll to position [2781, 0]
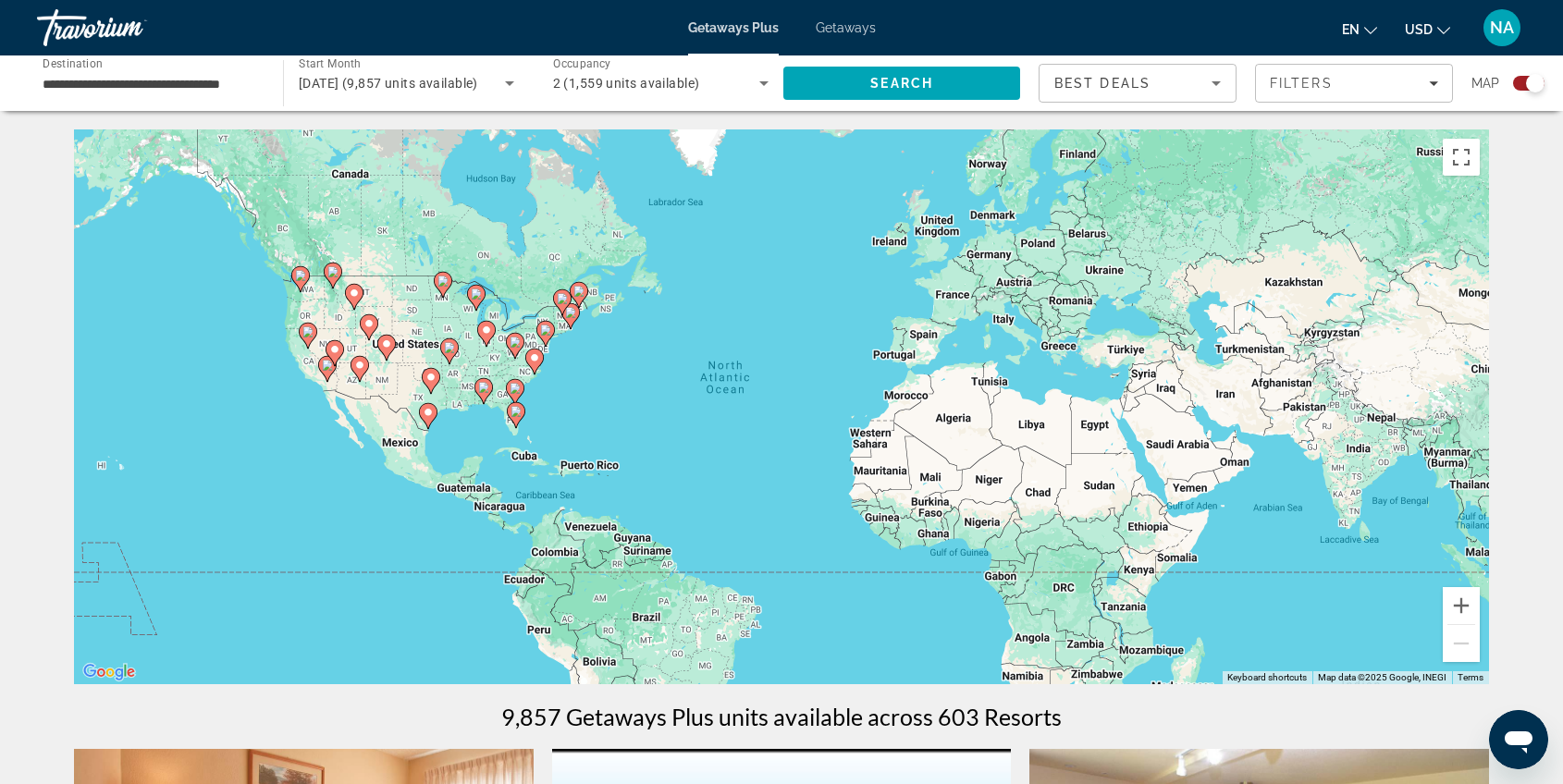
click at [518, 390] on image "Main content" at bounding box center [515, 389] width 11 height 11
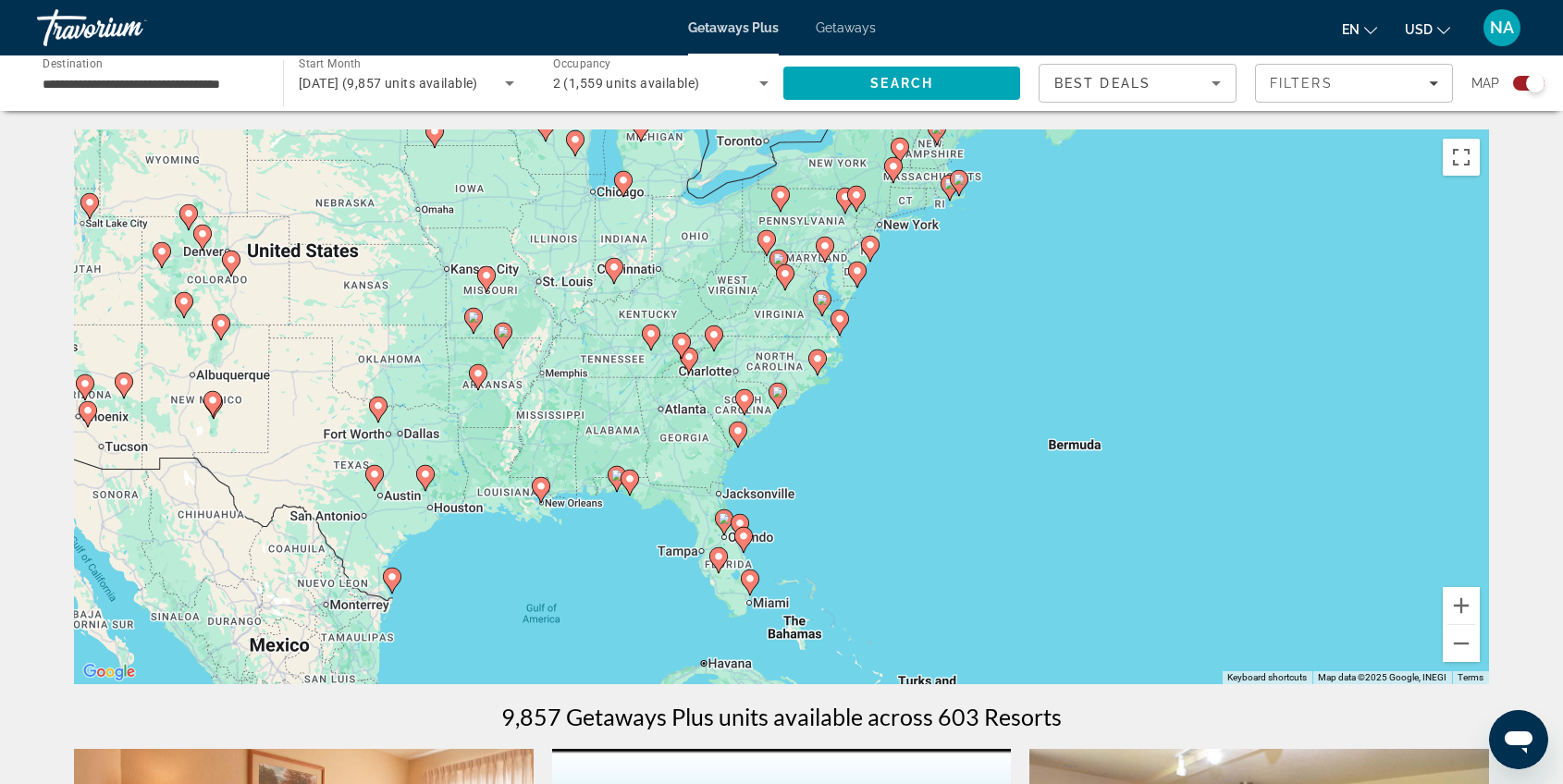
click at [737, 548] on gmp-advanced-marker "Main content" at bounding box center [744, 540] width 19 height 28
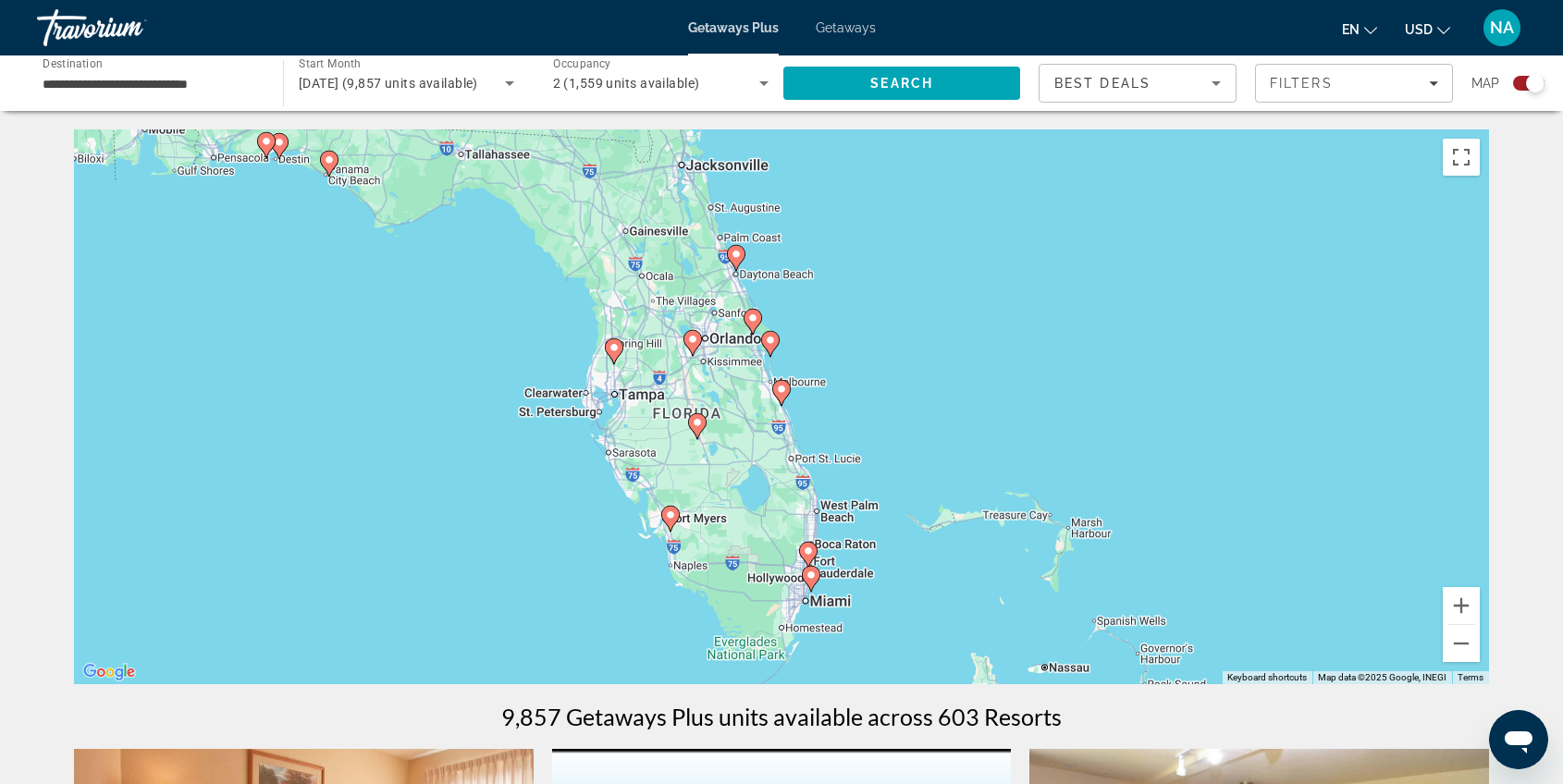
click at [777, 432] on div "To navigate, press the arrow keys. To activate drag with keyboard, press Alt + …" at bounding box center [782, 407] width 1415 height 555
click at [822, 495] on div "To navigate, press the arrow keys. To activate drag with keyboard, press Alt + …" at bounding box center [782, 407] width 1415 height 555
click at [812, 556] on image "Main content" at bounding box center [809, 551] width 11 height 11
type input "**********"
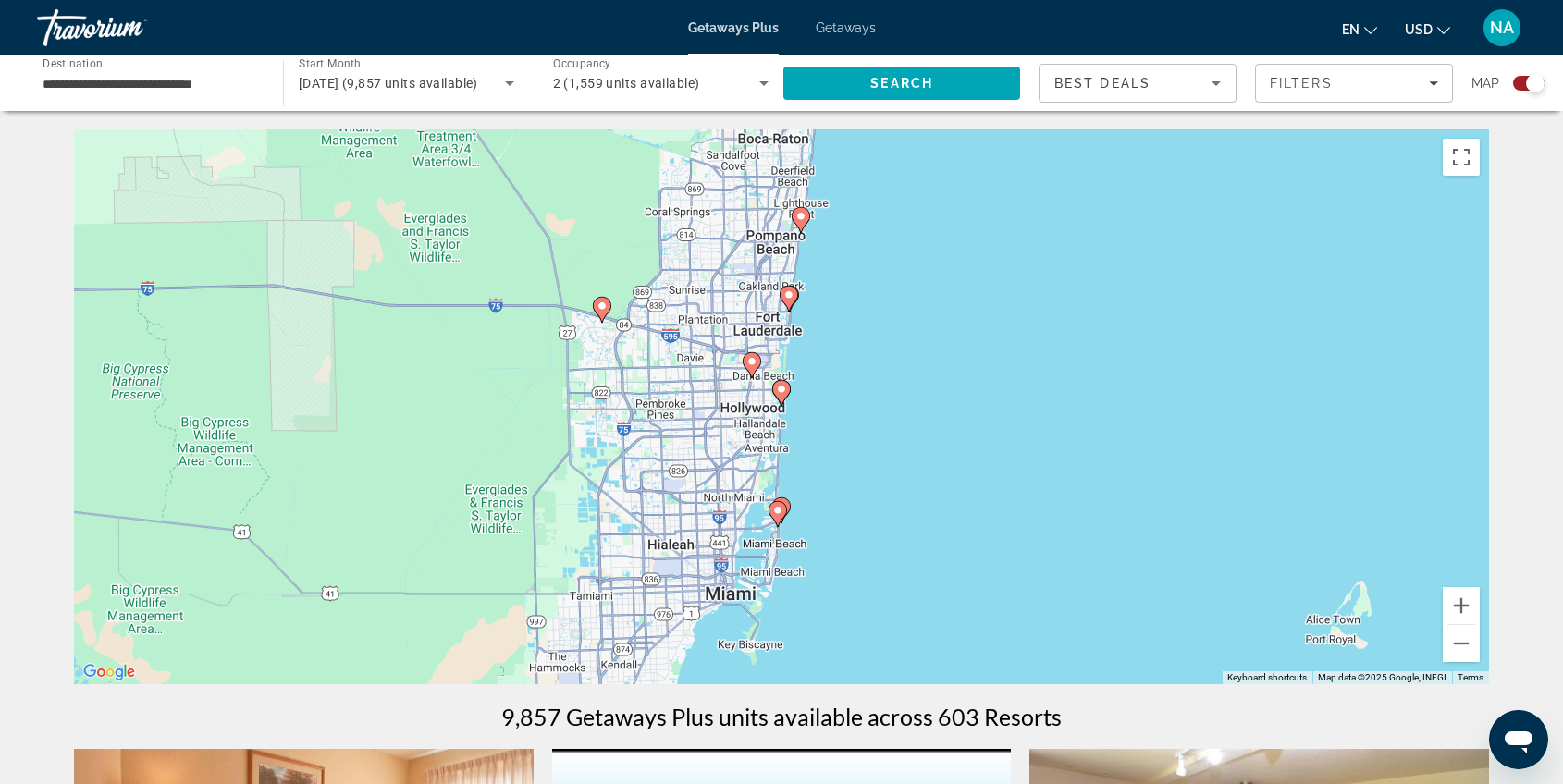
click at [780, 396] on icon "Main content" at bounding box center [782, 393] width 17 height 24
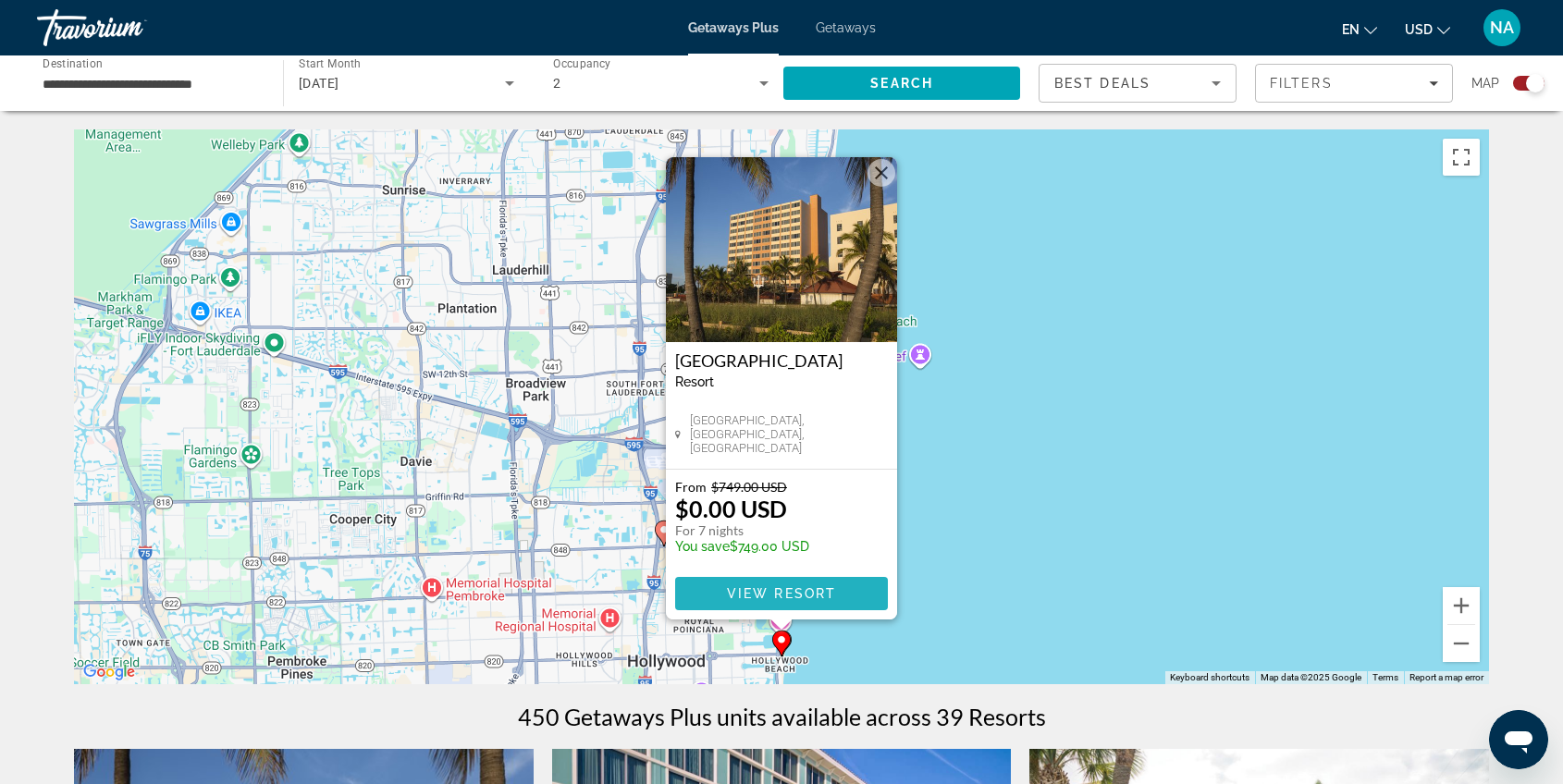
click at [766, 592] on span "View Resort" at bounding box center [782, 593] width 109 height 15
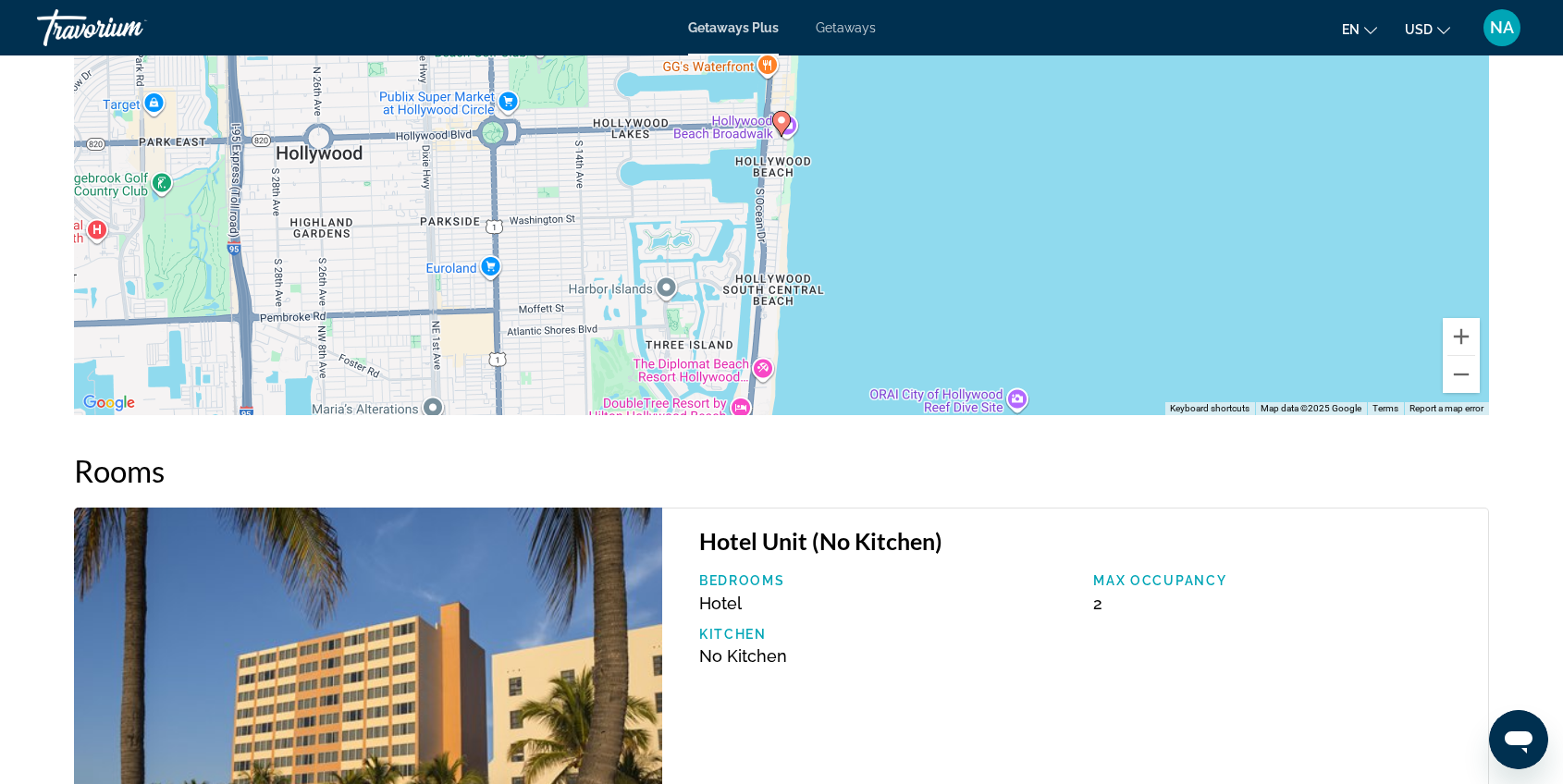
scroll to position [2775, 0]
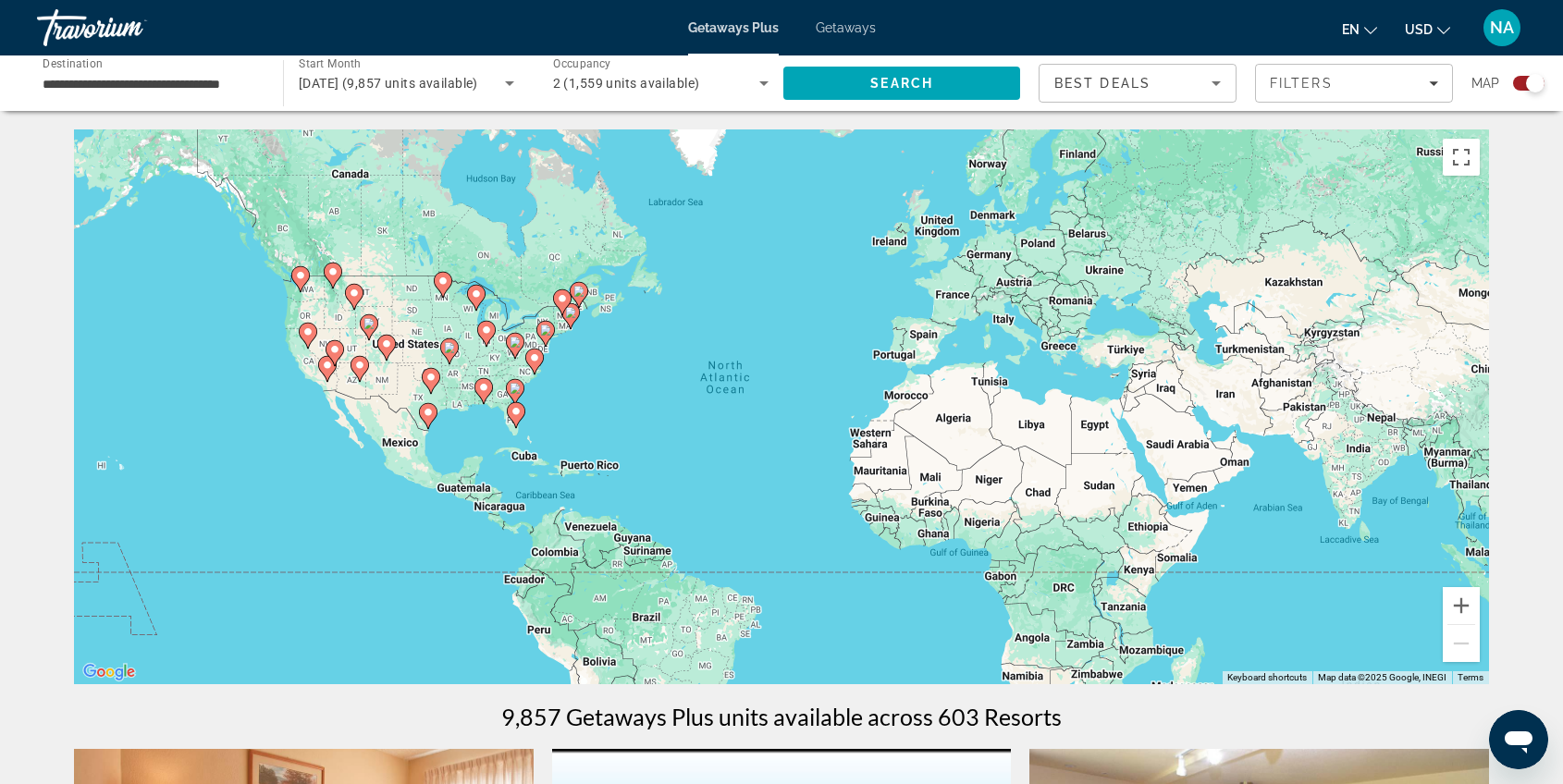
click at [518, 418] on icon "Main content" at bounding box center [517, 415] width 17 height 24
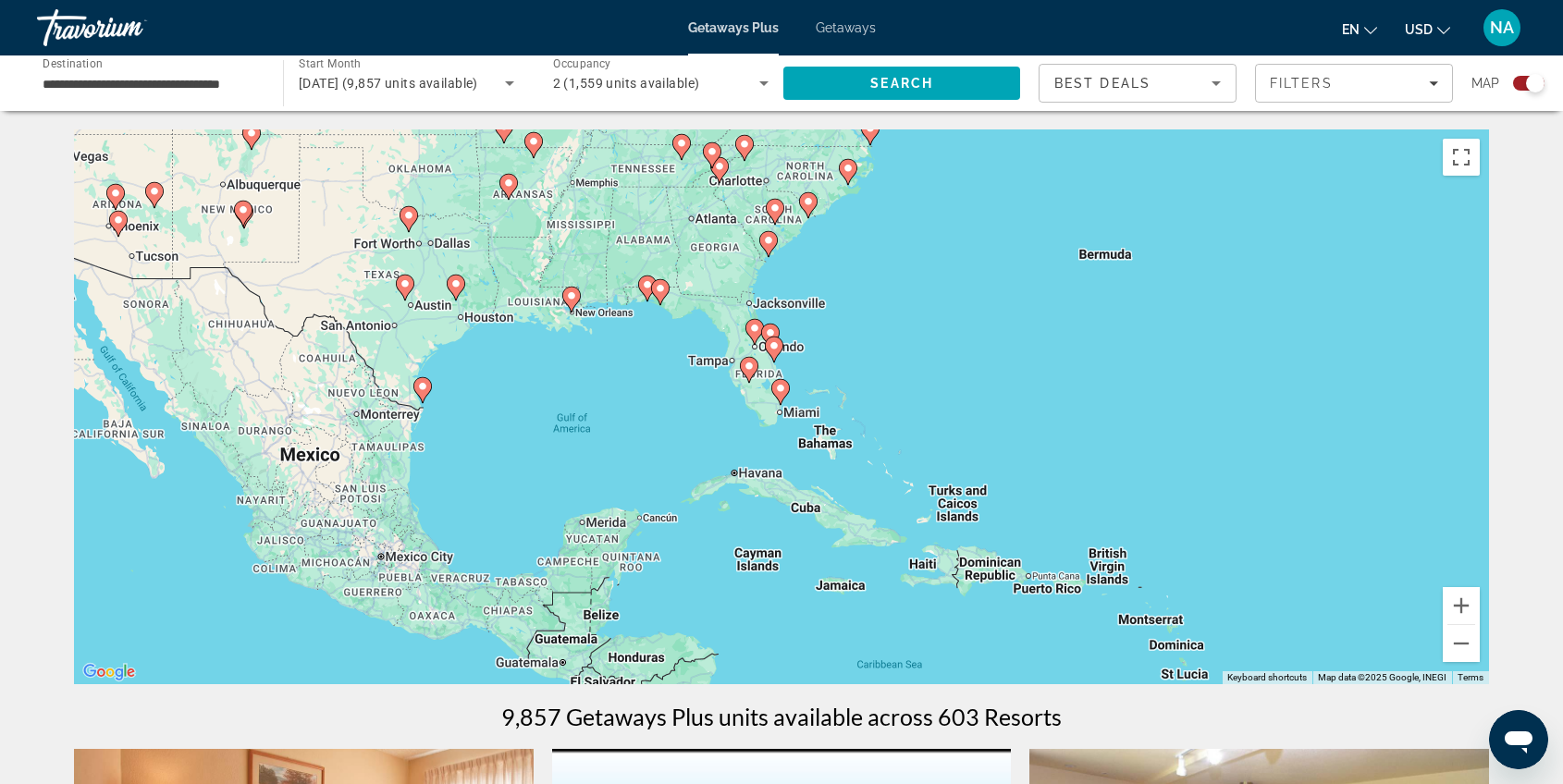
click at [782, 395] on icon "Main content" at bounding box center [781, 392] width 17 height 24
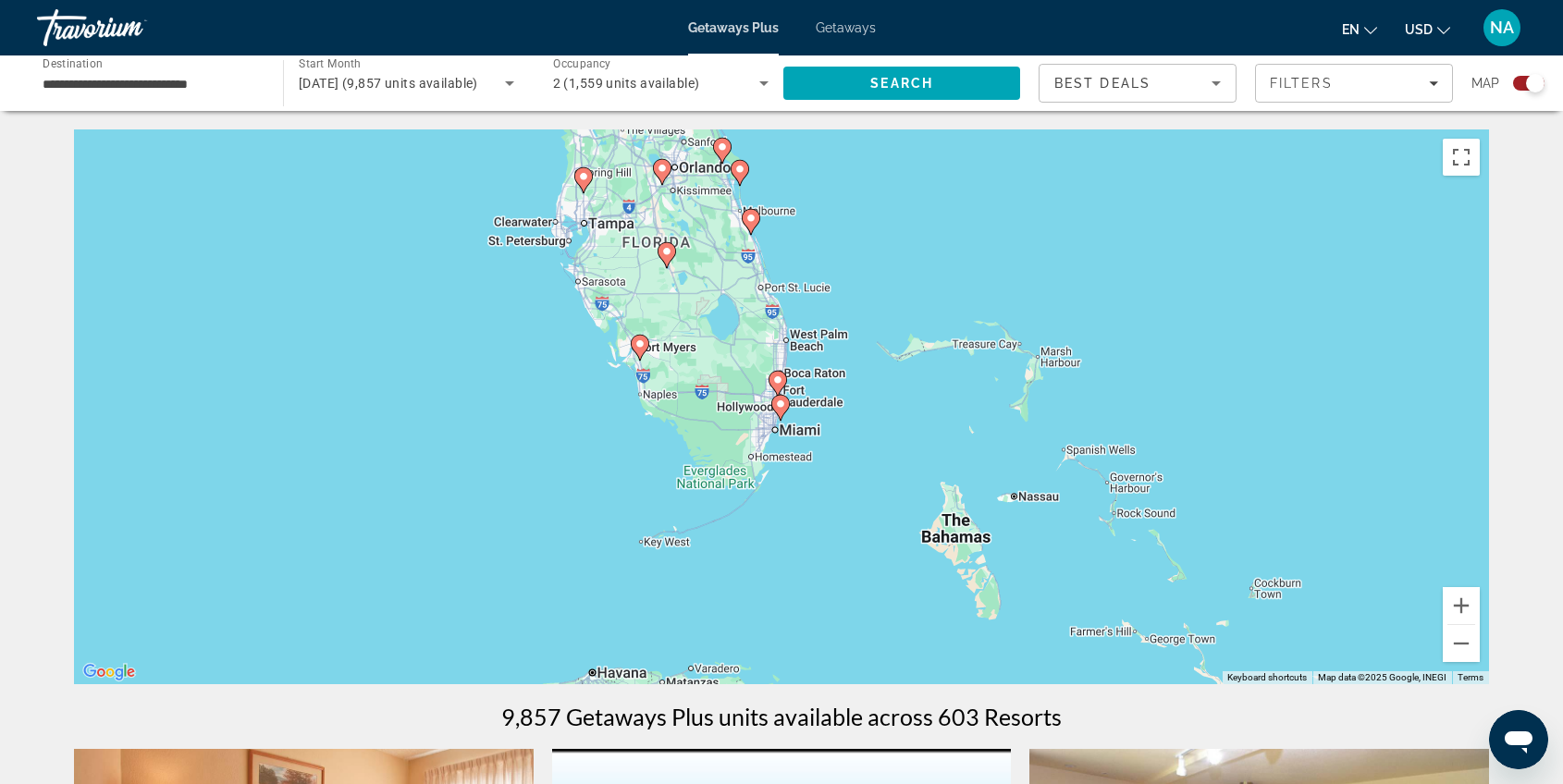
click at [784, 390] on gmp-advanced-marker "Main content" at bounding box center [778, 384] width 19 height 28
type input "**********"
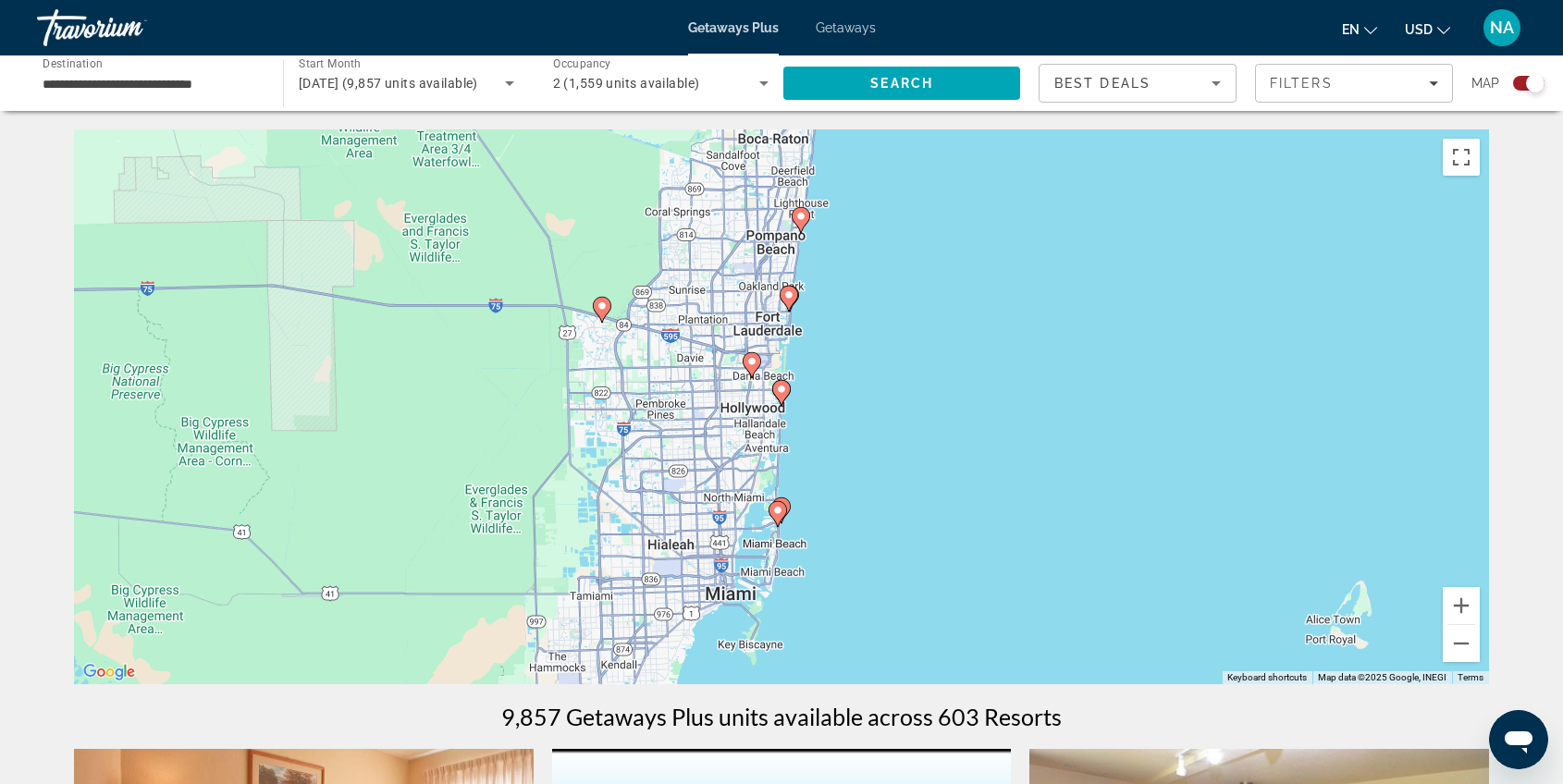
click at [786, 300] on icon "Main content" at bounding box center [789, 299] width 17 height 24
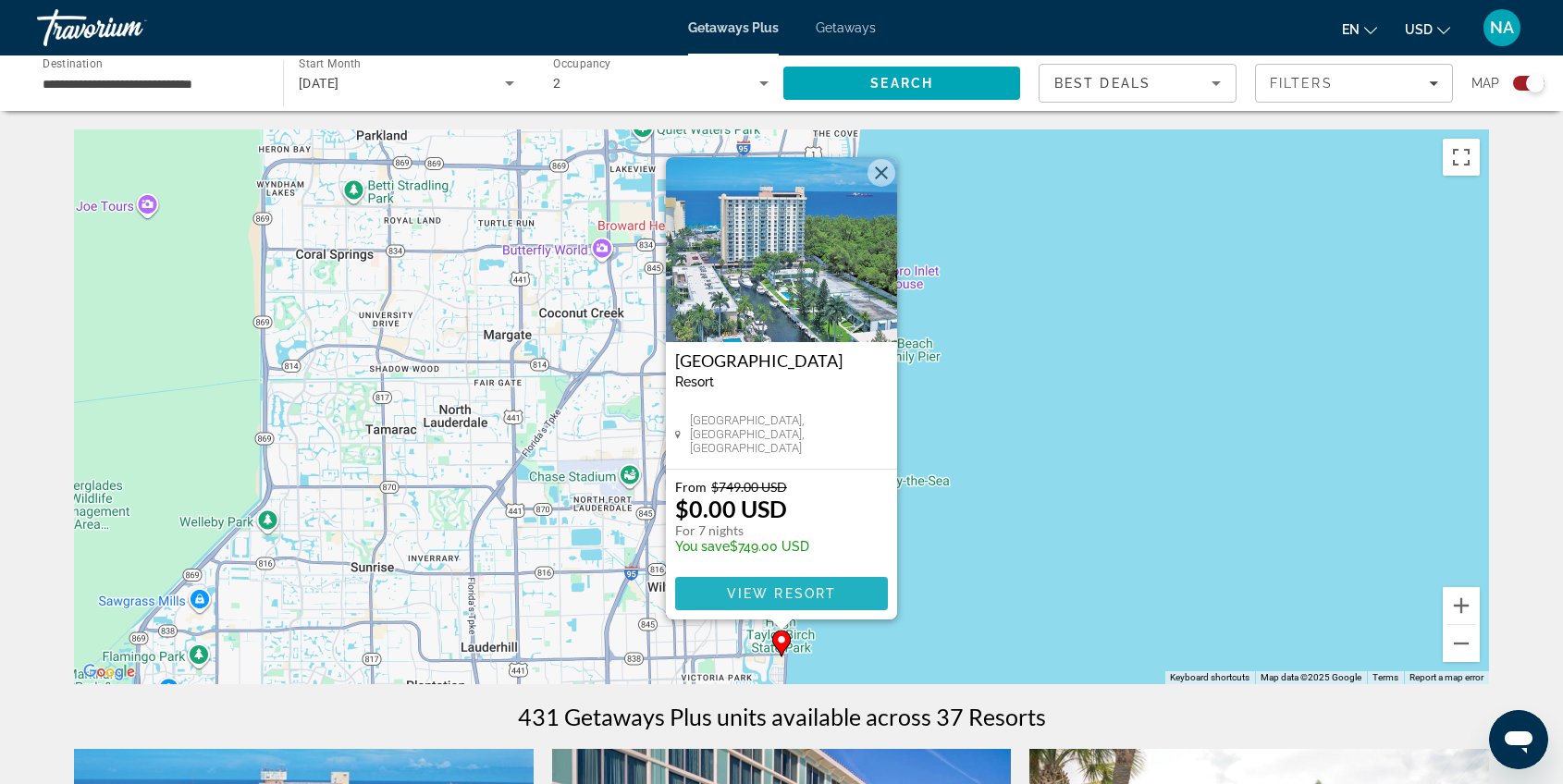
click at [751, 593] on span "View Resort" at bounding box center [782, 593] width 109 height 15
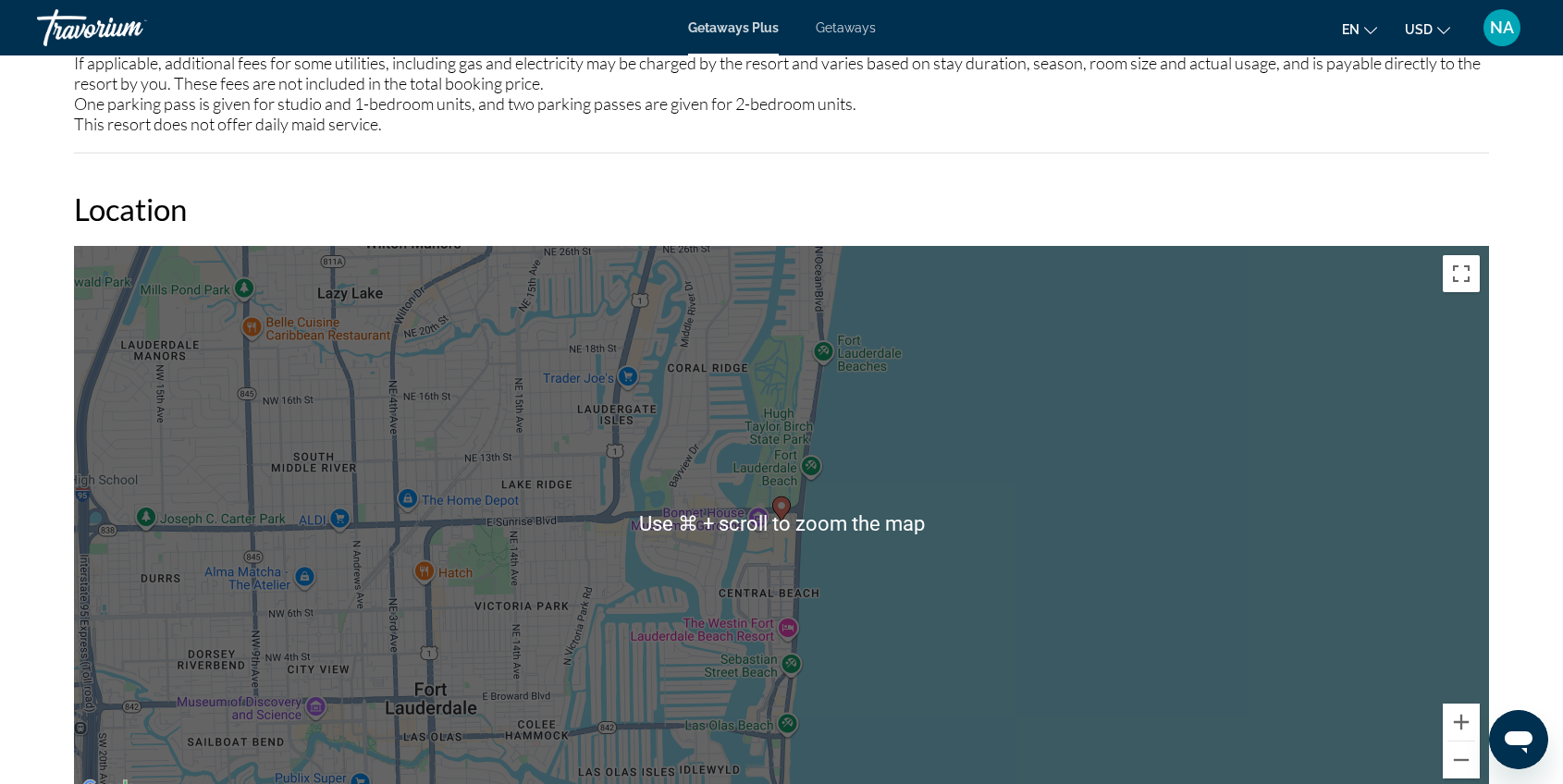
scroll to position [2648, 0]
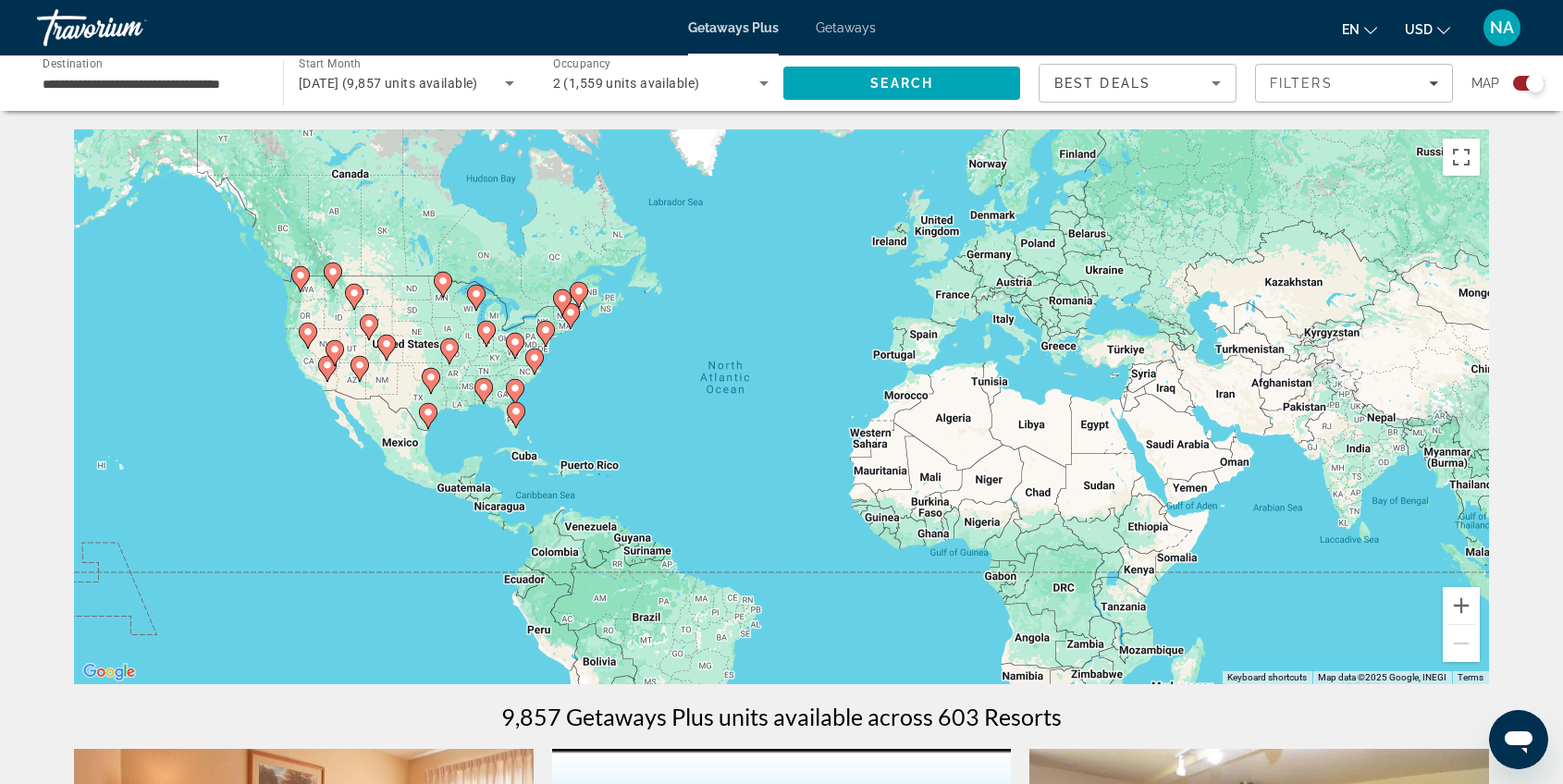
click at [517, 399] on icon "Main content" at bounding box center [516, 392] width 19 height 26
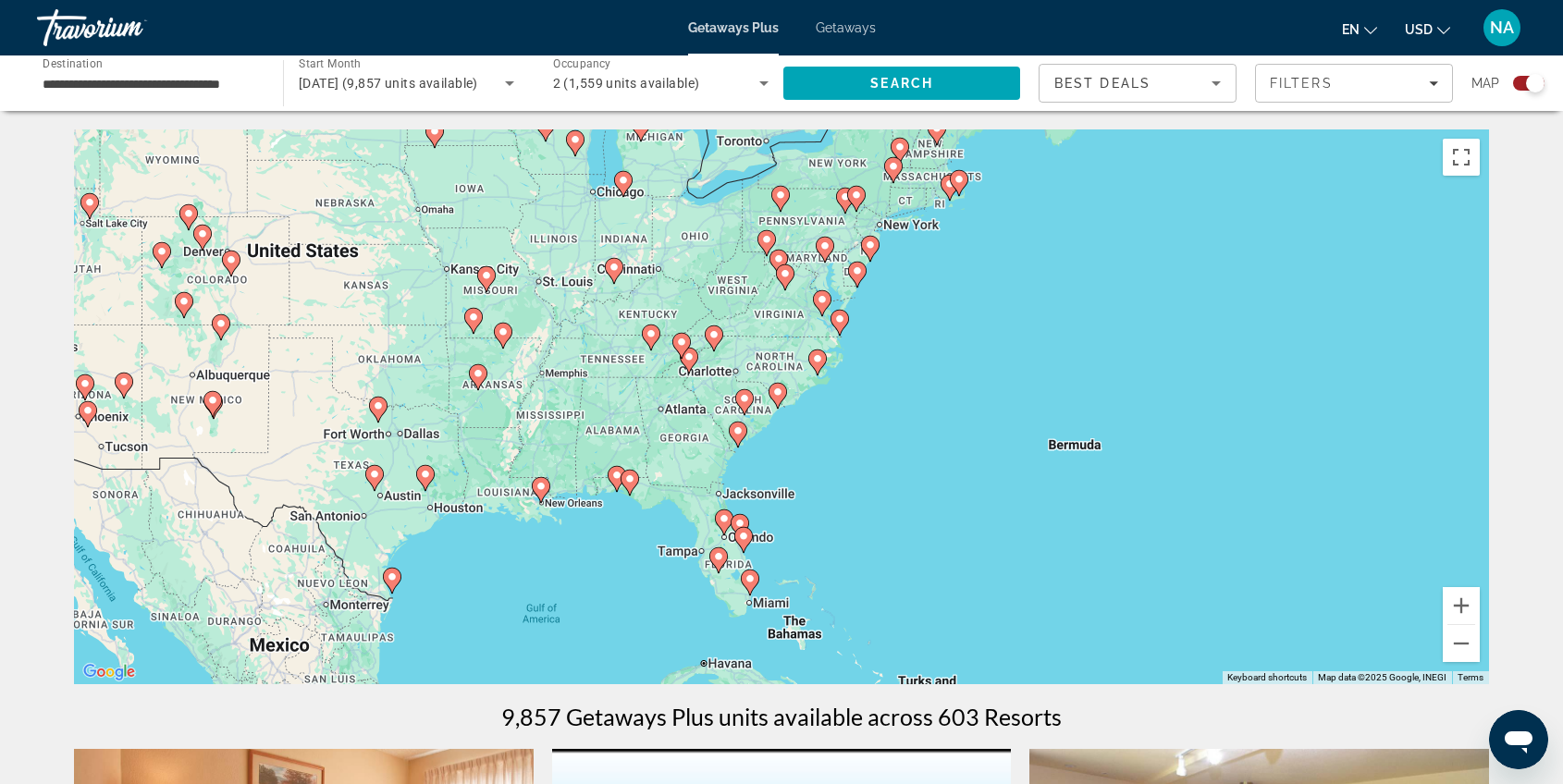
click at [744, 530] on icon "Main content" at bounding box center [744, 540] width 17 height 24
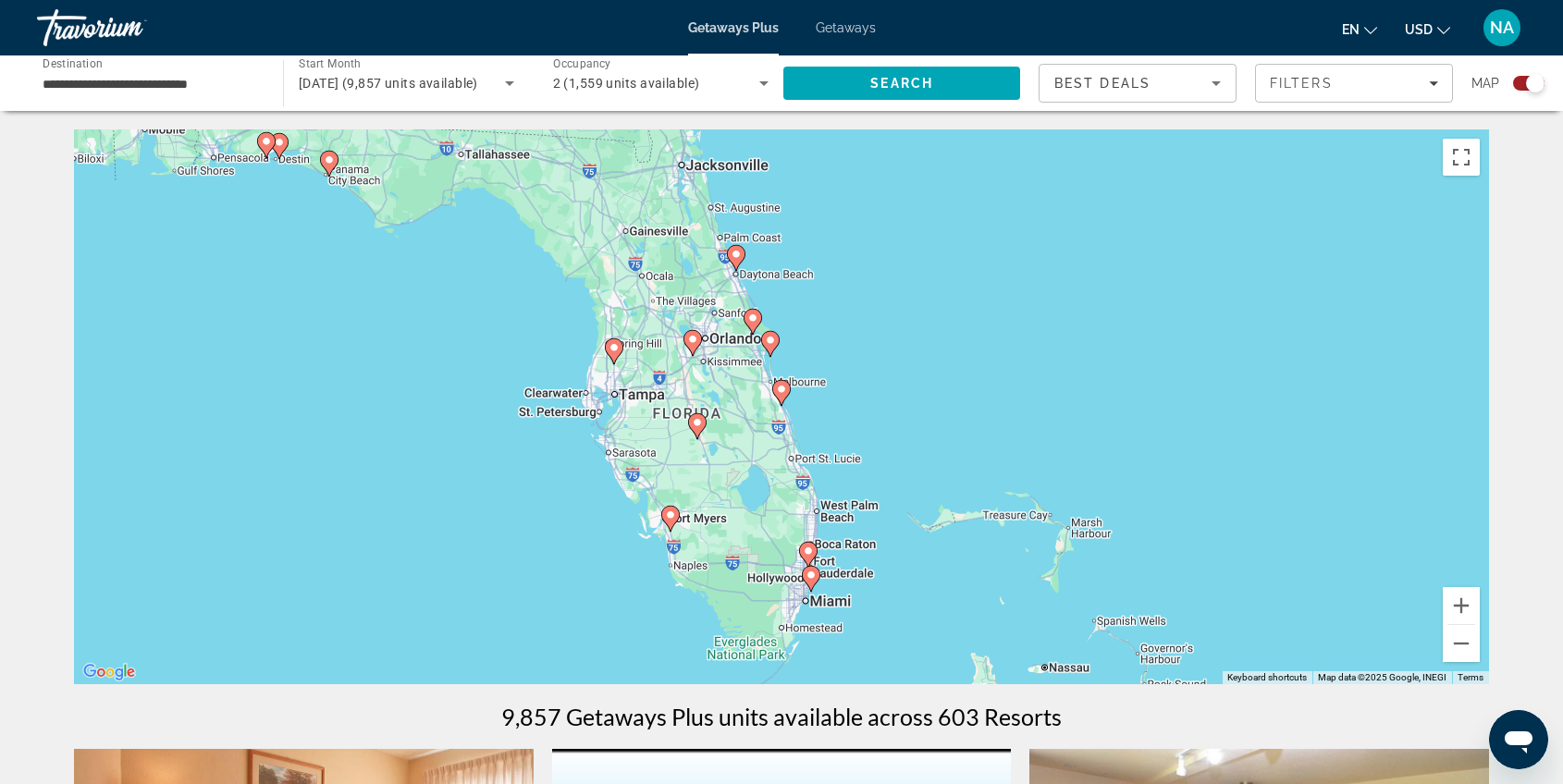
click at [811, 556] on image "Main content" at bounding box center [809, 551] width 11 height 11
type input "**********"
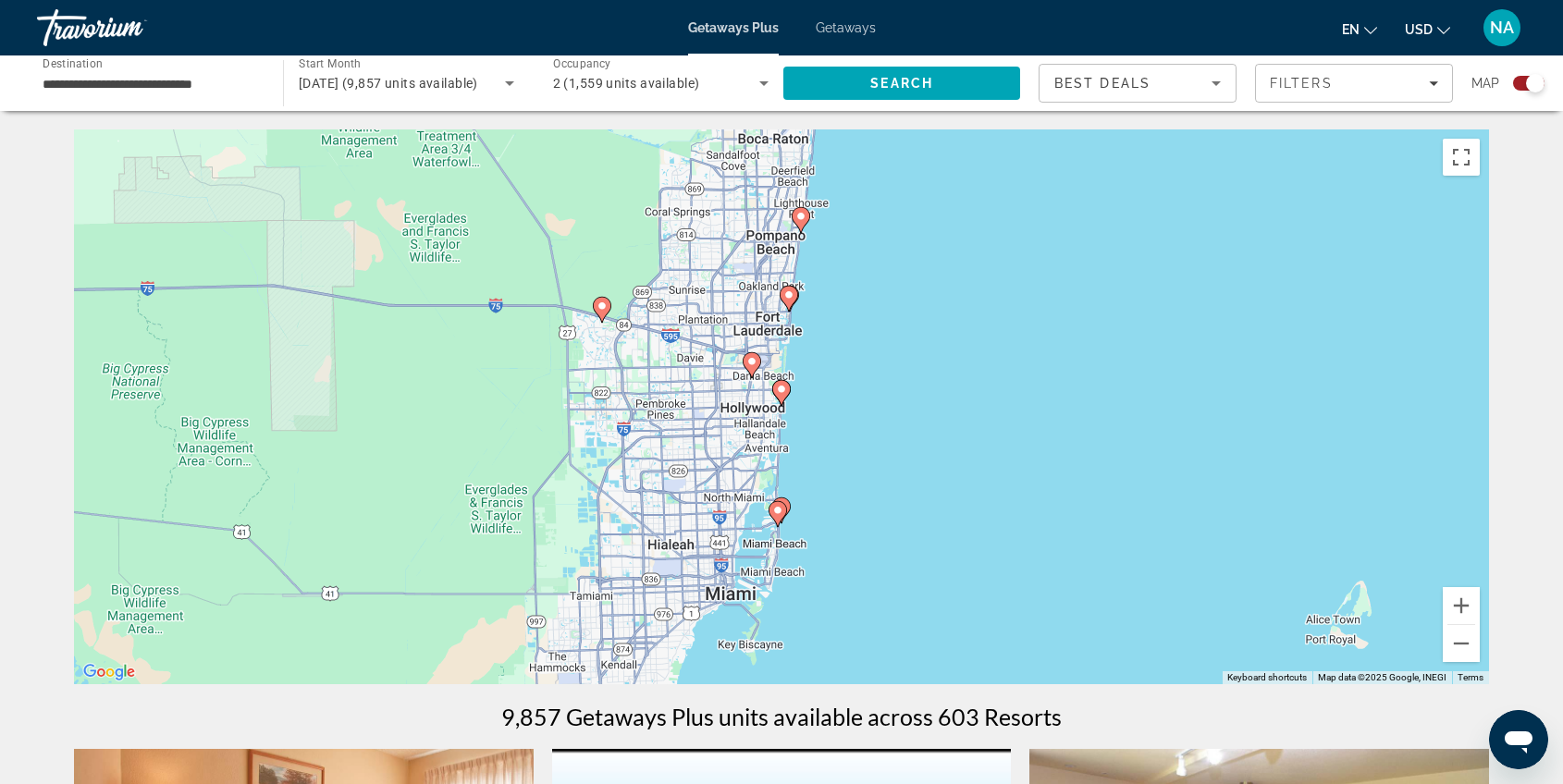
click at [779, 516] on icon "Main content" at bounding box center [778, 515] width 17 height 24
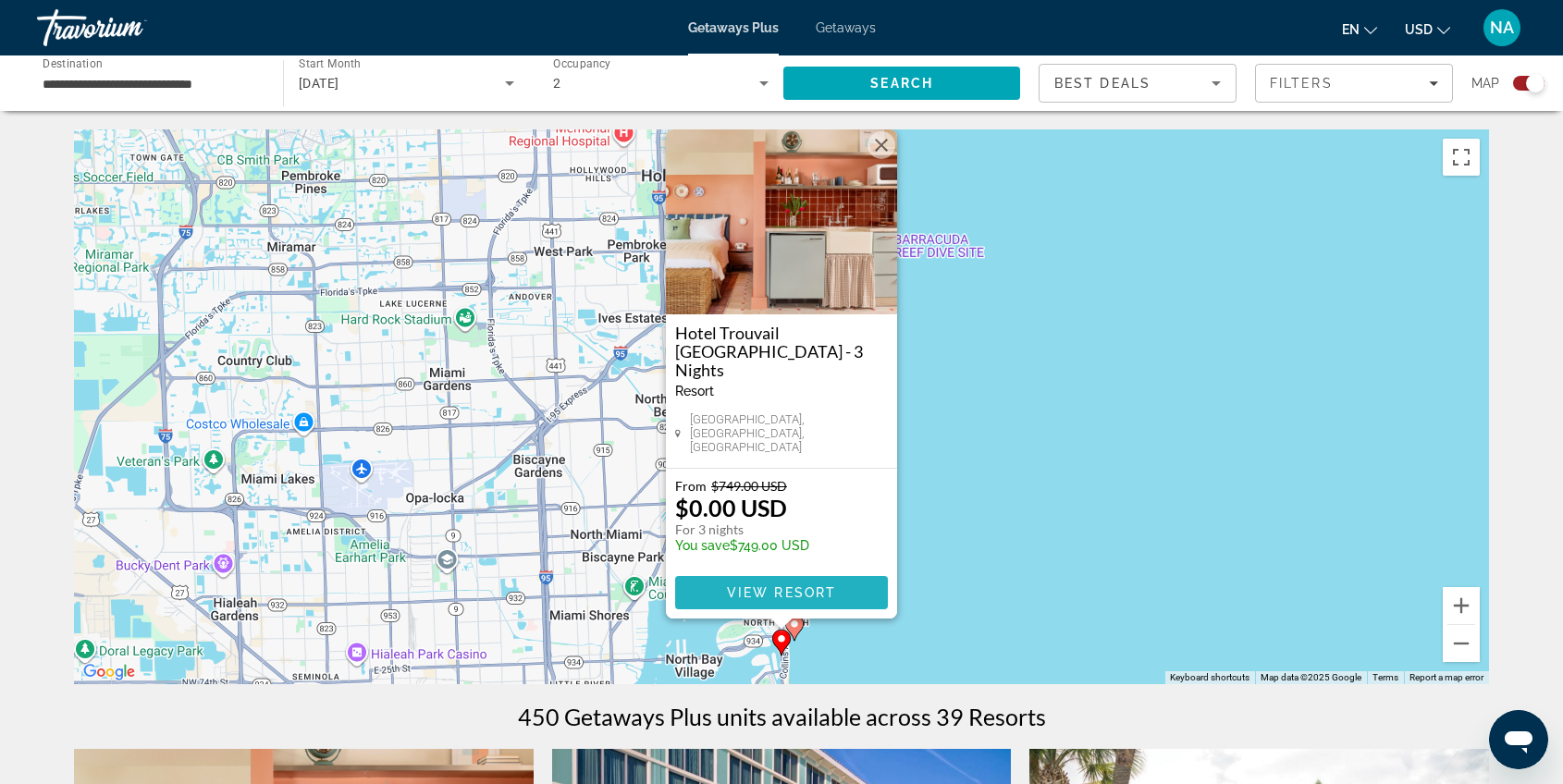
click at [768, 601] on span "Main content" at bounding box center [782, 592] width 212 height 44
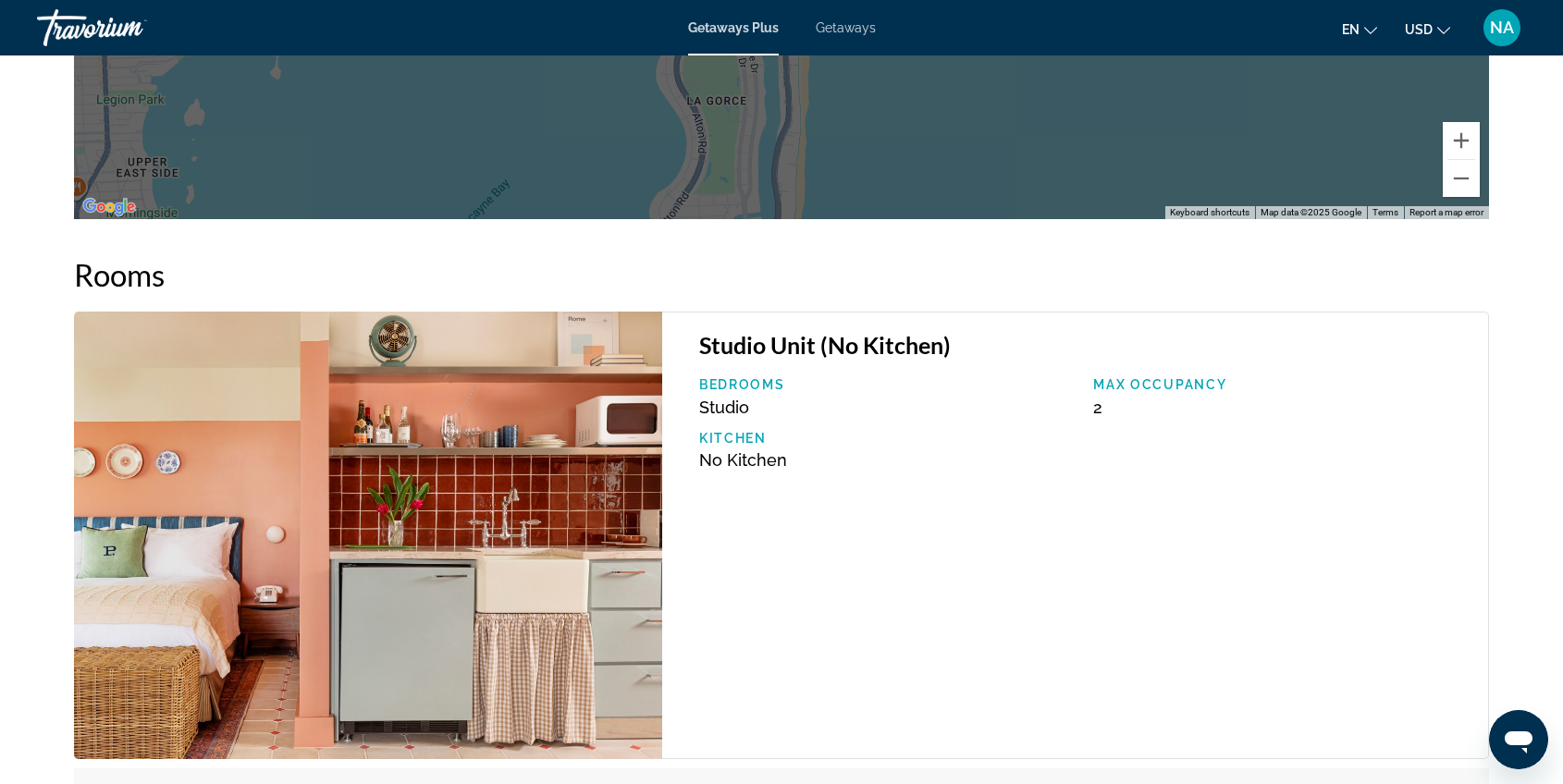
scroll to position [2429, 0]
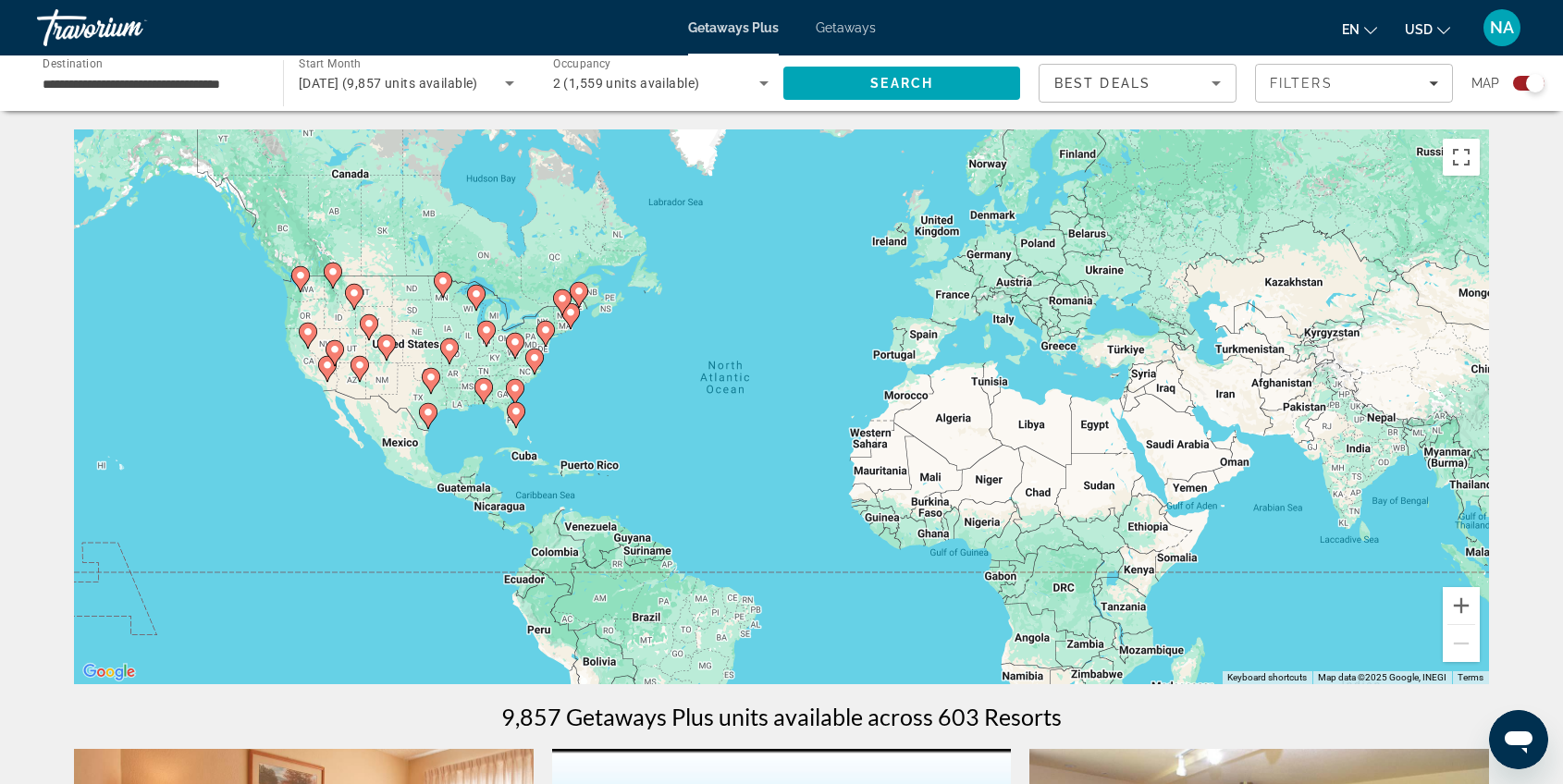
click at [507, 403] on gmp-advanced-marker "Main content" at bounding box center [517, 415] width 19 height 28
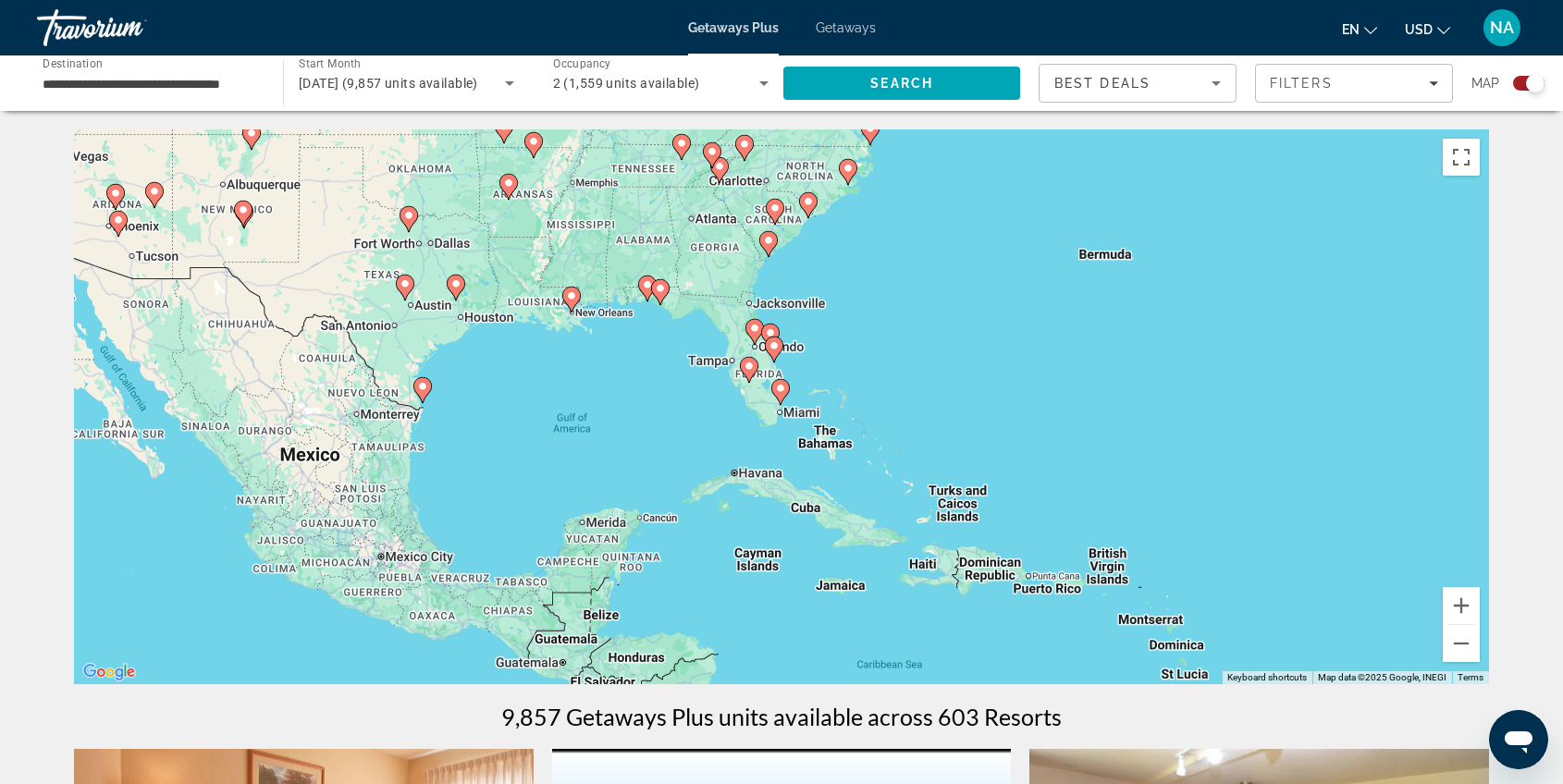
click at [774, 345] on image "Main content" at bounding box center [774, 346] width 11 height 11
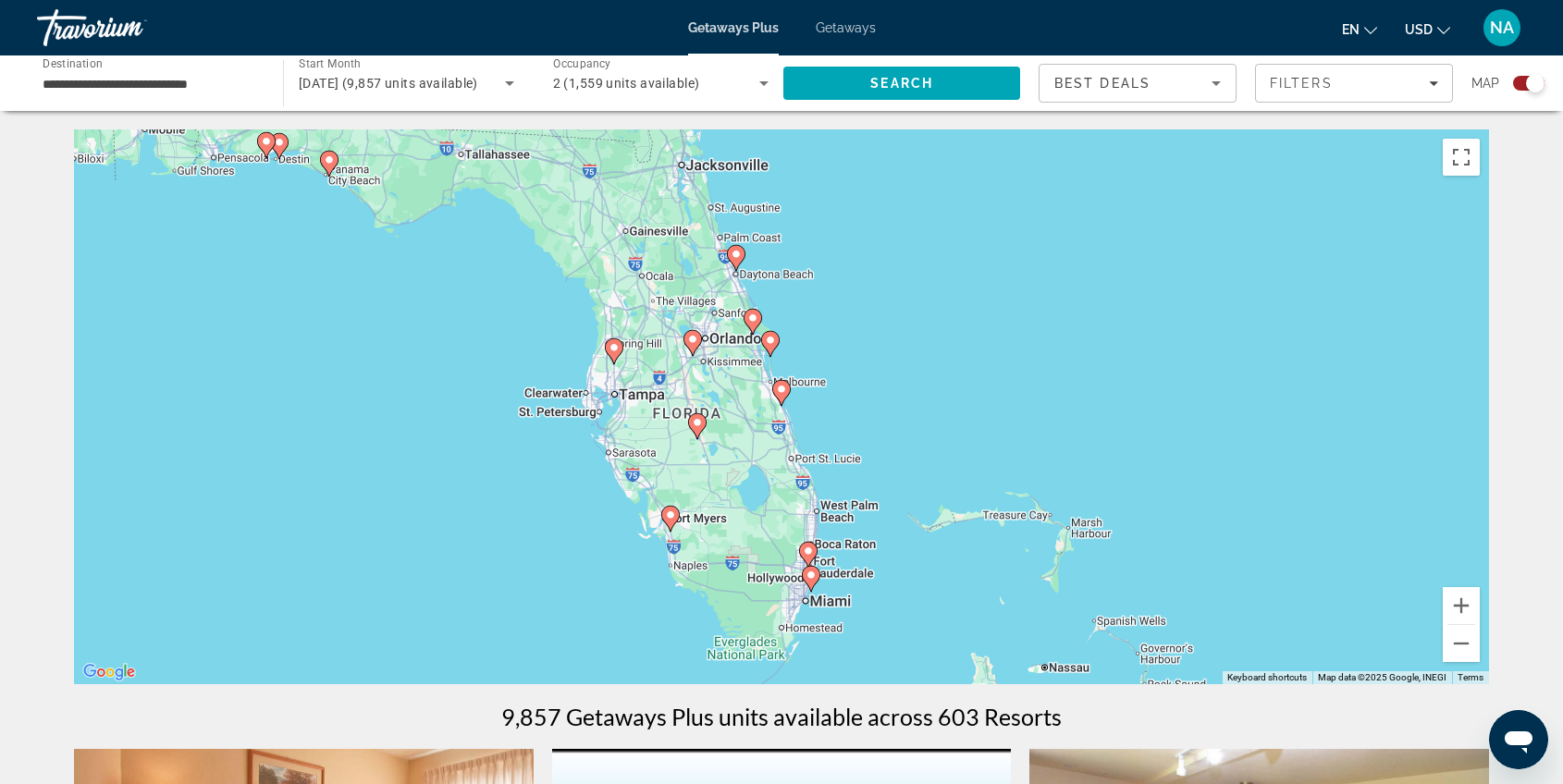
click at [813, 588] on gmp-advanced-marker "Main content" at bounding box center [812, 579] width 19 height 28
type input "**********"
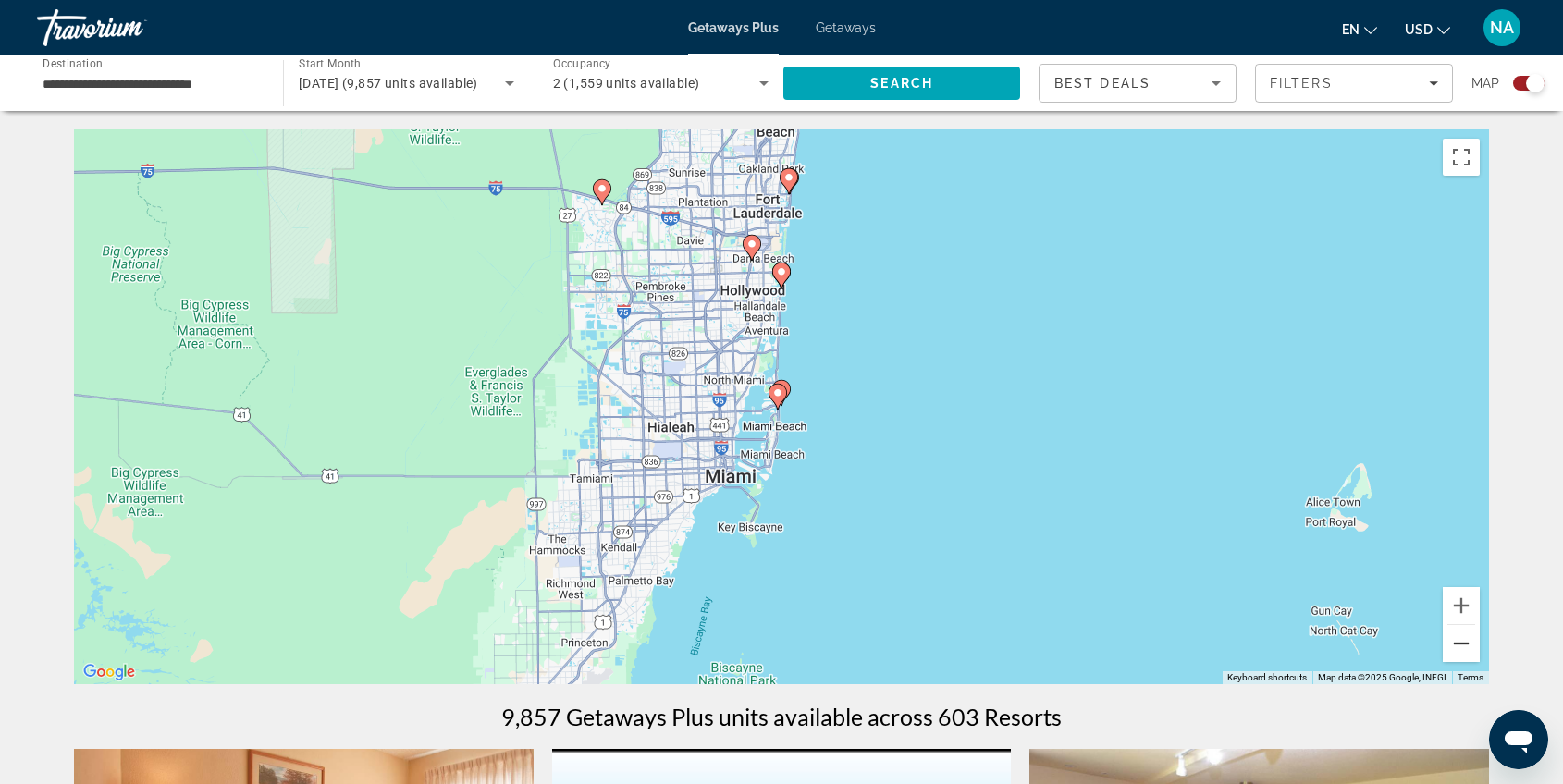
click at [1468, 645] on button "Zoom out" at bounding box center [1461, 643] width 37 height 37
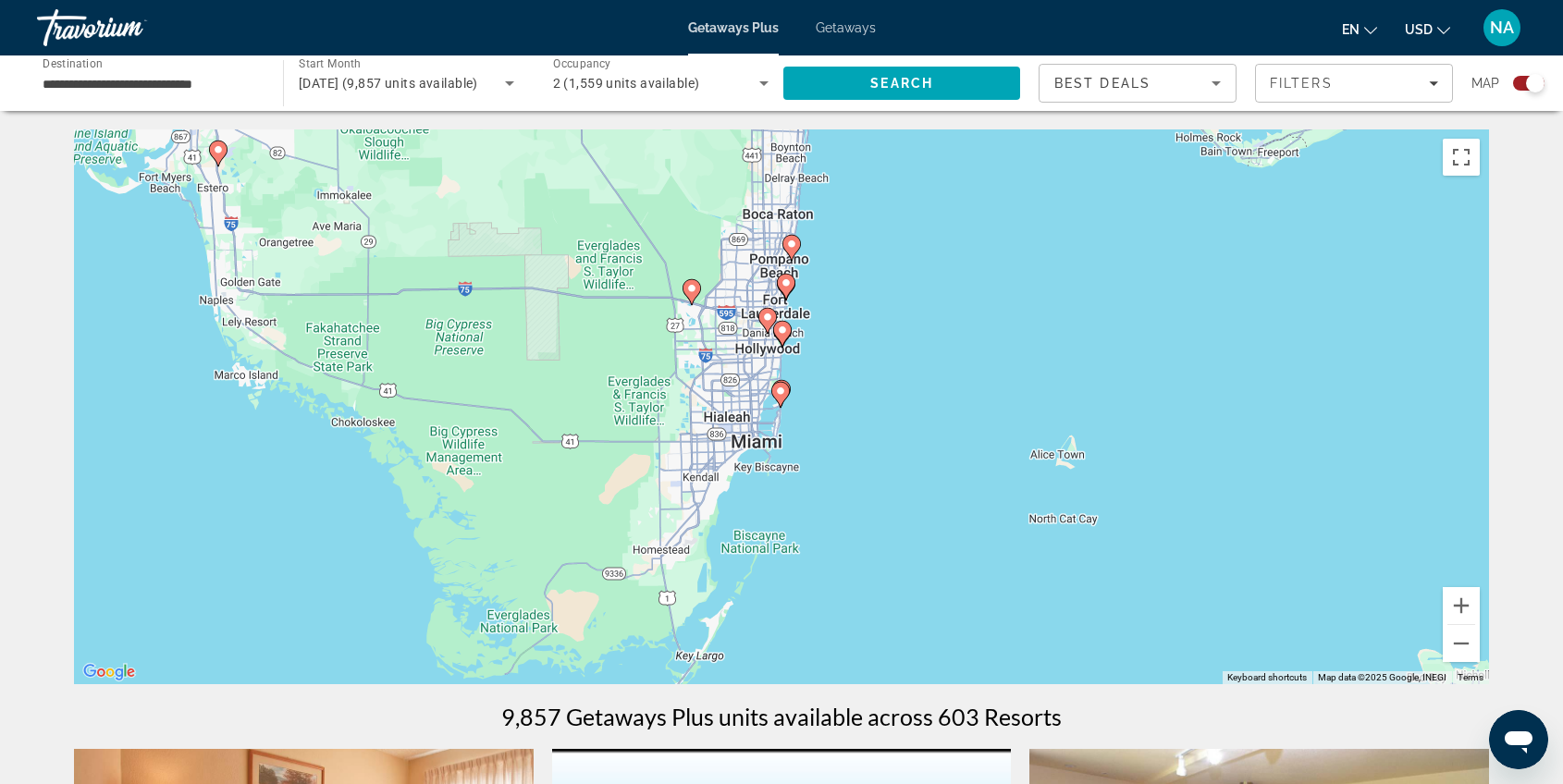
click at [792, 248] on image "Main content" at bounding box center [792, 244] width 11 height 11
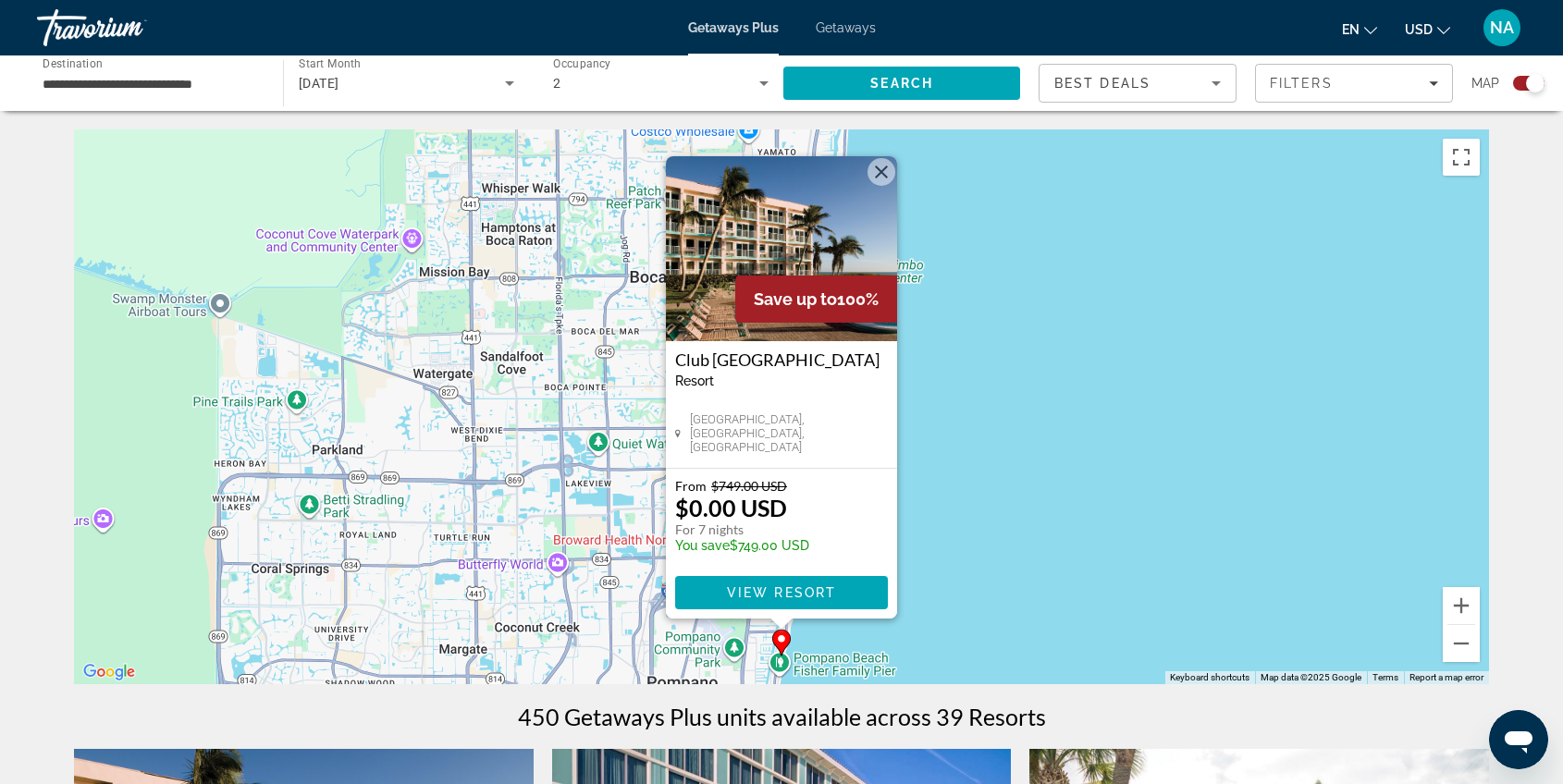
click at [885, 175] on button "Close" at bounding box center [881, 172] width 28 height 28
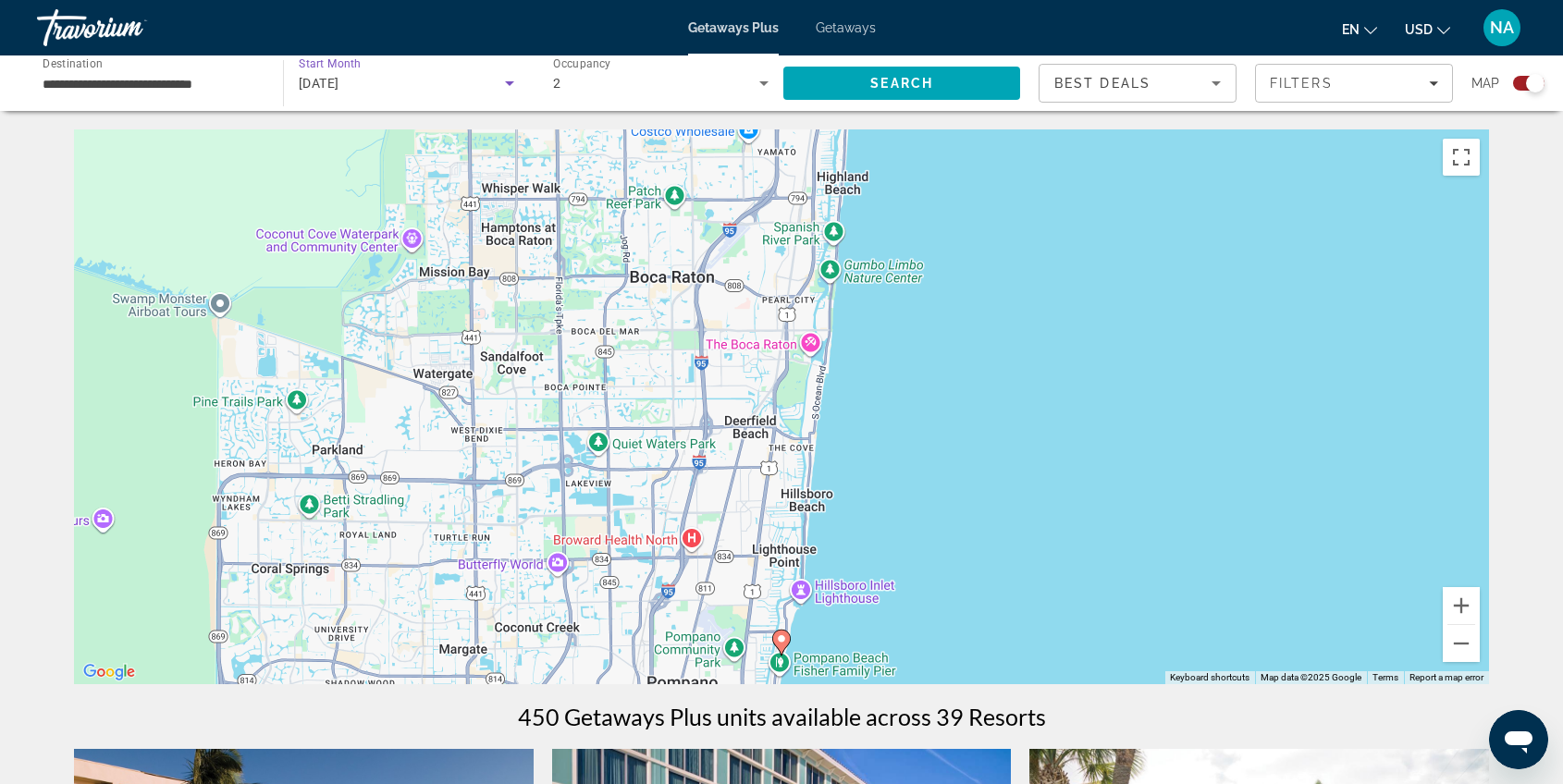
click at [508, 78] on icon "Search widget" at bounding box center [510, 84] width 23 height 23
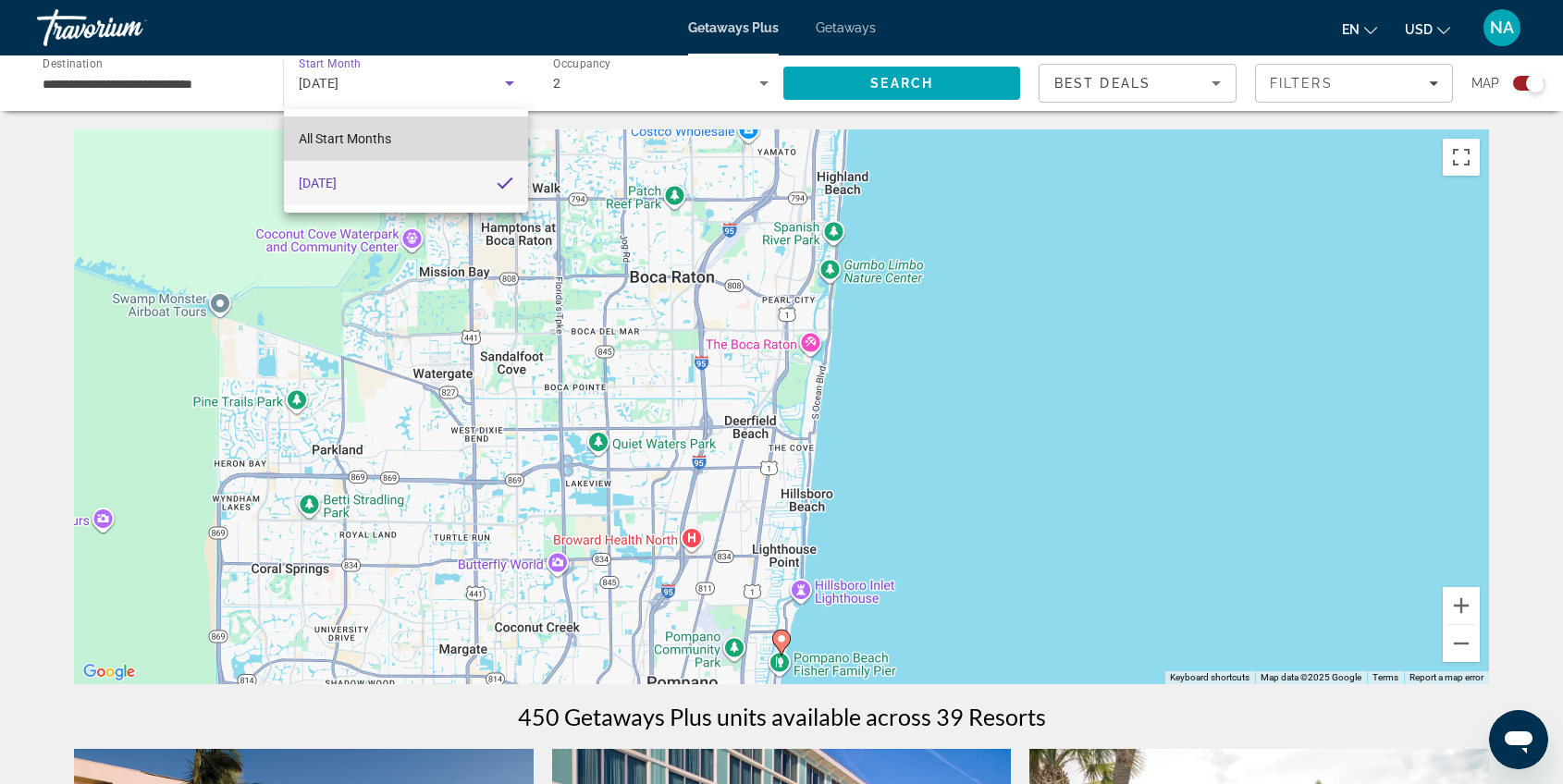
click at [441, 133] on mat-option "All Start Months" at bounding box center [406, 138] width 245 height 44
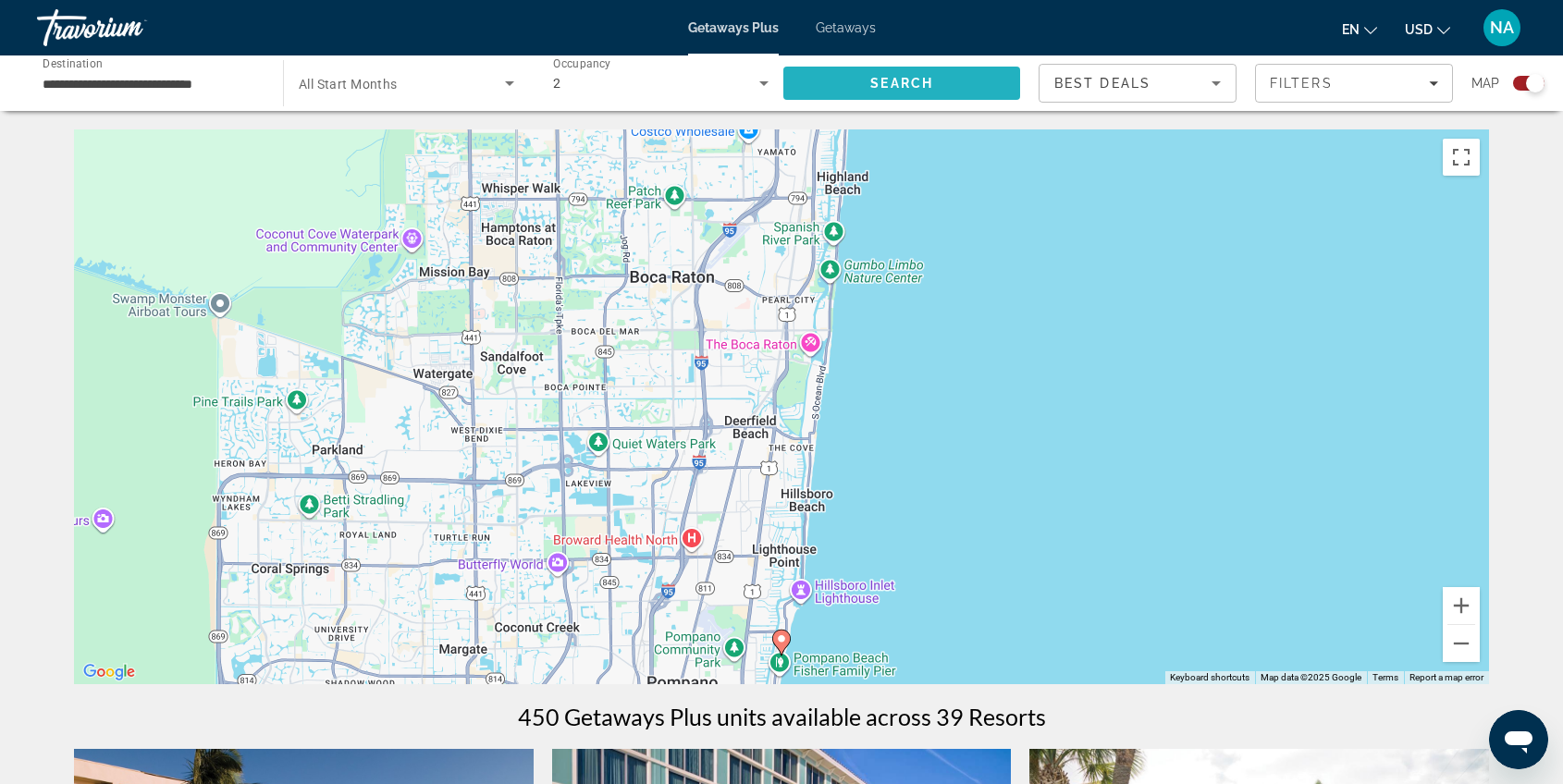
click at [901, 80] on span "Search" at bounding box center [901, 84] width 63 height 15
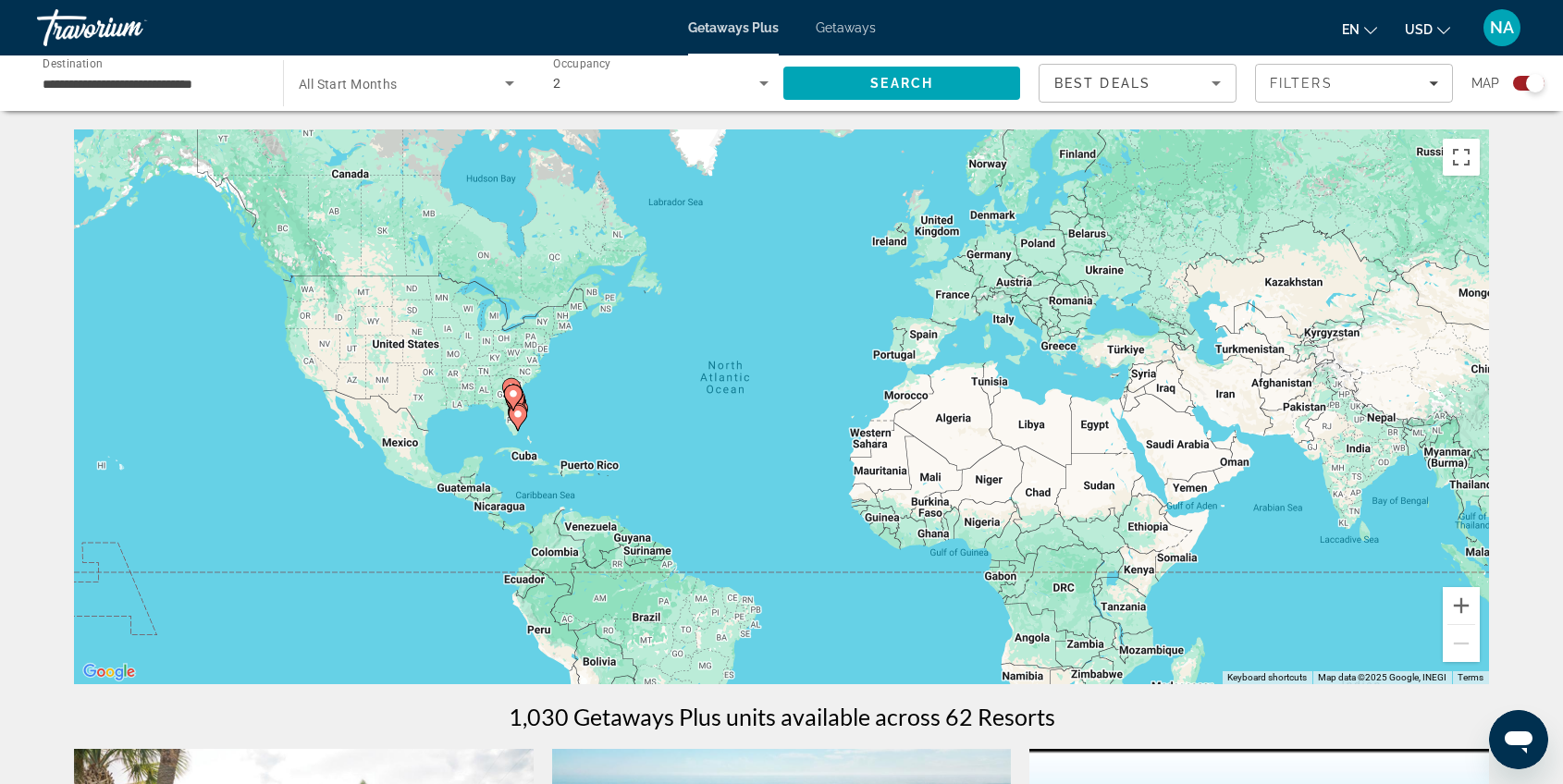
click at [518, 415] on image "Main content" at bounding box center [518, 414] width 11 height 11
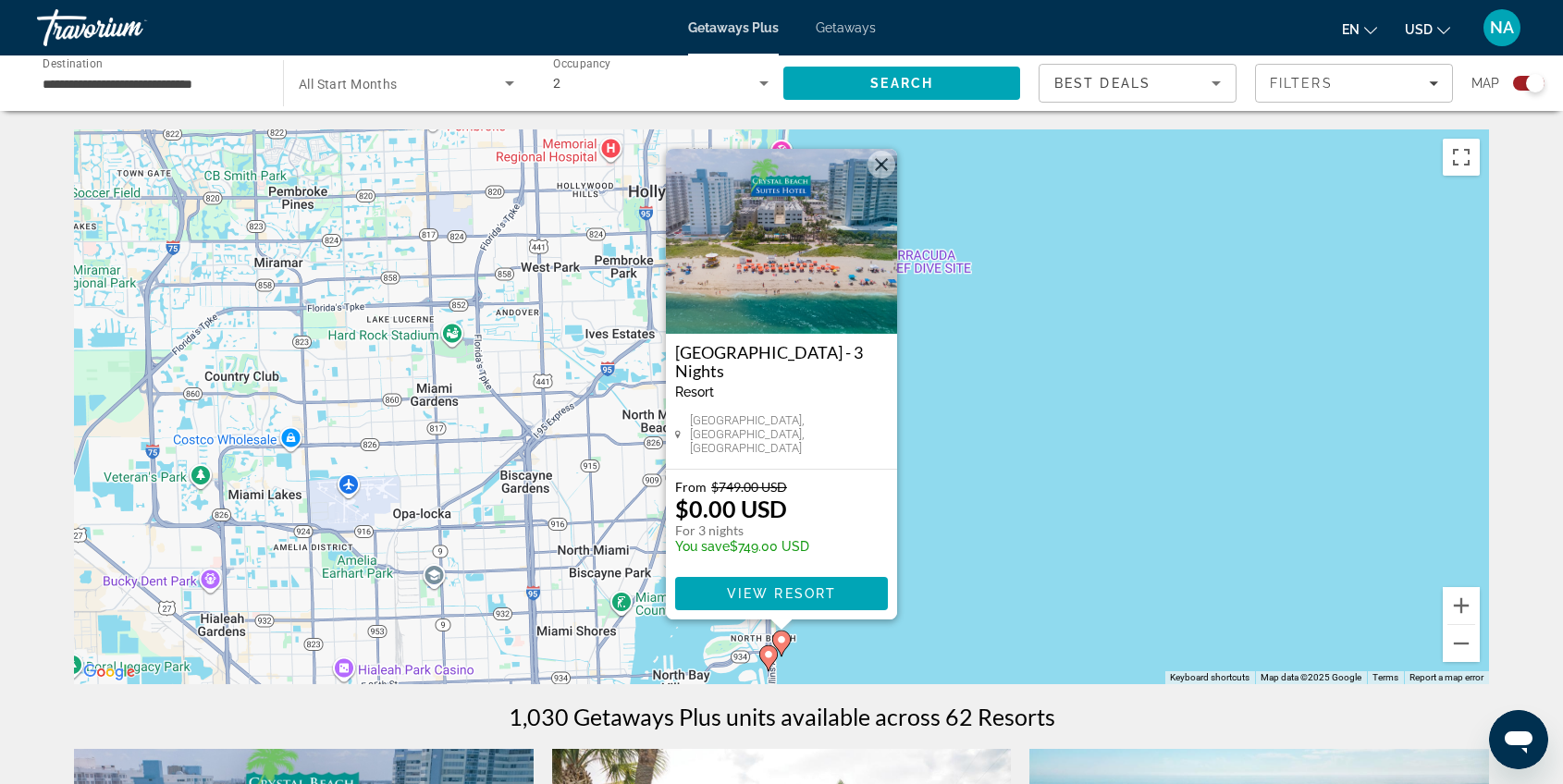
click at [961, 435] on div "To activate drag with keyboard, press Alt + Enter. Once in keyboard drag state,…" at bounding box center [782, 407] width 1415 height 555
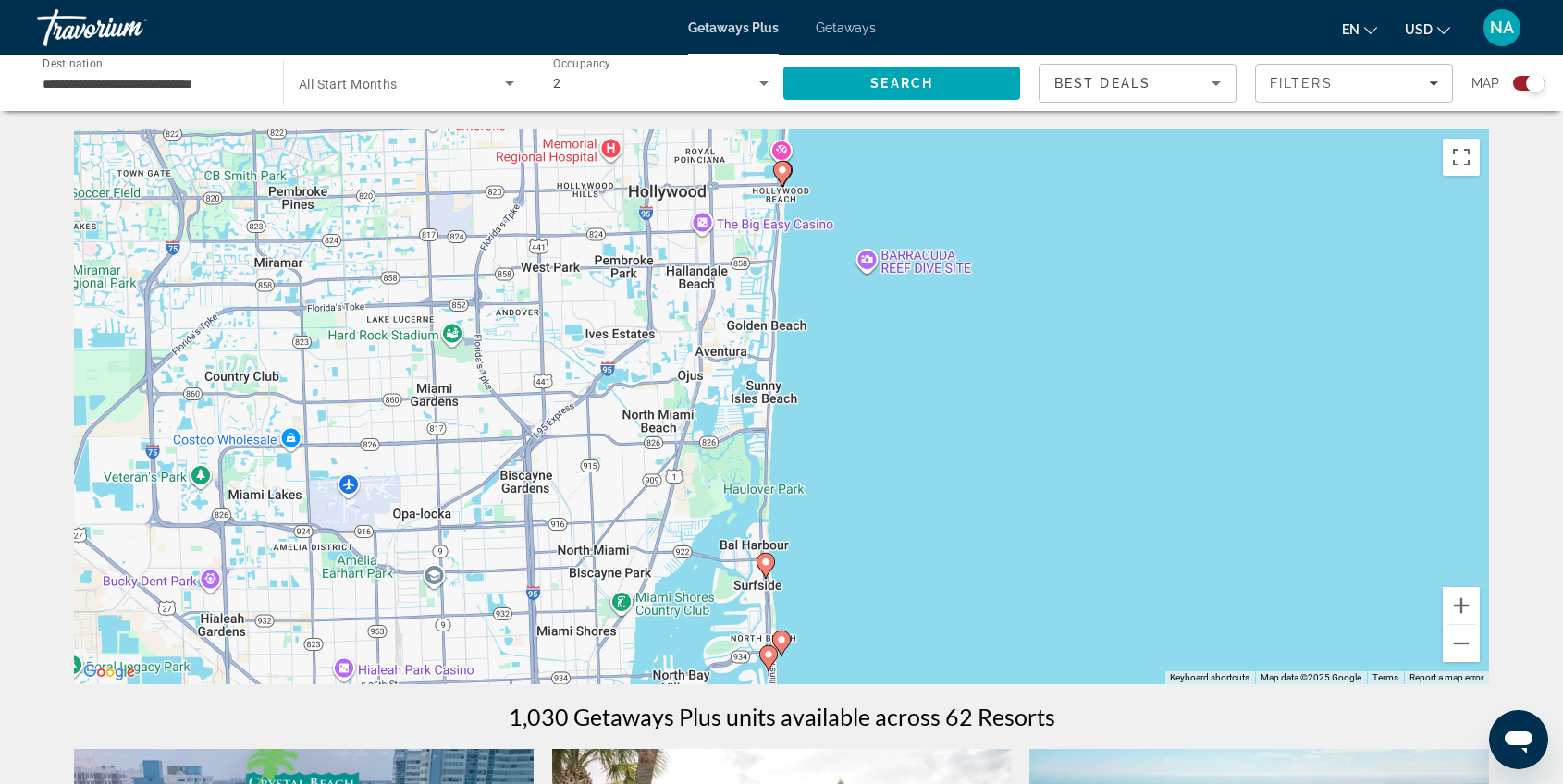
click at [766, 563] on image "Main content" at bounding box center [766, 562] width 11 height 11
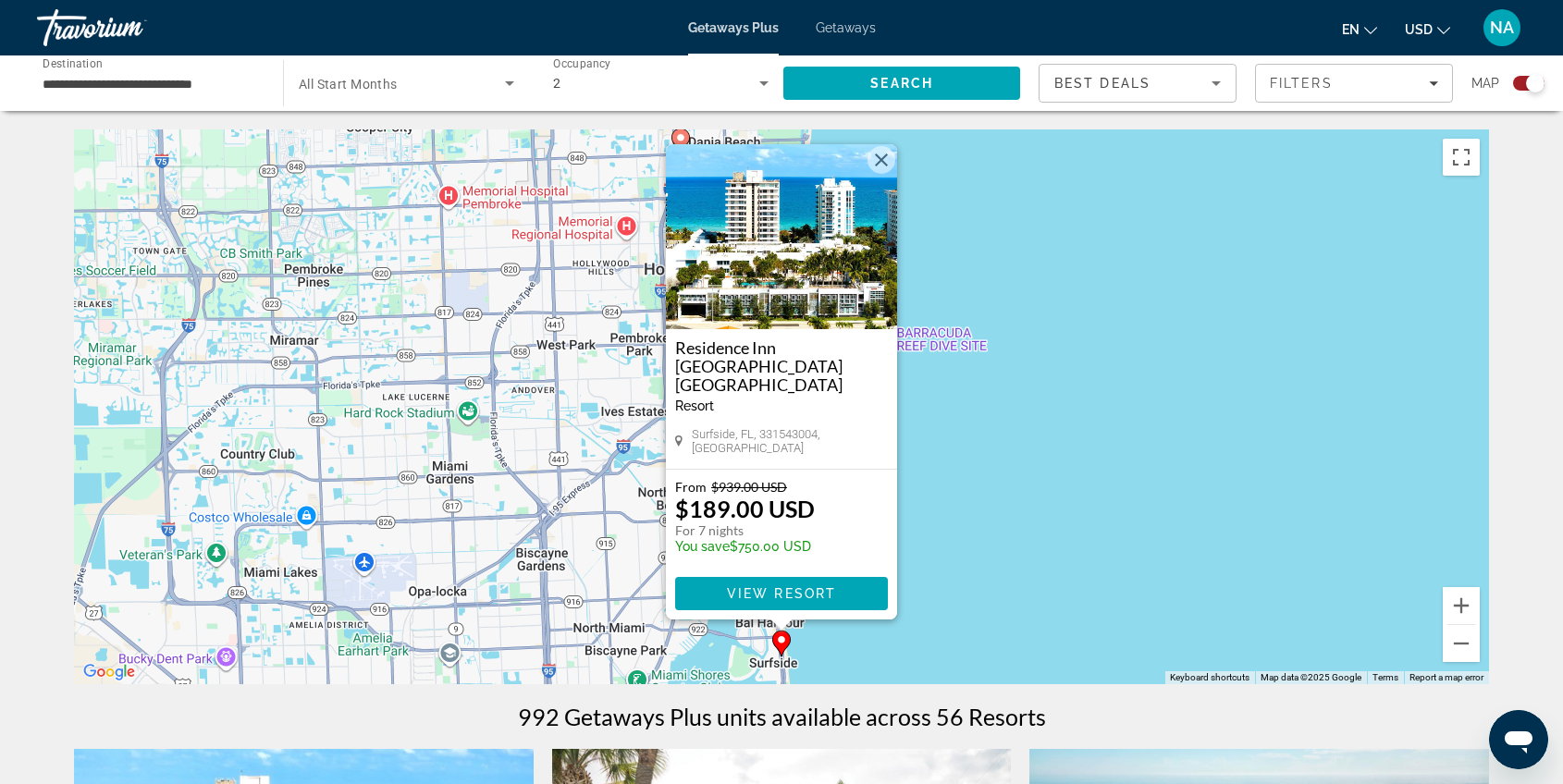
click at [886, 170] on button "Close" at bounding box center [881, 161] width 28 height 28
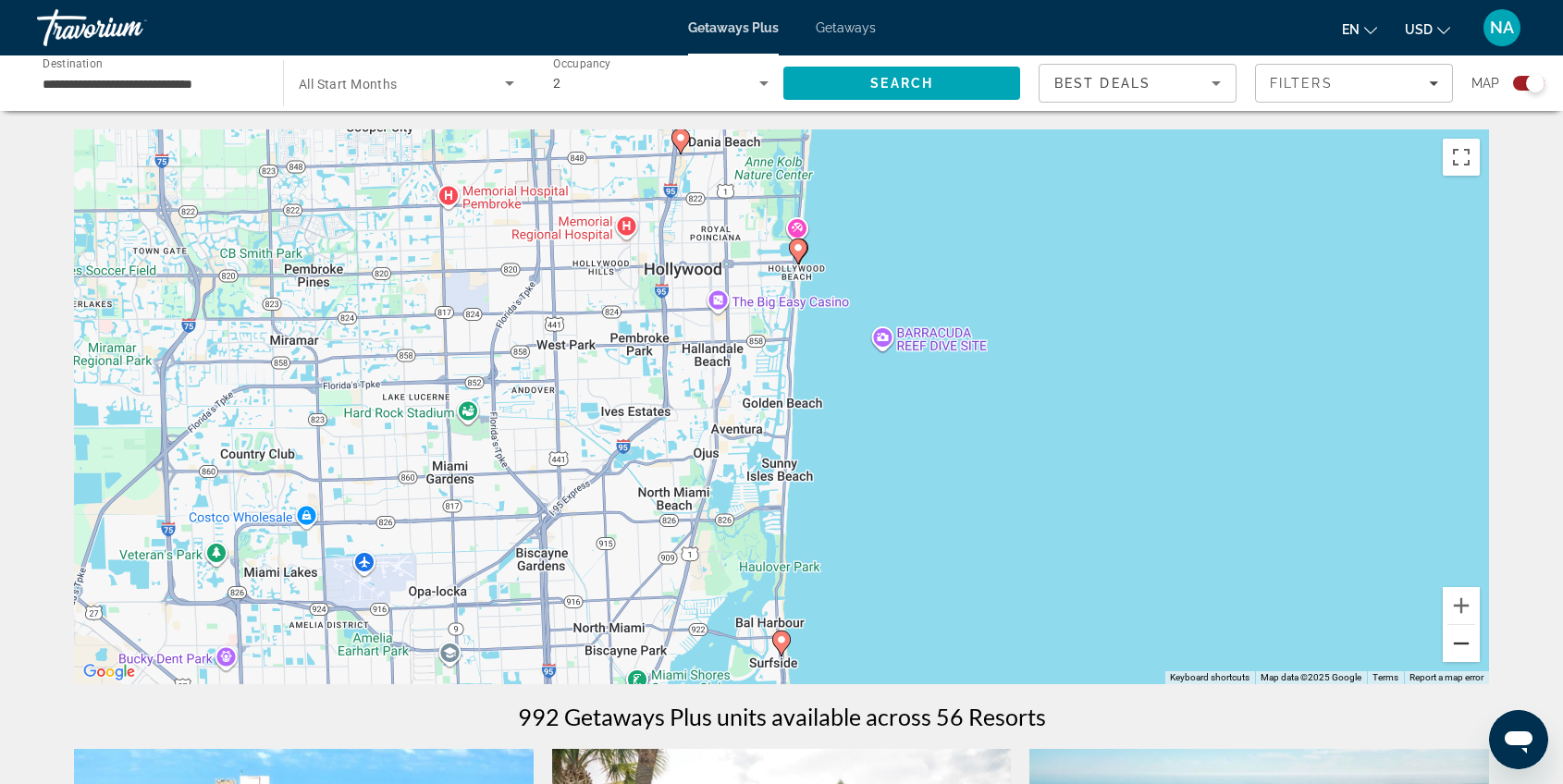
click at [1458, 640] on button "Zoom out" at bounding box center [1461, 643] width 37 height 37
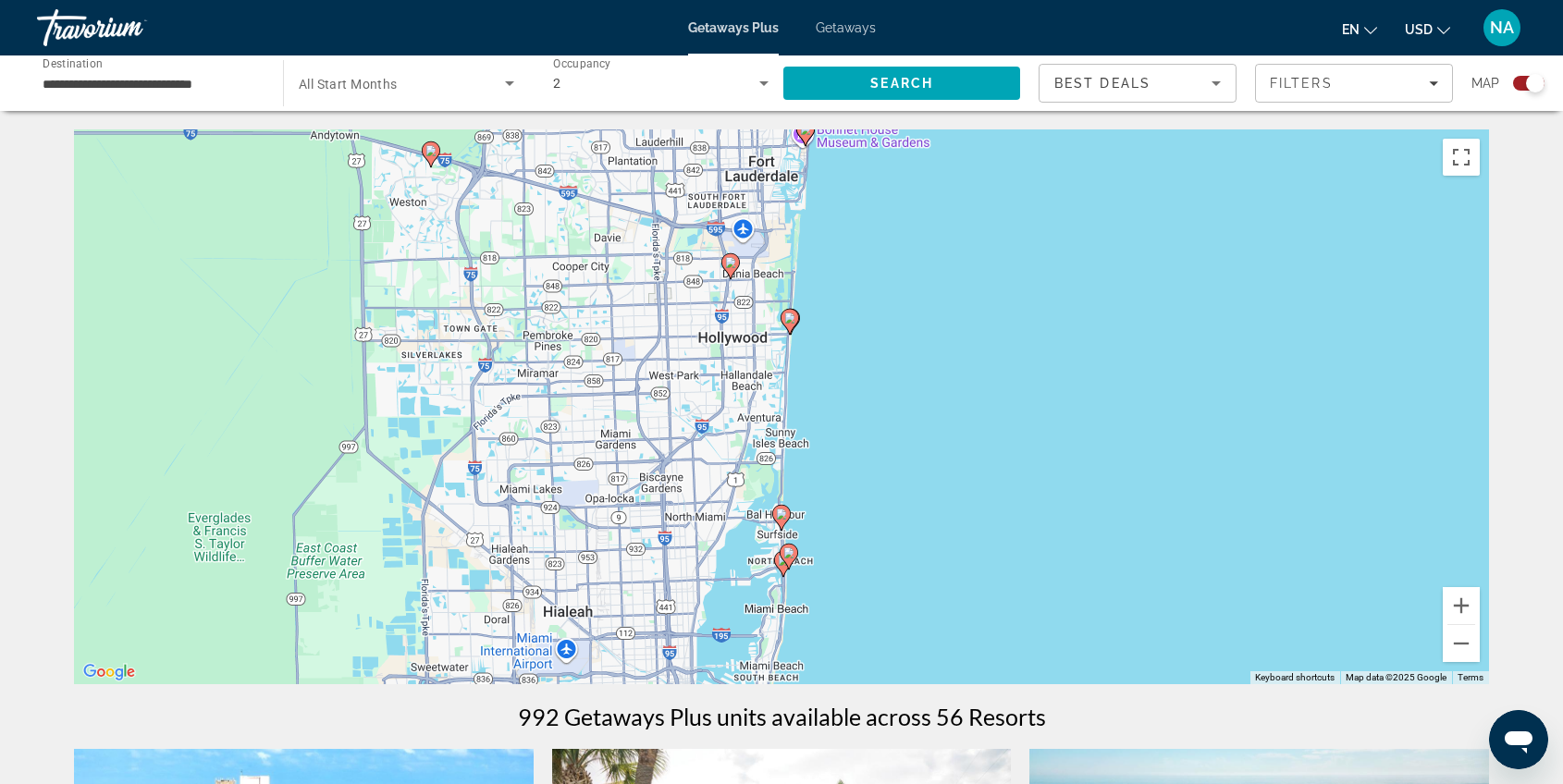
click at [780, 564] on gmp-advanced-marker "Main content" at bounding box center [789, 557] width 19 height 28
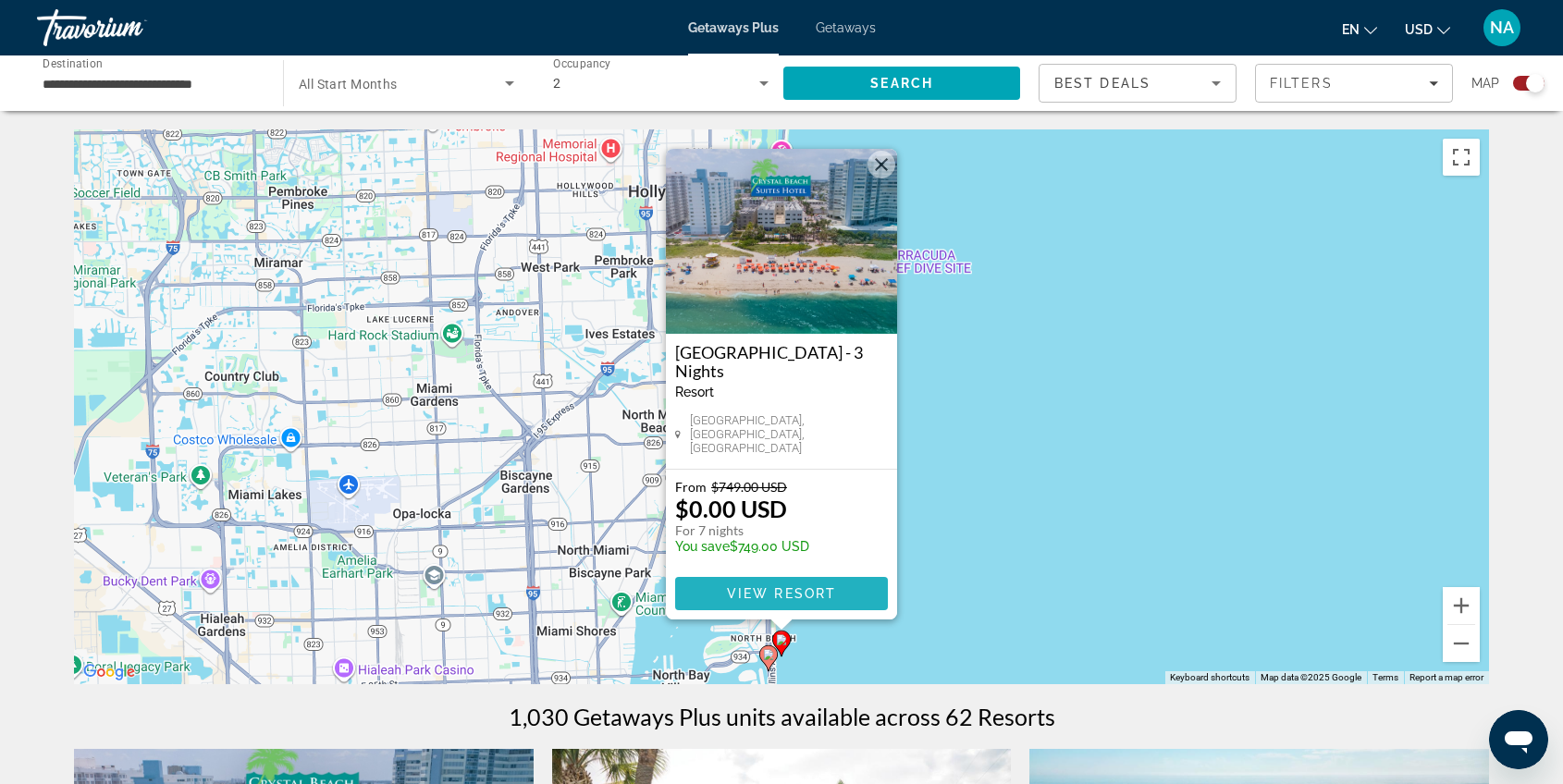
click at [813, 590] on span "View Resort" at bounding box center [782, 593] width 109 height 15
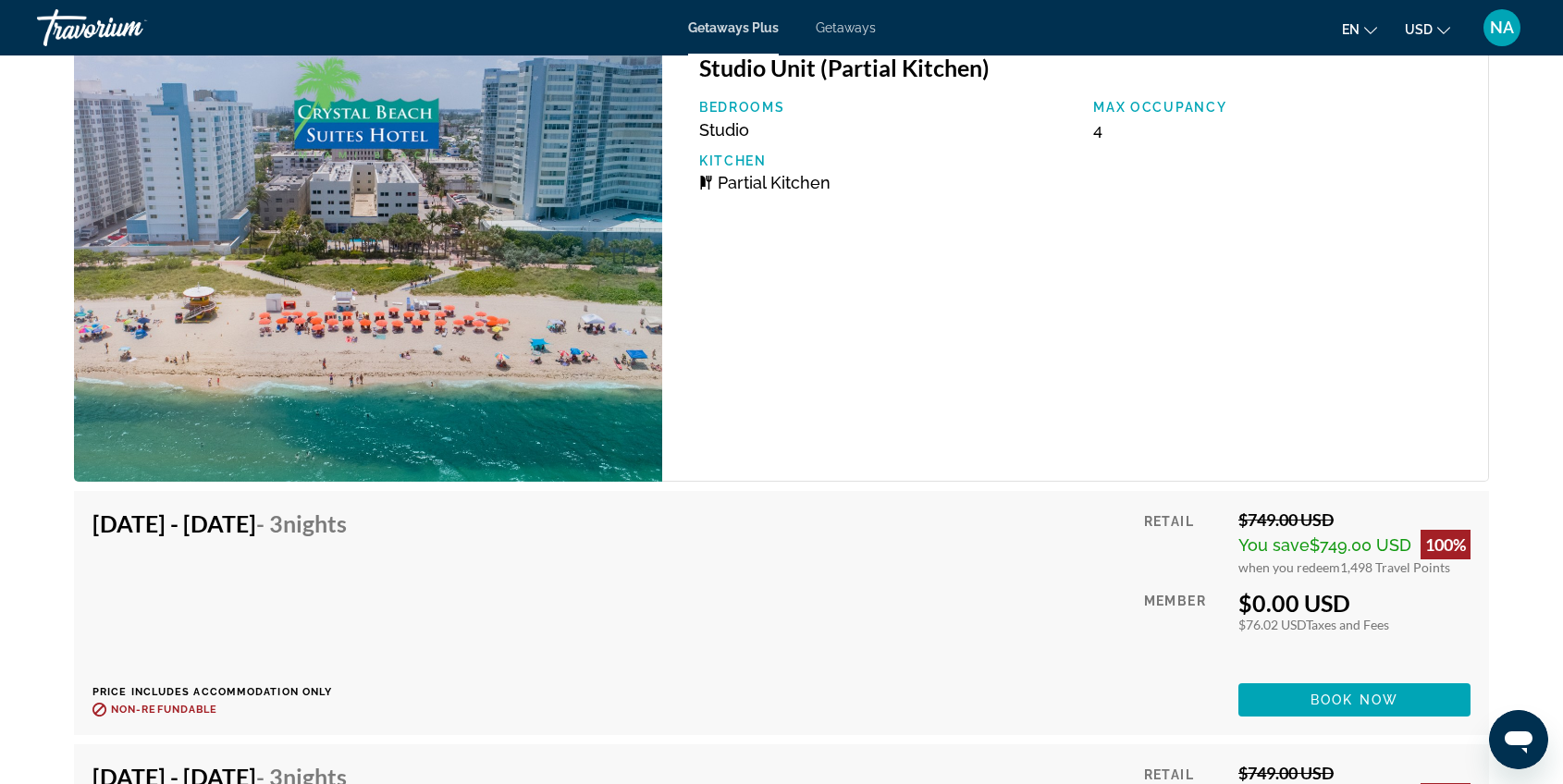
scroll to position [2936, 0]
